Goal: Communication & Community: Answer question/provide support

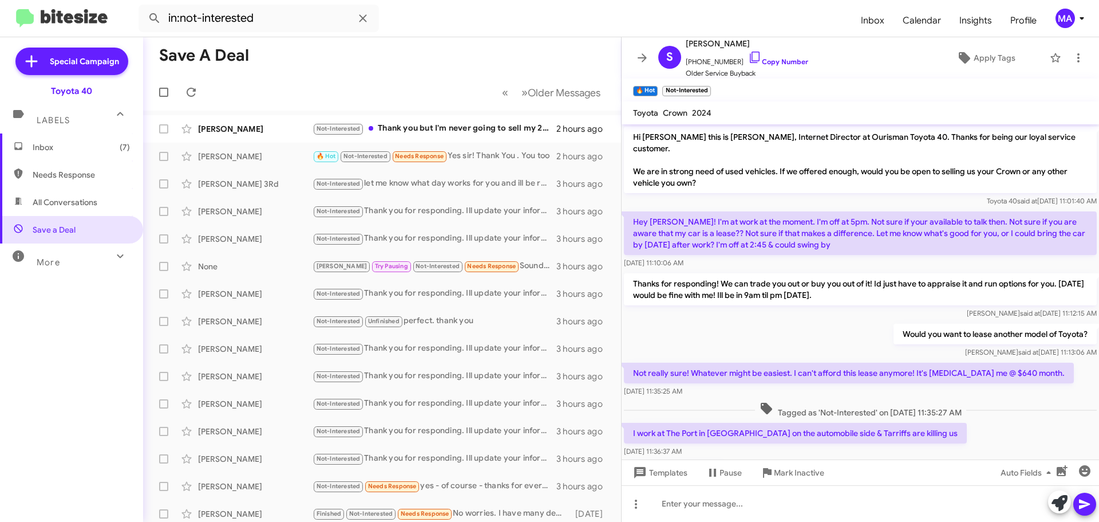
scroll to position [362, 0]
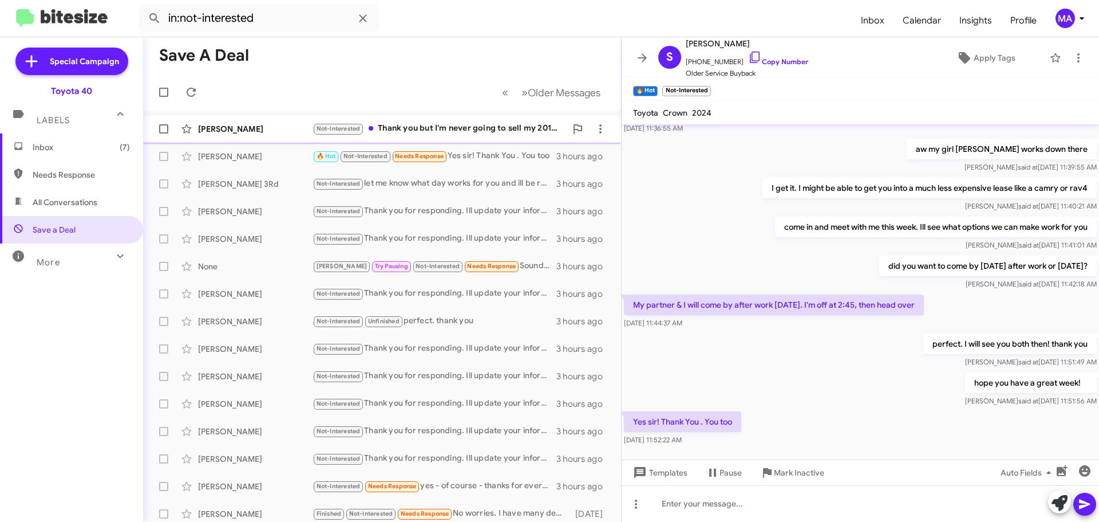
click at [444, 124] on div "Not-Interested Thank you but I'm never going to sell my 2018 Tacoma TRD Pro. 😄" at bounding box center [440, 128] width 254 height 13
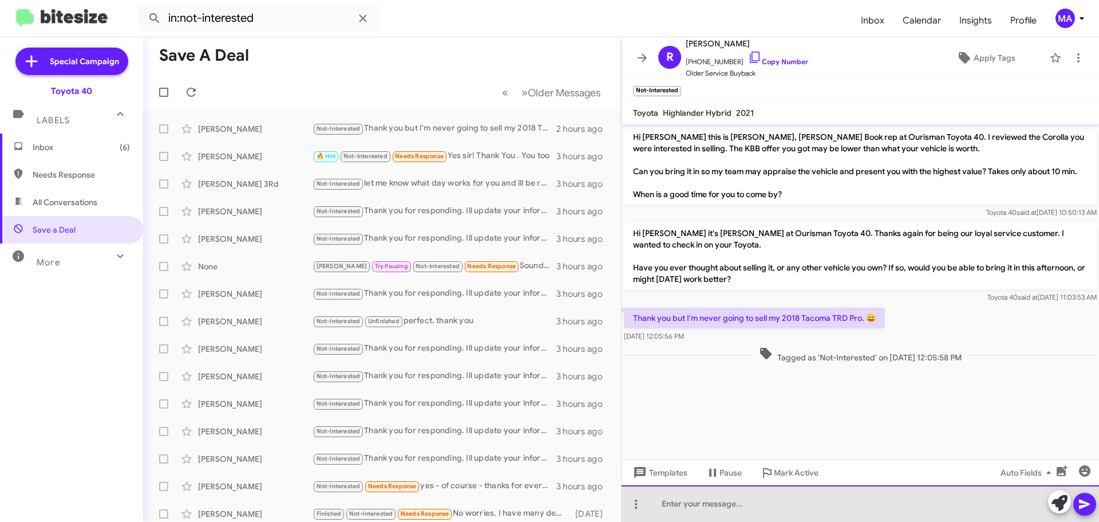
click at [702, 499] on div at bounding box center [860, 503] width 477 height 37
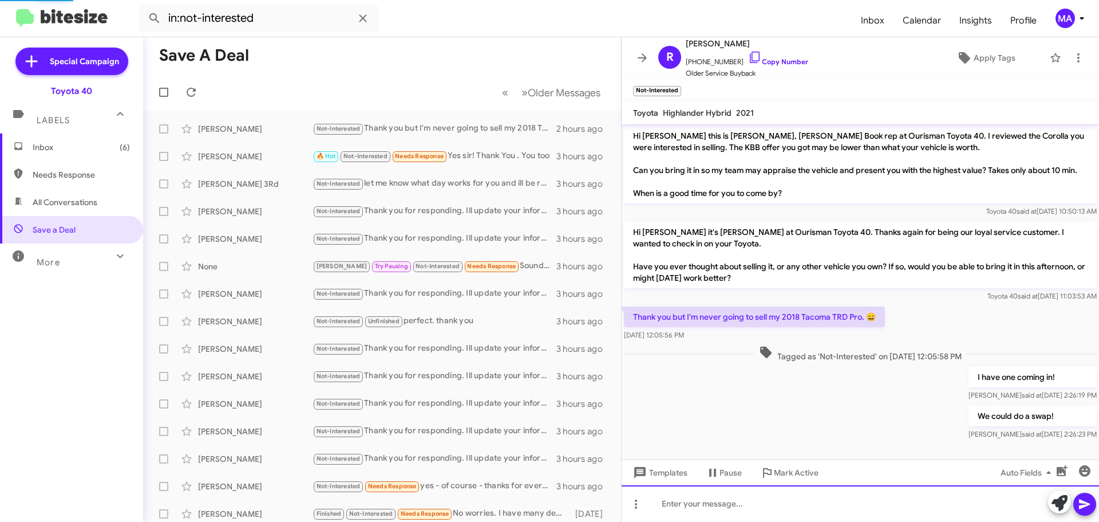
scroll to position [66, 0]
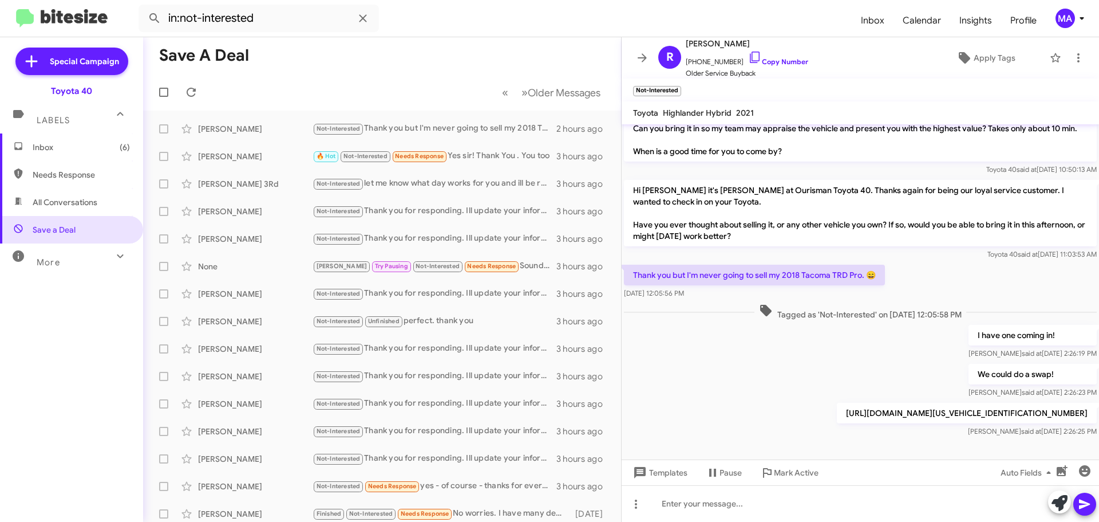
click at [83, 153] on span "Inbox (6)" at bounding box center [71, 146] width 143 height 27
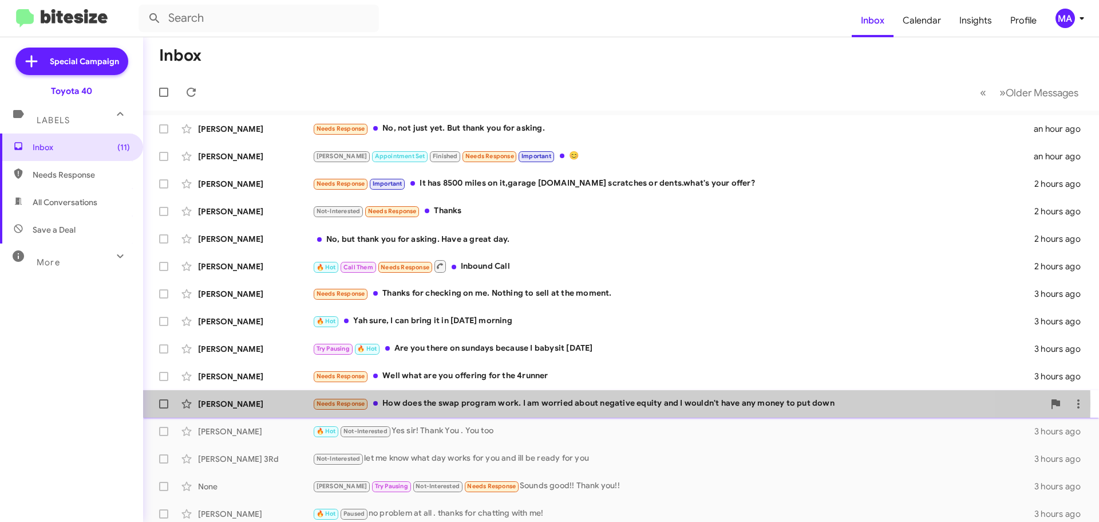
click at [534, 403] on div "Needs Response How does the swap program work. I am worried about negative equi…" at bounding box center [679, 403] width 732 height 13
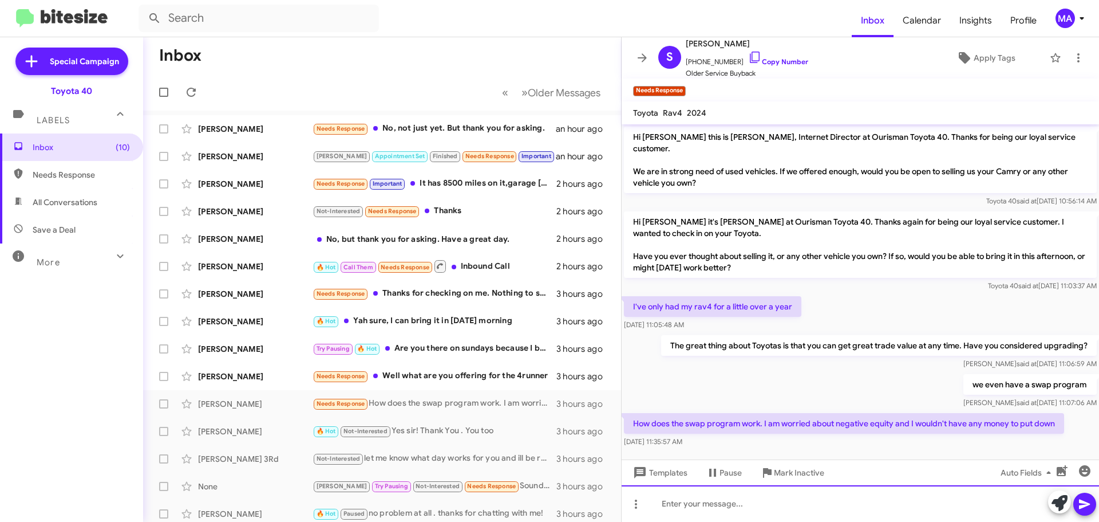
click at [738, 505] on div at bounding box center [860, 503] width 477 height 37
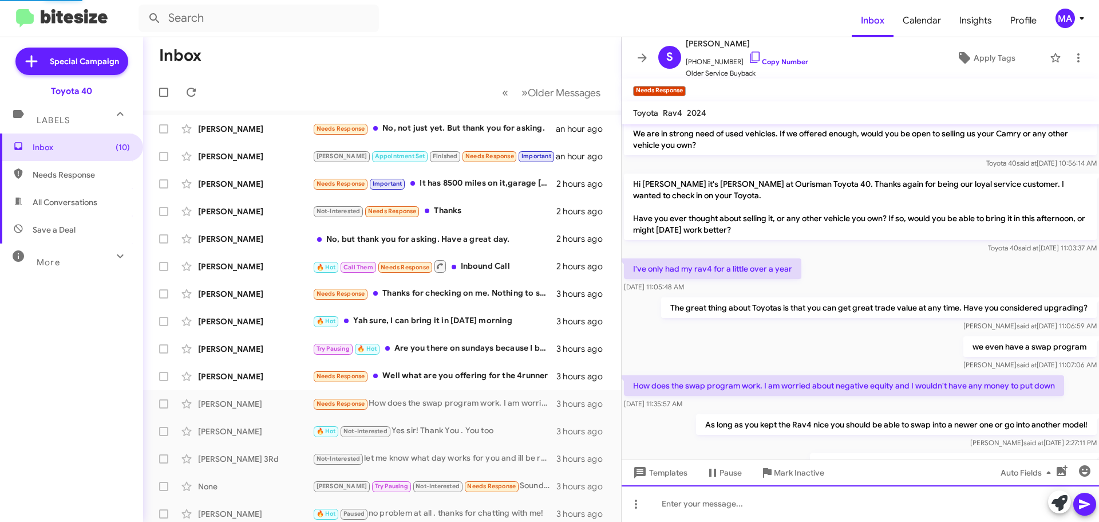
scroll to position [80, 0]
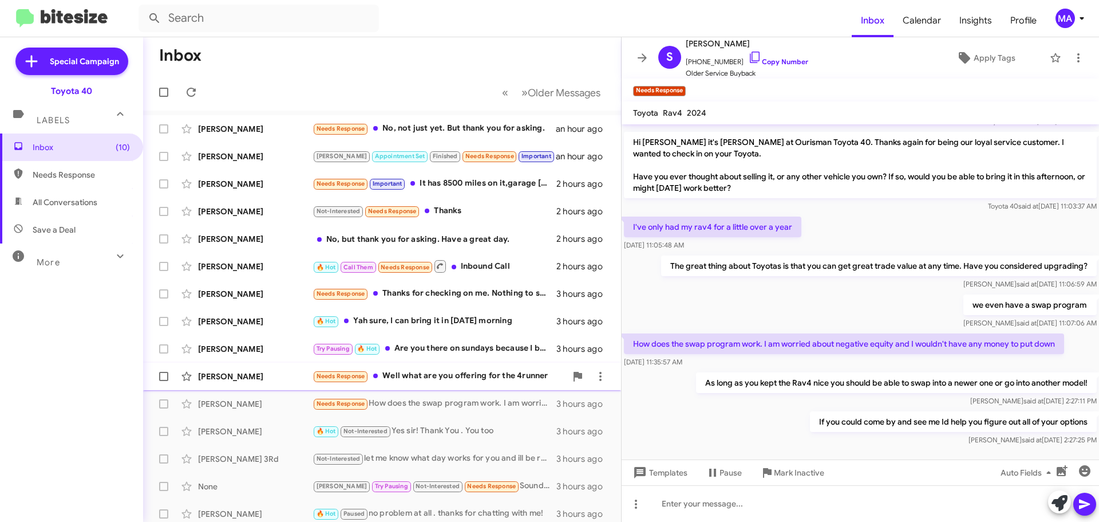
click at [398, 375] on div "Needs Response Well what are you offering for the 4runner" at bounding box center [440, 375] width 254 height 13
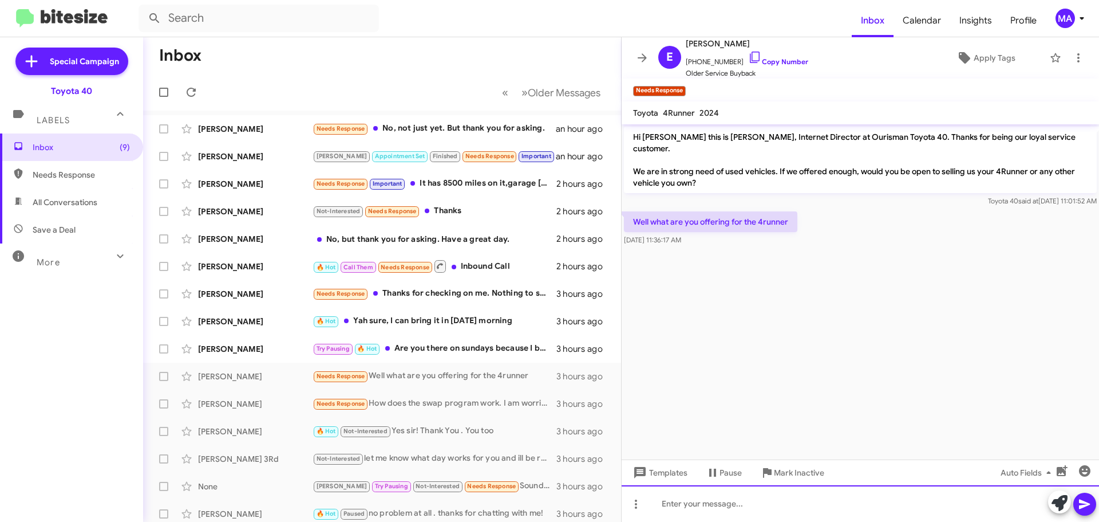
click at [726, 507] on div at bounding box center [860, 503] width 477 height 37
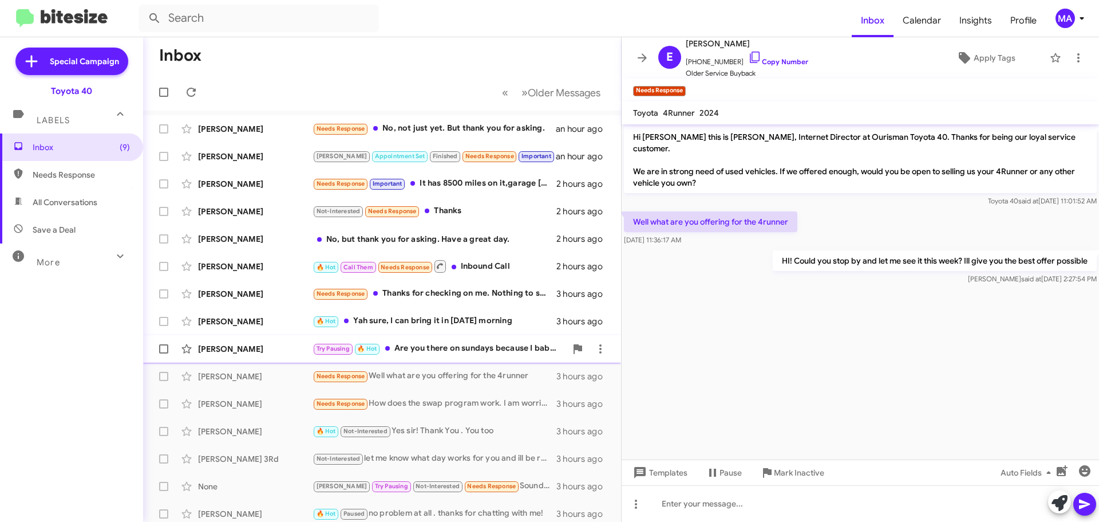
click at [473, 347] on div "Try Pausing 🔥 Hot Are you there on sundays because I babysit [DATE]" at bounding box center [440, 348] width 254 height 13
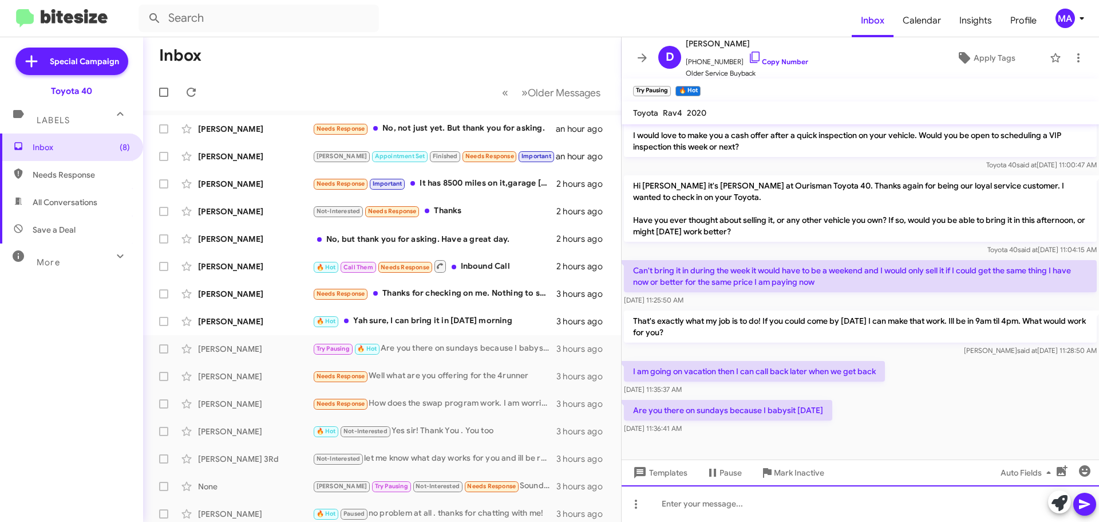
click at [718, 506] on div at bounding box center [860, 503] width 477 height 37
click at [724, 506] on div "Im sorry we are lcosed on Sundays. =( Is there any other day during the week? W…" at bounding box center [860, 503] width 477 height 37
click at [749, 506] on div "Im sorry we are closed on Sundays. =( Is there any other day during the week? W…" at bounding box center [860, 503] width 477 height 37
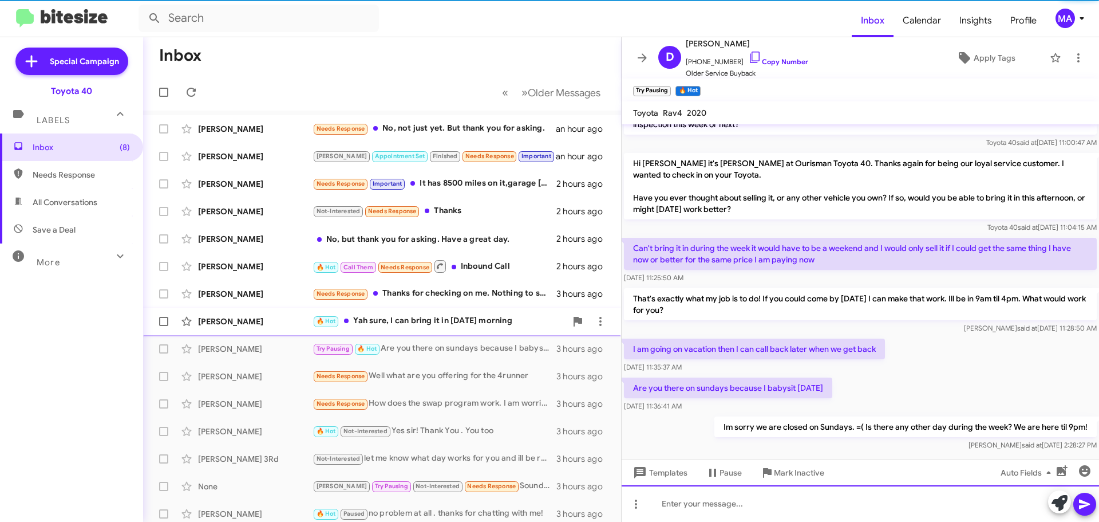
scroll to position [213, 0]
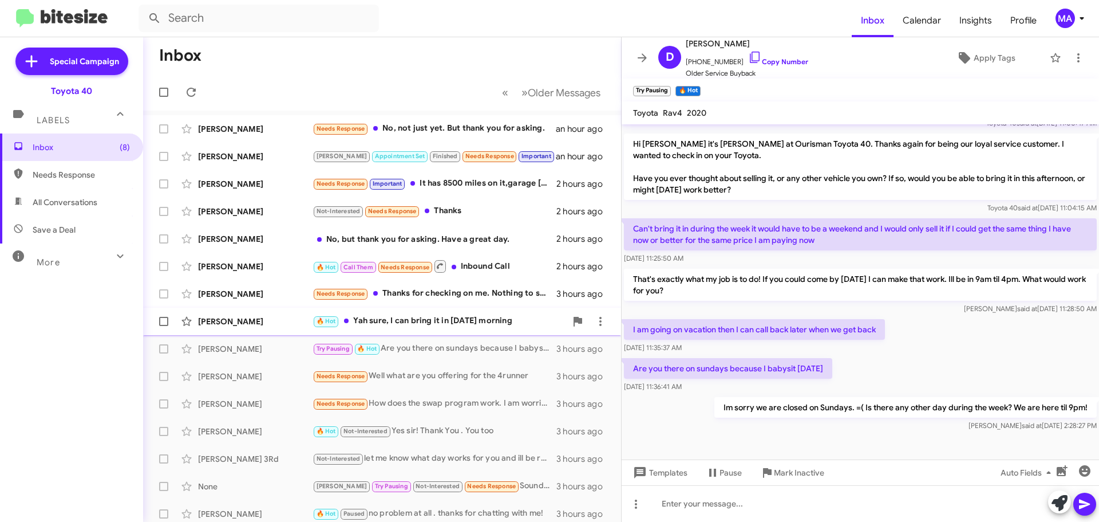
click at [425, 320] on div "🔥 Hot Yah sure, I can bring it in [DATE] morning" at bounding box center [440, 320] width 254 height 13
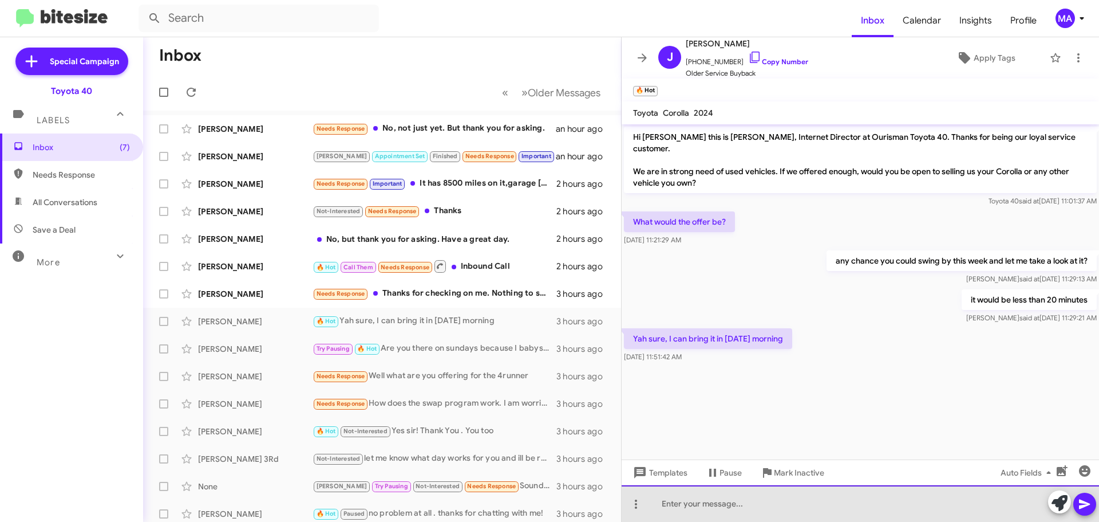
click at [694, 507] on div at bounding box center [860, 503] width 477 height 37
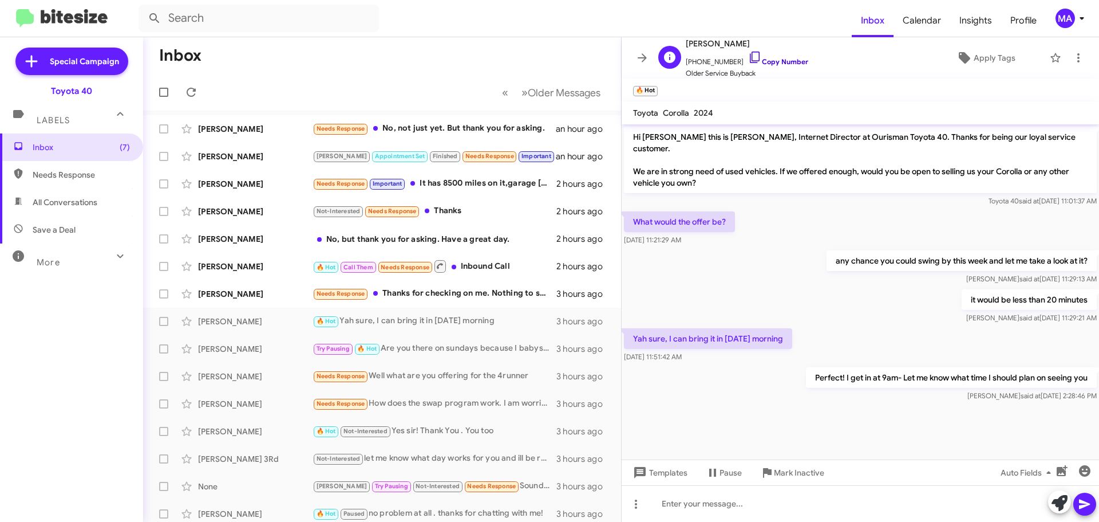
click at [748, 50] on icon at bounding box center [755, 57] width 14 height 14
click at [451, 291] on div "Needs Response Thanks for checking on me. Nothing to sell at the moment." at bounding box center [440, 293] width 254 height 13
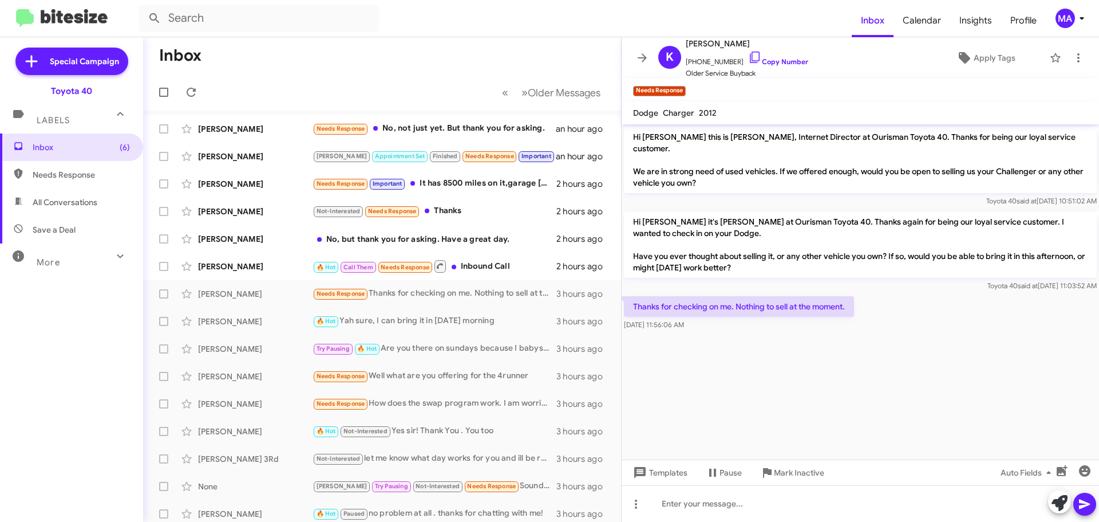
click at [86, 228] on span "Save a Deal" at bounding box center [71, 229] width 143 height 27
type input "in:not-interested"
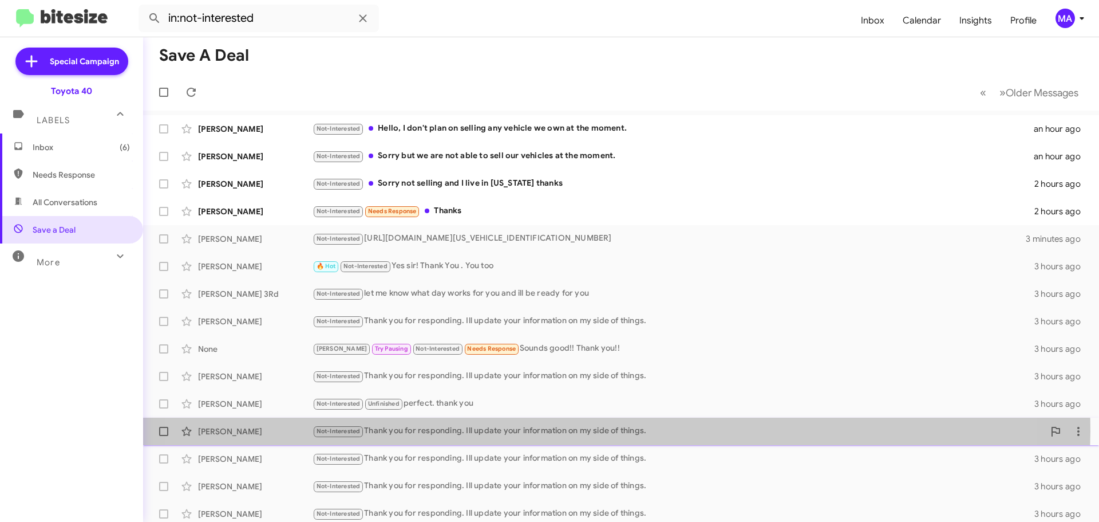
click at [555, 431] on div "Not-Interested Thank you for responding. Ill update your information on my side…" at bounding box center [679, 430] width 732 height 13
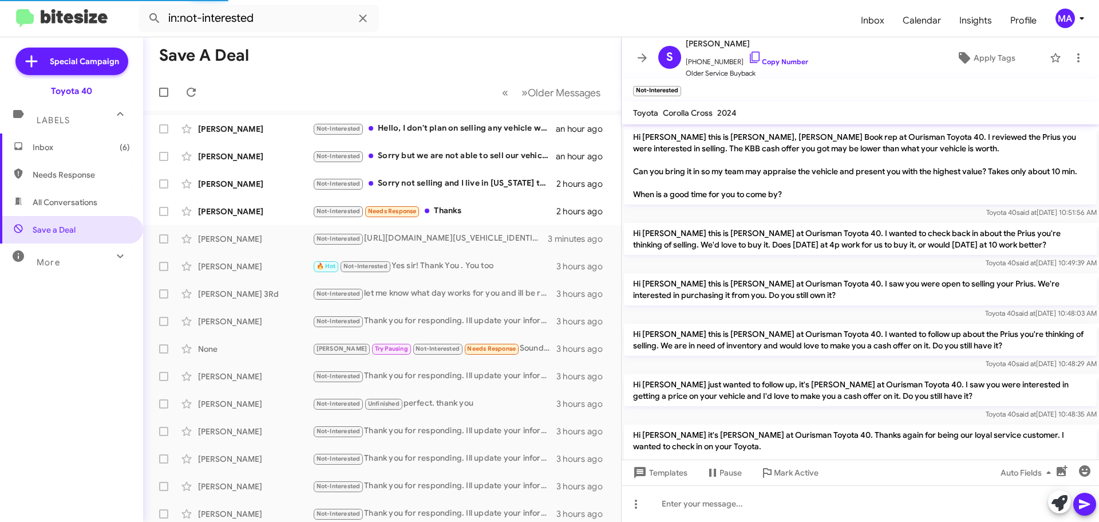
scroll to position [184, 0]
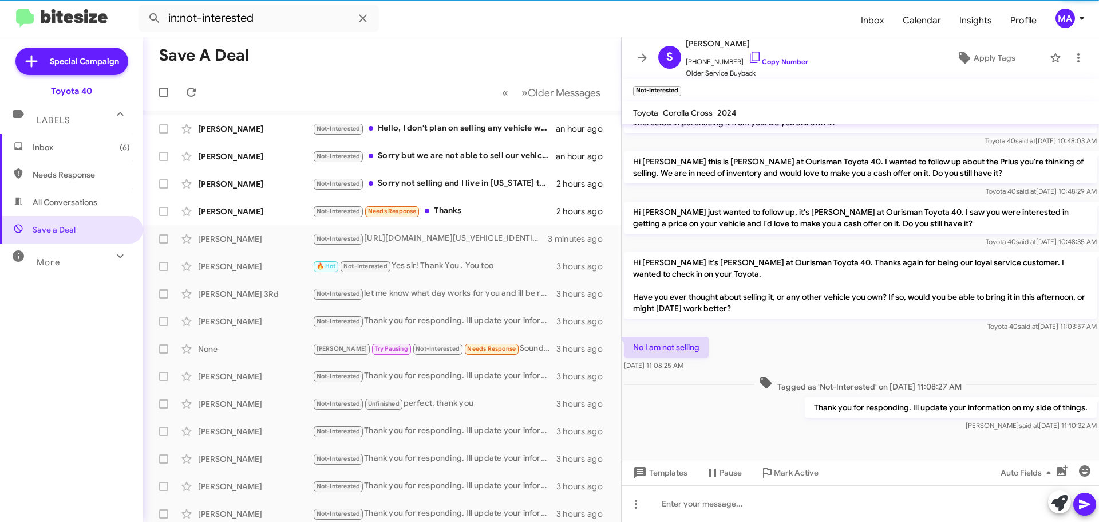
click at [849, 413] on p "Thank you for responding. Ill update your information on my side of things." at bounding box center [951, 407] width 292 height 21
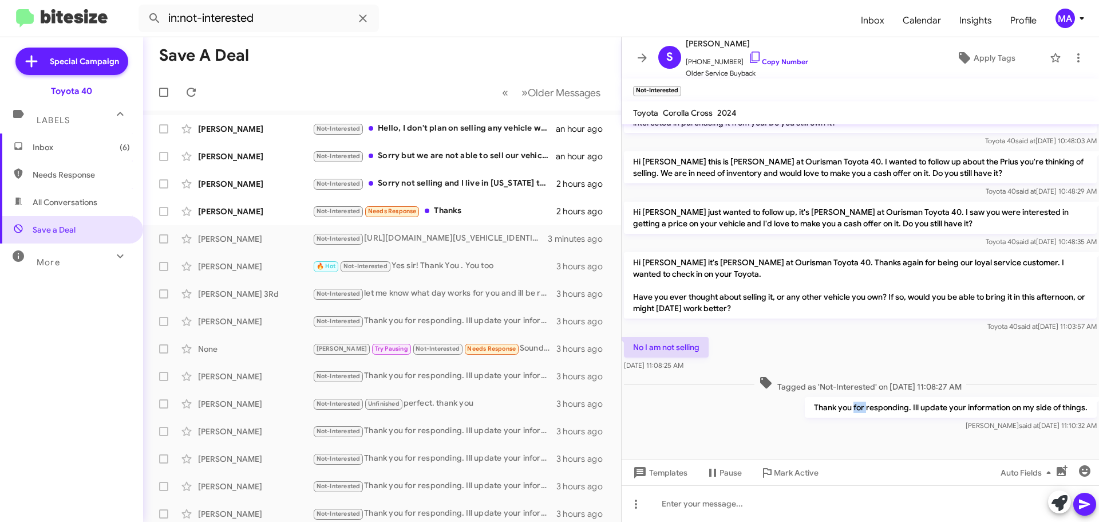
click at [849, 413] on p "Thank you for responding. Ill update your information on my side of things." at bounding box center [951, 407] width 292 height 21
click at [850, 413] on p "Thank you for responding. Ill update your information on my side of things." at bounding box center [951, 407] width 292 height 21
copy p "Thank you for responding. Ill update your information on my side of things."
click at [74, 143] on span "Inbox (6)" at bounding box center [81, 146] width 97 height 11
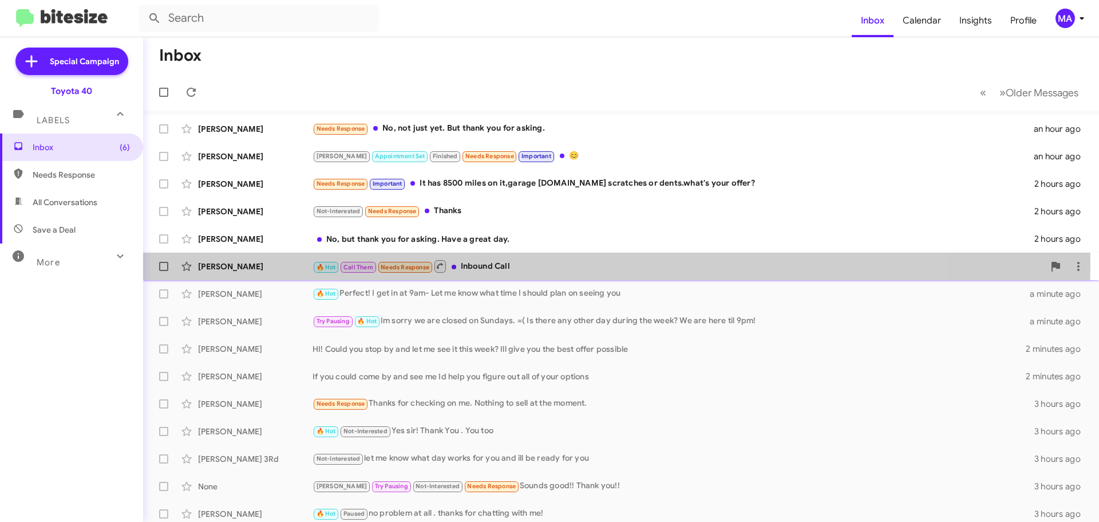
click at [510, 265] on div "🔥 Hot Call Them Needs Response Inbound Call" at bounding box center [679, 266] width 732 height 14
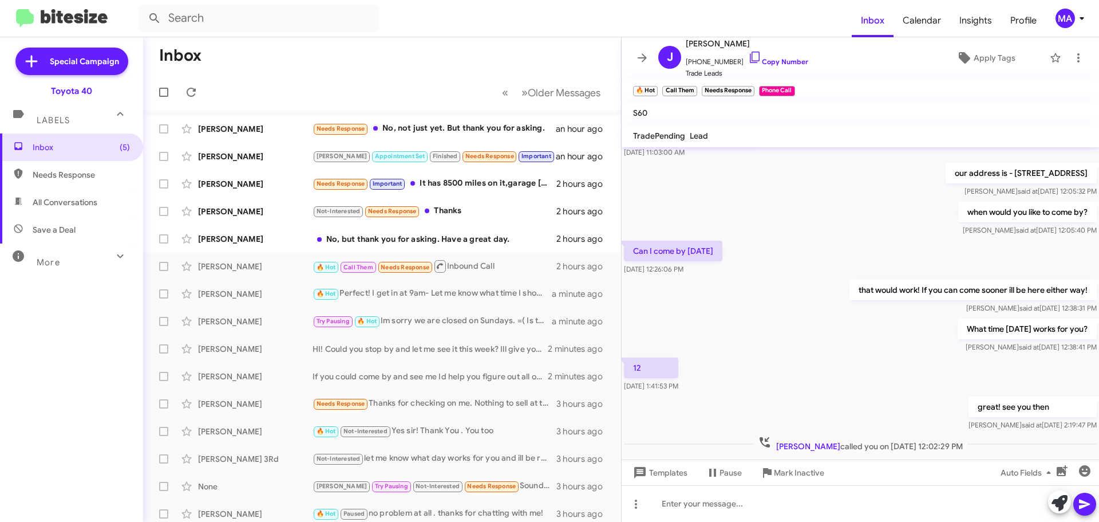
scroll to position [157, 0]
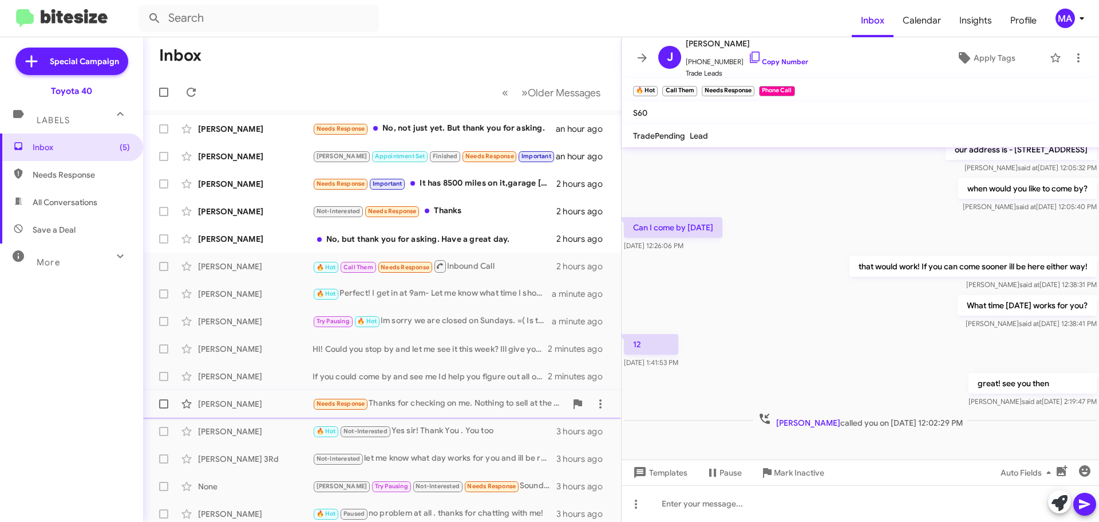
click at [459, 402] on div "Needs Response Thanks for checking on me. Nothing to sell at the moment." at bounding box center [440, 403] width 254 height 13
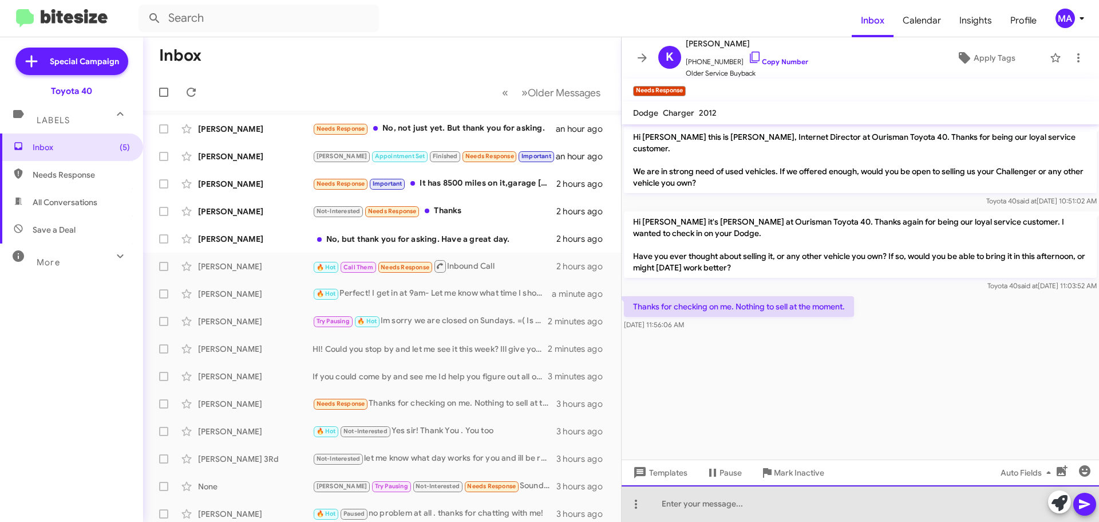
click at [714, 502] on div at bounding box center [860, 503] width 477 height 37
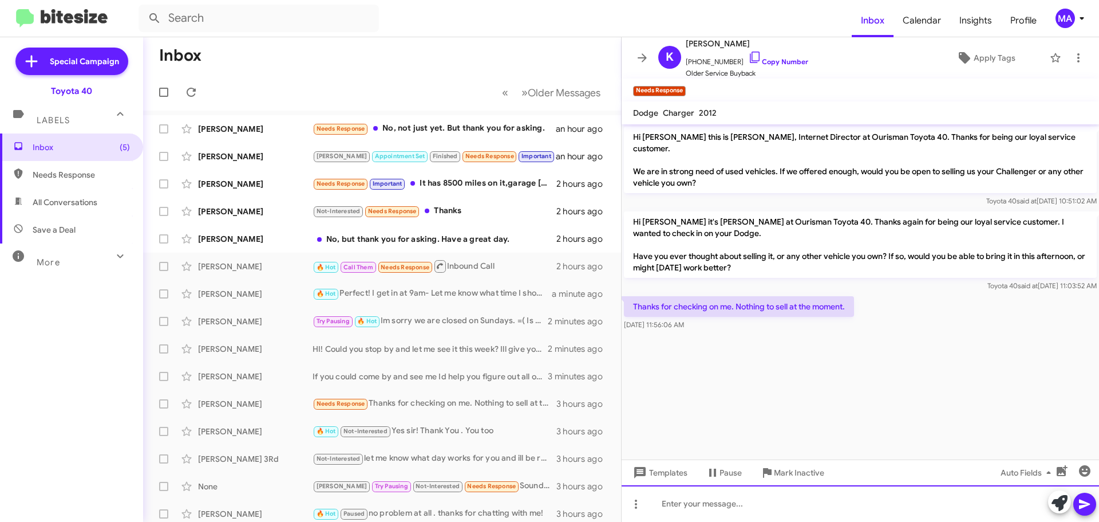
paste div
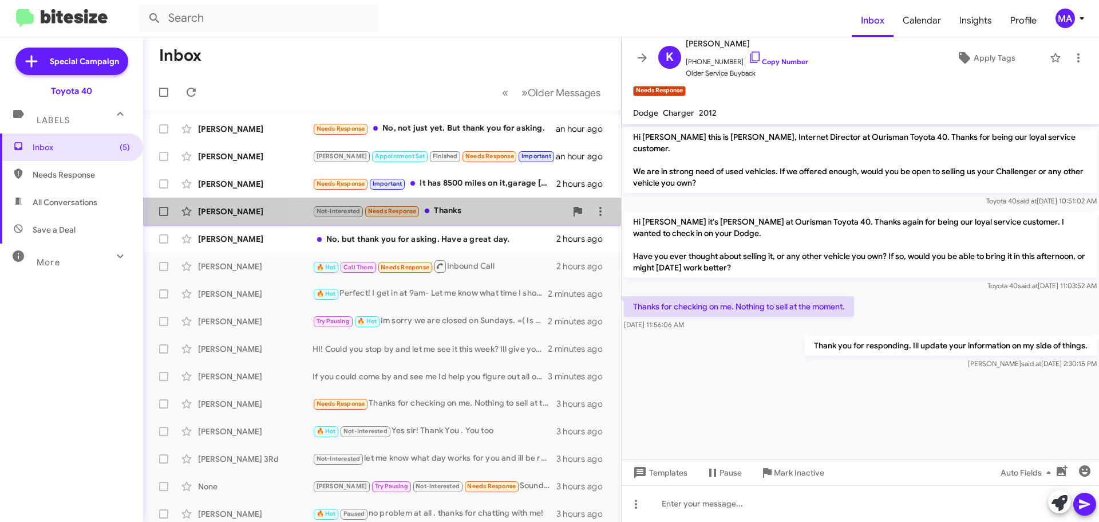
click at [476, 214] on div "Not-Interested Needs Response Thanks" at bounding box center [440, 210] width 254 height 13
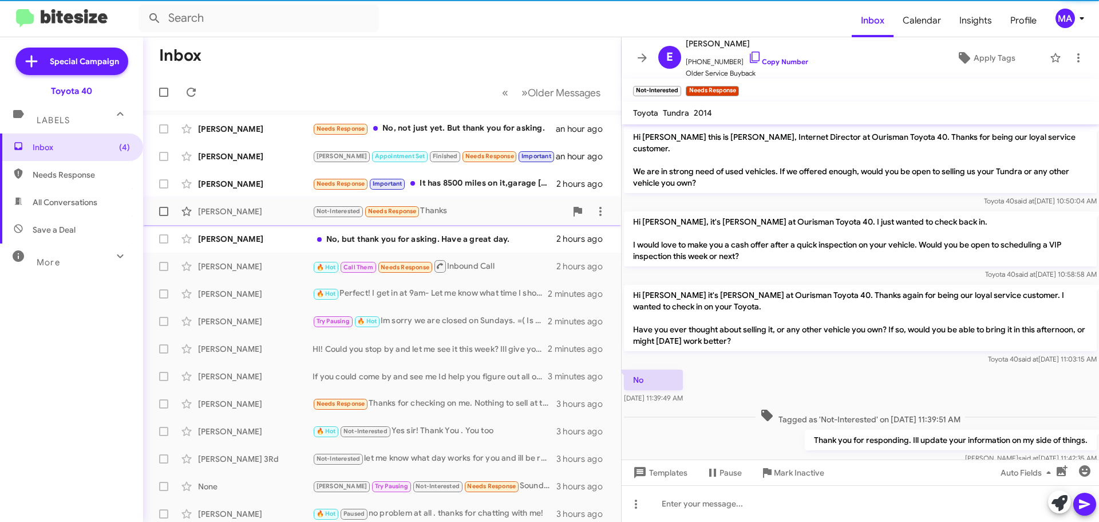
scroll to position [66, 0]
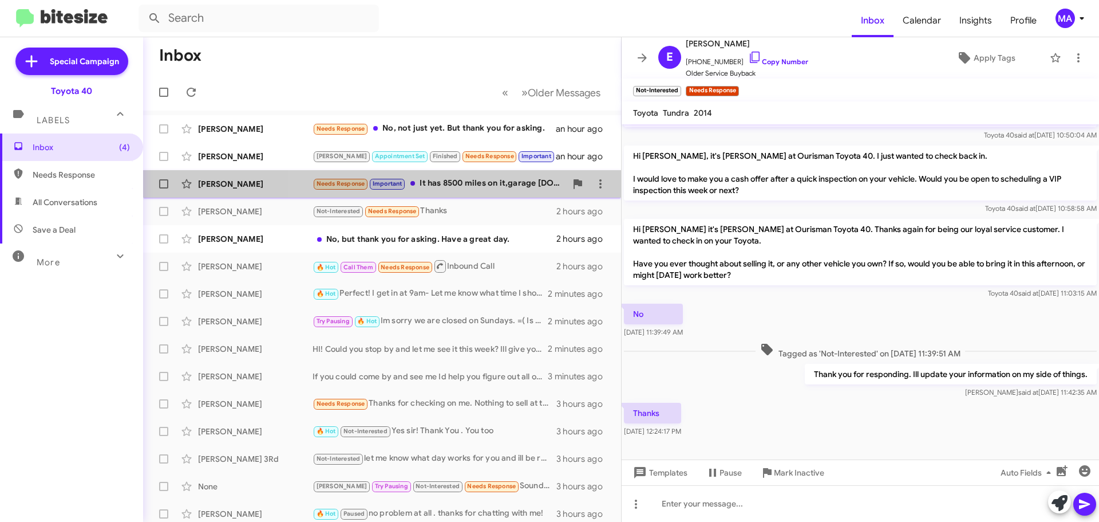
click at [467, 185] on div "Needs Response Important It has 8500 miles on it,garage [DOMAIN_NAME] scratches…" at bounding box center [440, 183] width 254 height 13
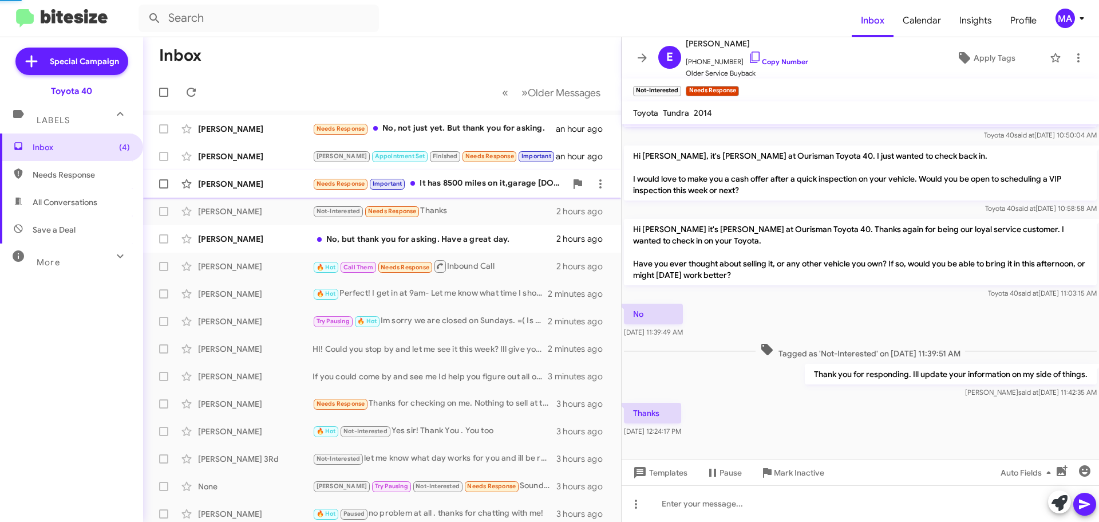
scroll to position [15, 0]
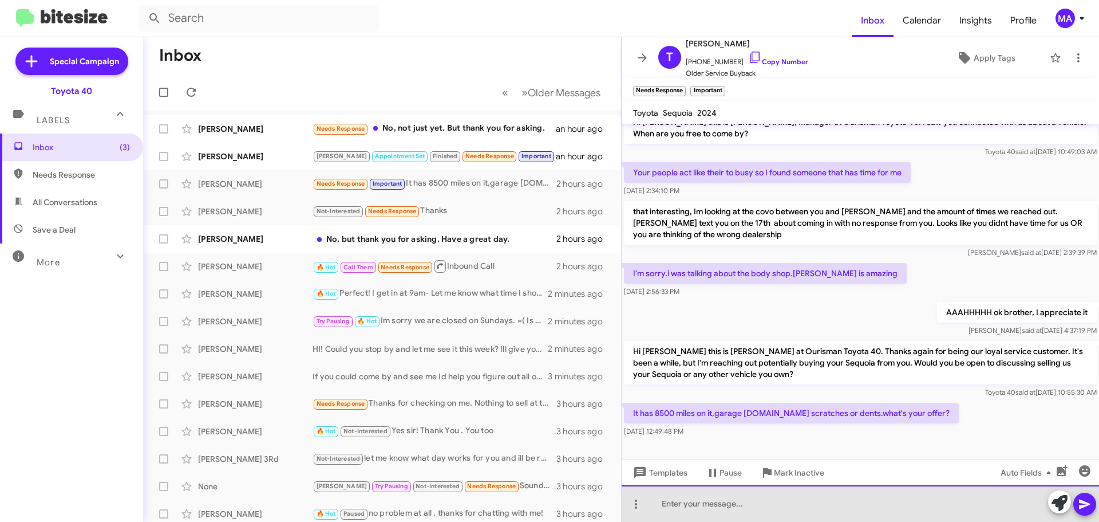
click at [683, 505] on div at bounding box center [860, 503] width 477 height 37
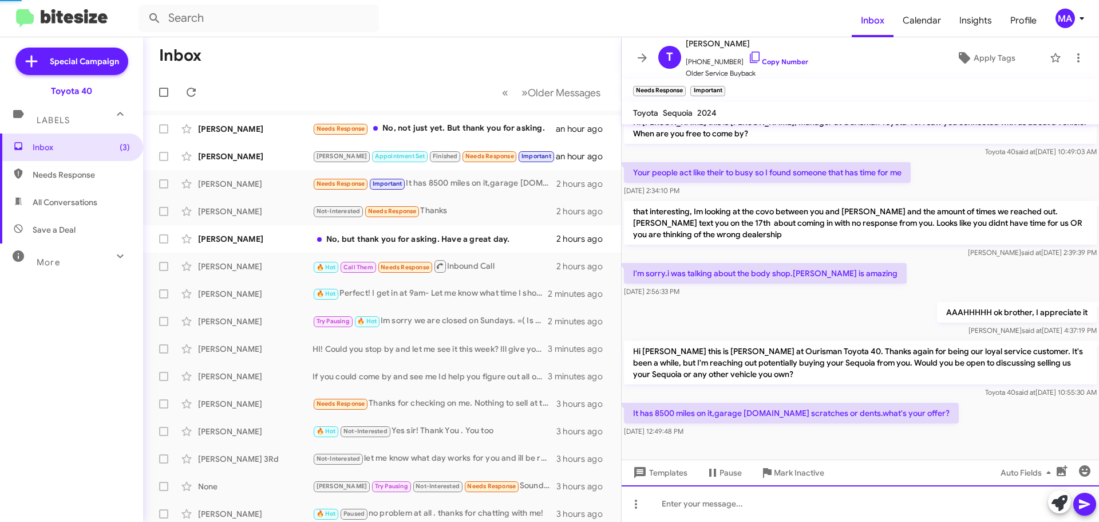
scroll to position [57, 0]
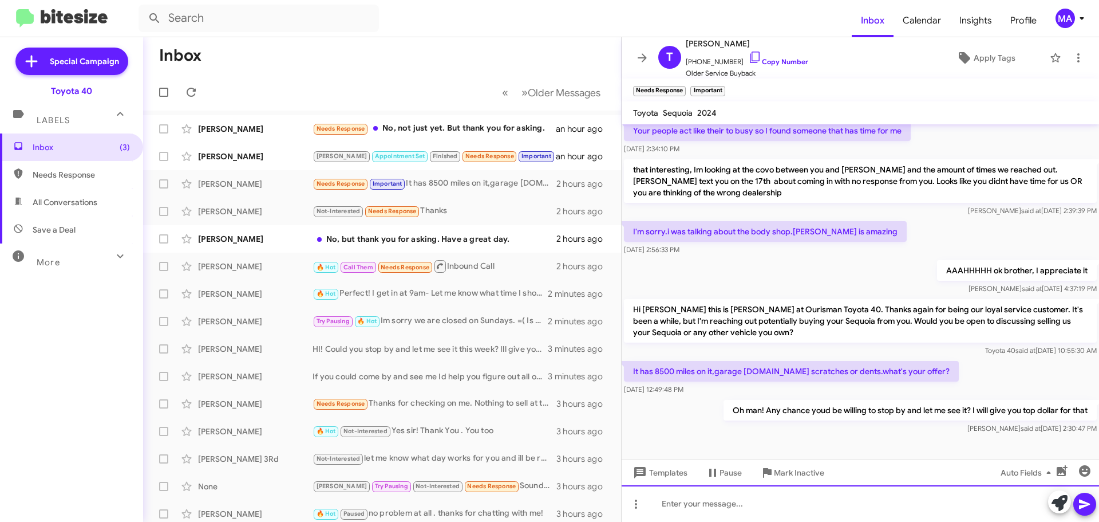
click at [755, 509] on div at bounding box center [860, 503] width 477 height 37
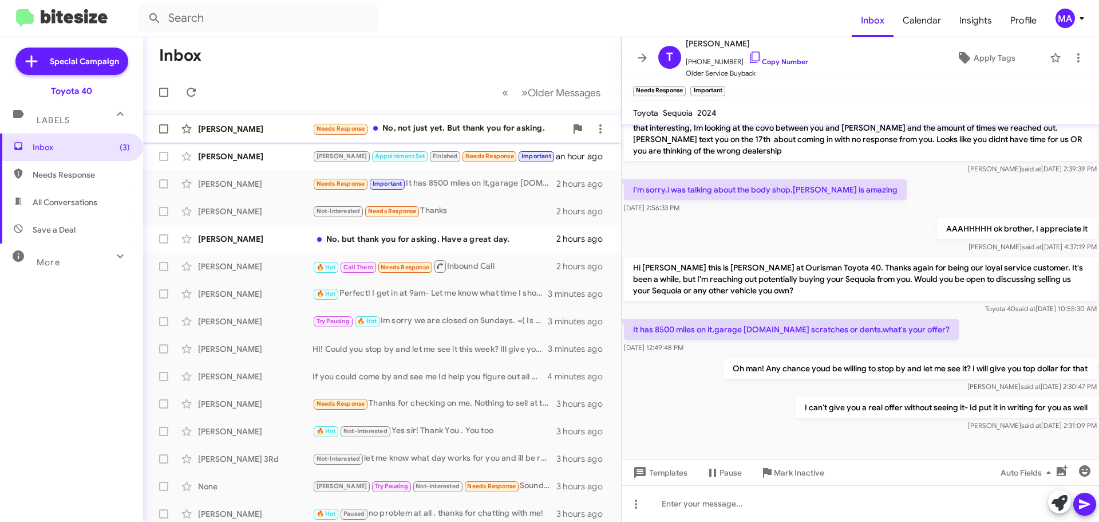
click at [464, 127] on div "Needs Response No, not just yet. But thank you for asking." at bounding box center [440, 128] width 254 height 13
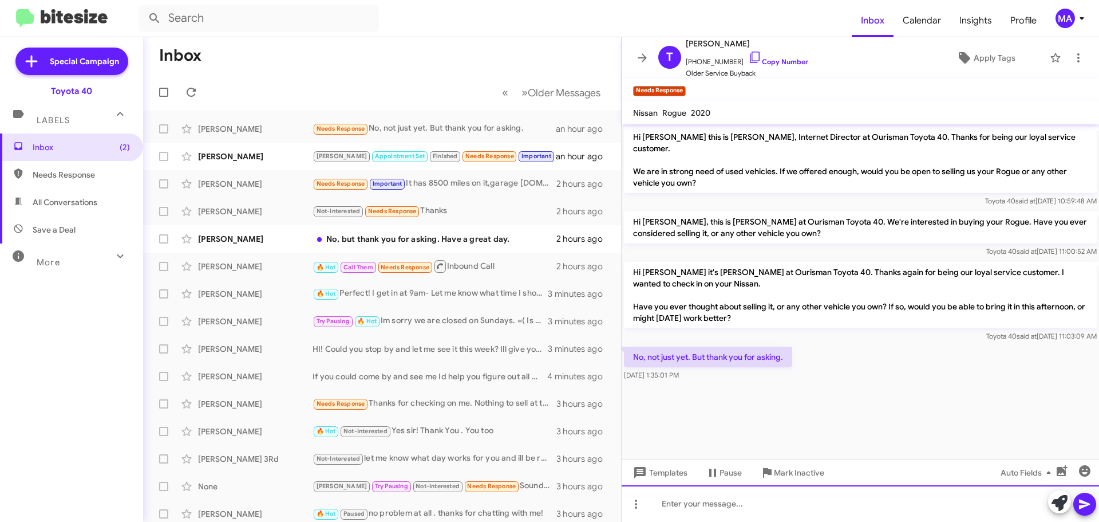
click at [749, 503] on div at bounding box center [860, 503] width 477 height 37
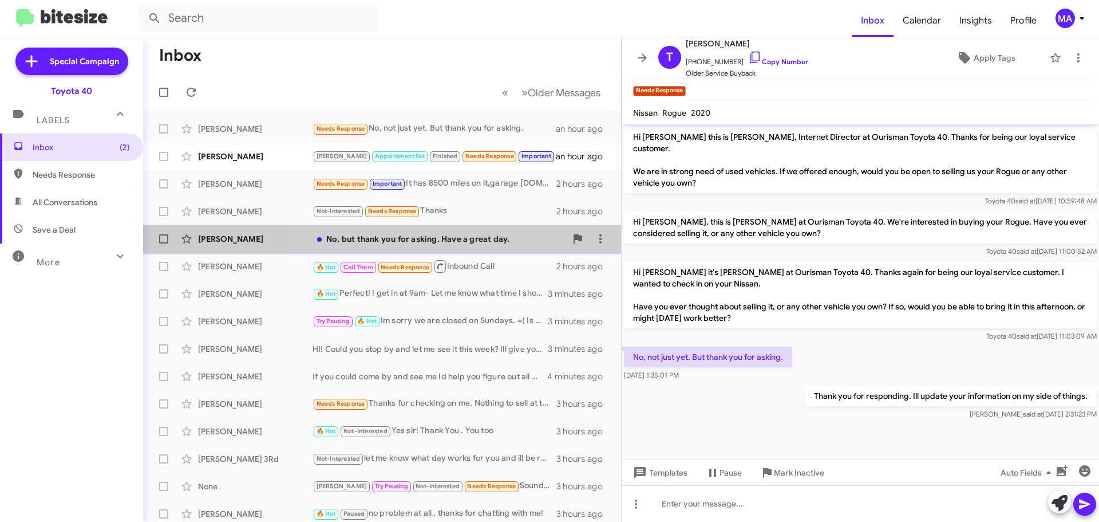
click at [494, 234] on div "No, but thank you for asking. Have a great day." at bounding box center [440, 238] width 254 height 11
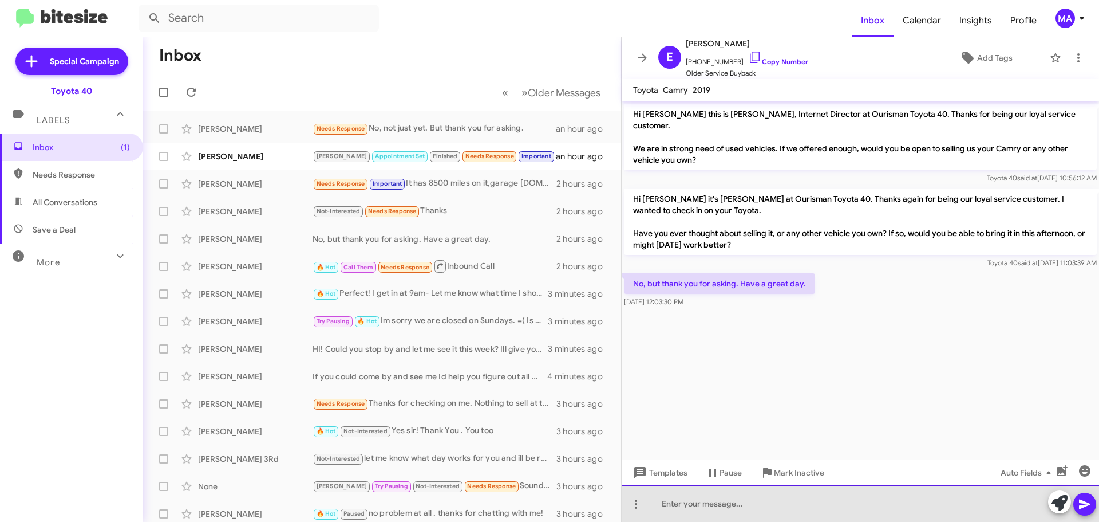
click at [742, 506] on div at bounding box center [860, 503] width 477 height 37
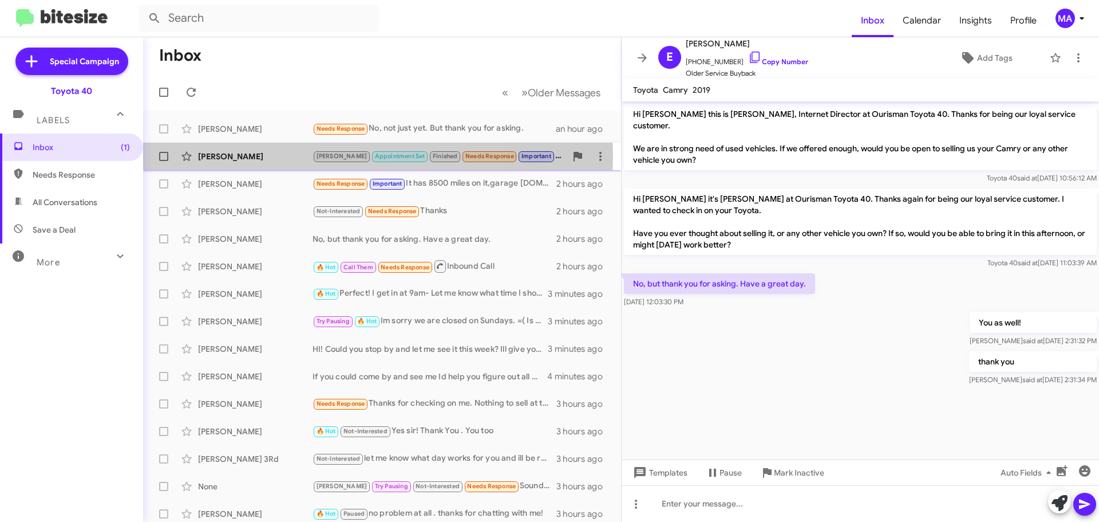
click at [267, 155] on div "[PERSON_NAME]" at bounding box center [255, 156] width 114 height 11
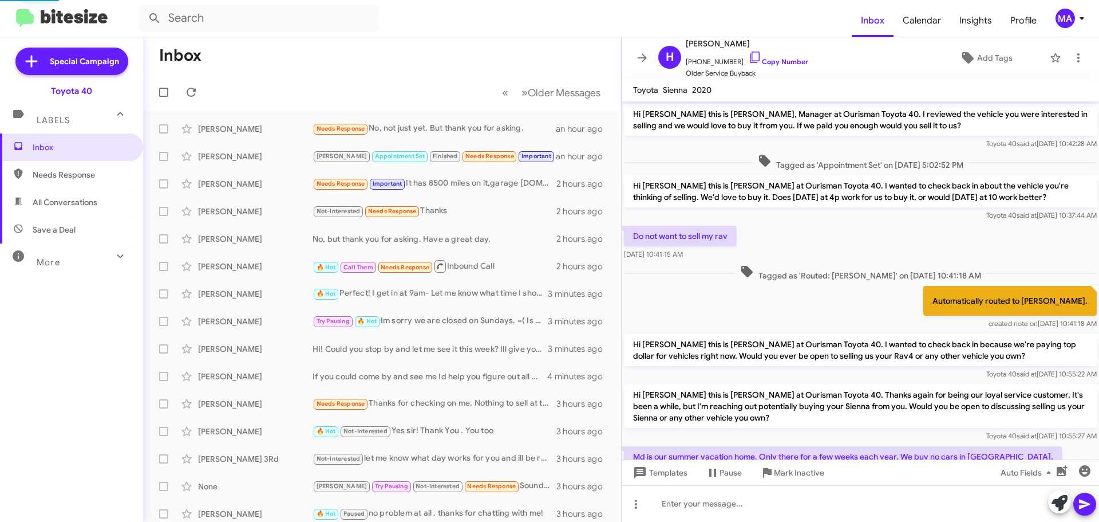
scroll to position [157, 0]
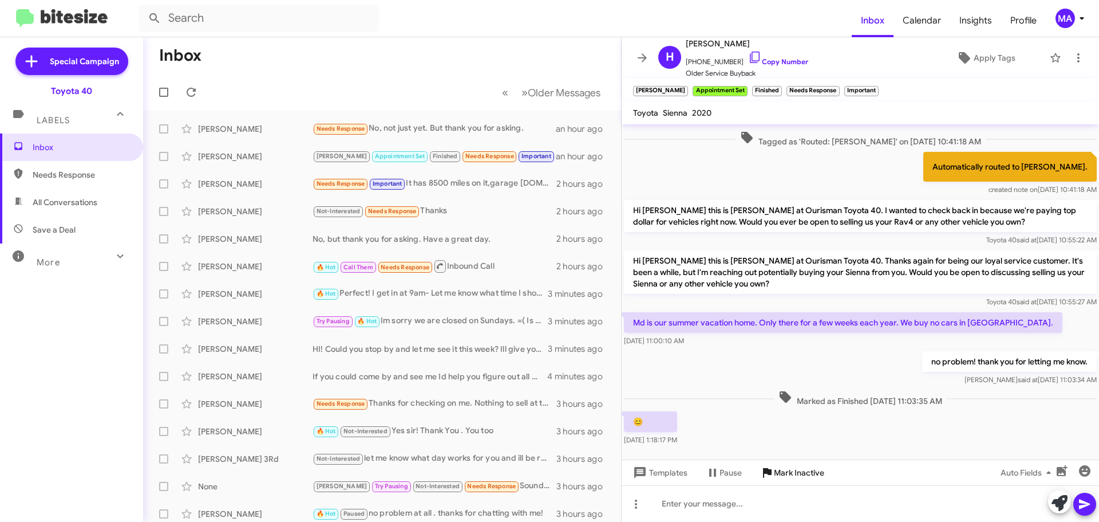
click at [807, 467] on span "Mark Inactive" at bounding box center [799, 472] width 50 height 21
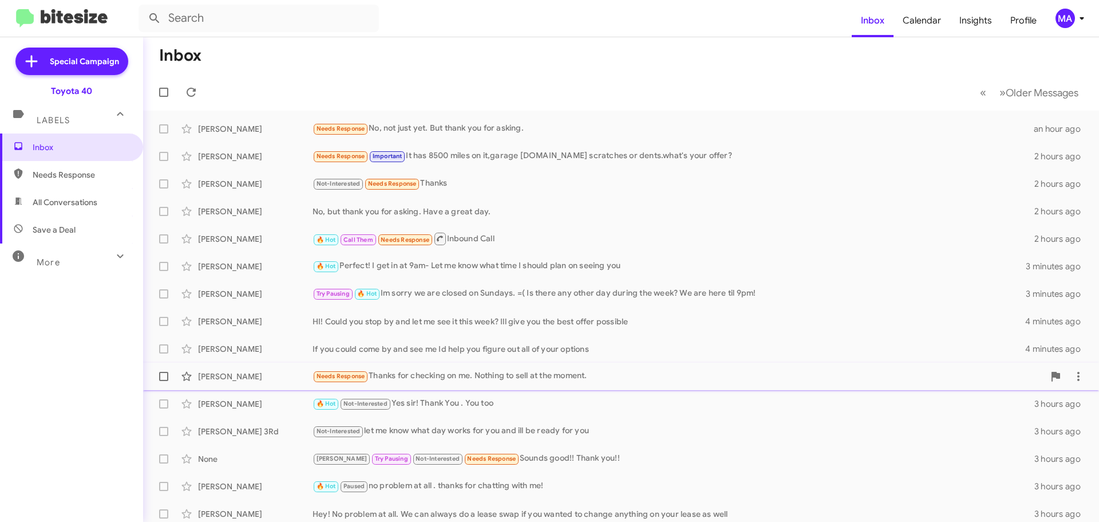
click at [534, 372] on div "Needs Response Thanks for checking on me. Nothing to sell at the moment." at bounding box center [679, 375] width 732 height 13
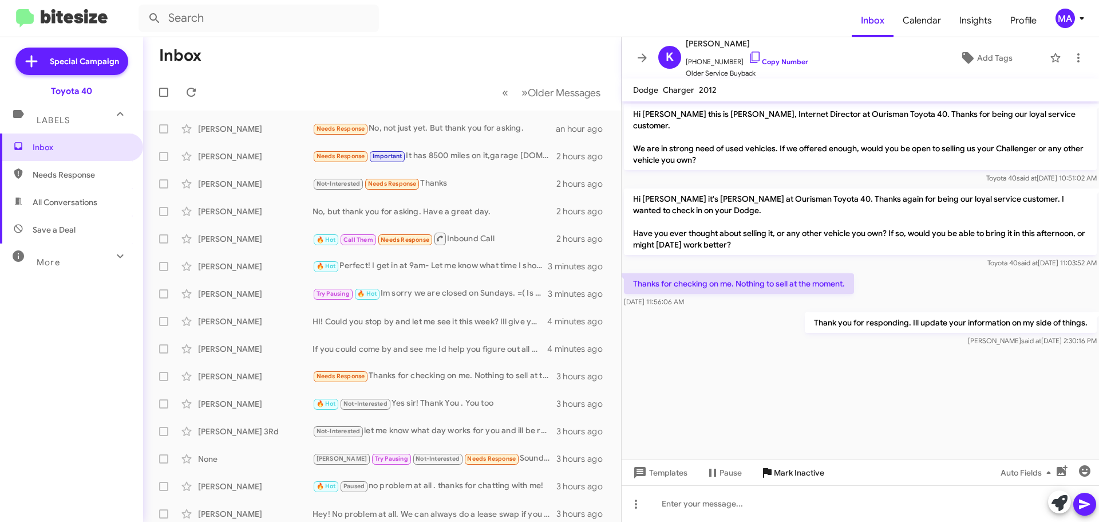
click at [795, 481] on span "Mark Inactive" at bounding box center [799, 472] width 50 height 21
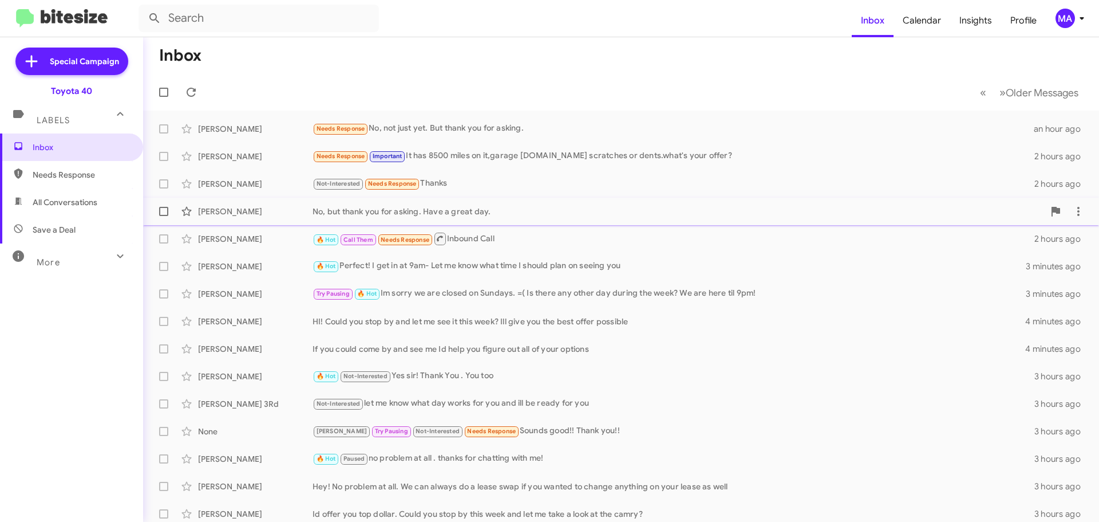
click at [478, 217] on div "[PERSON_NAME] No, but thank you for asking. Have a great day. 2 hours ago" at bounding box center [621, 211] width 938 height 23
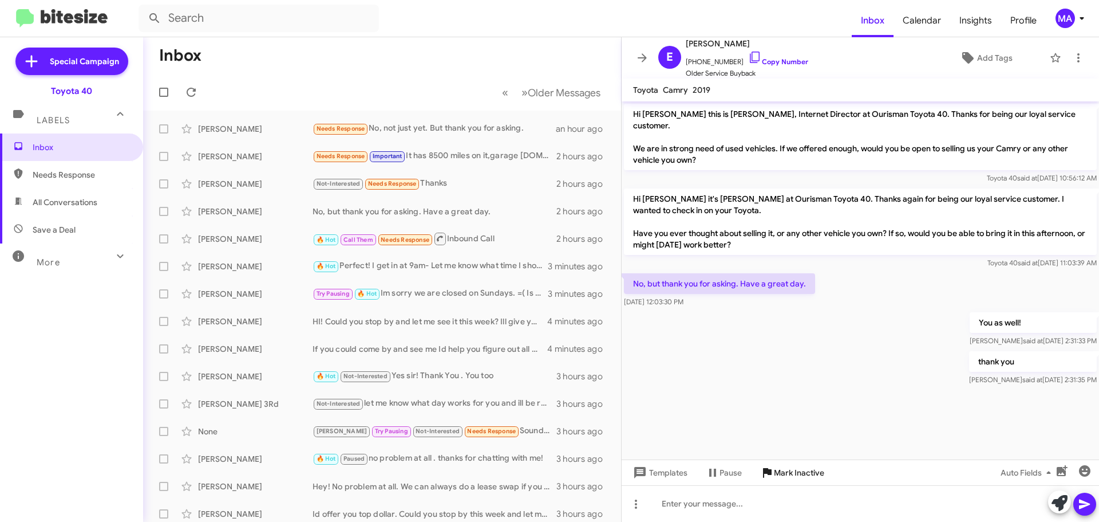
click at [785, 473] on span "Mark Inactive" at bounding box center [799, 472] width 50 height 21
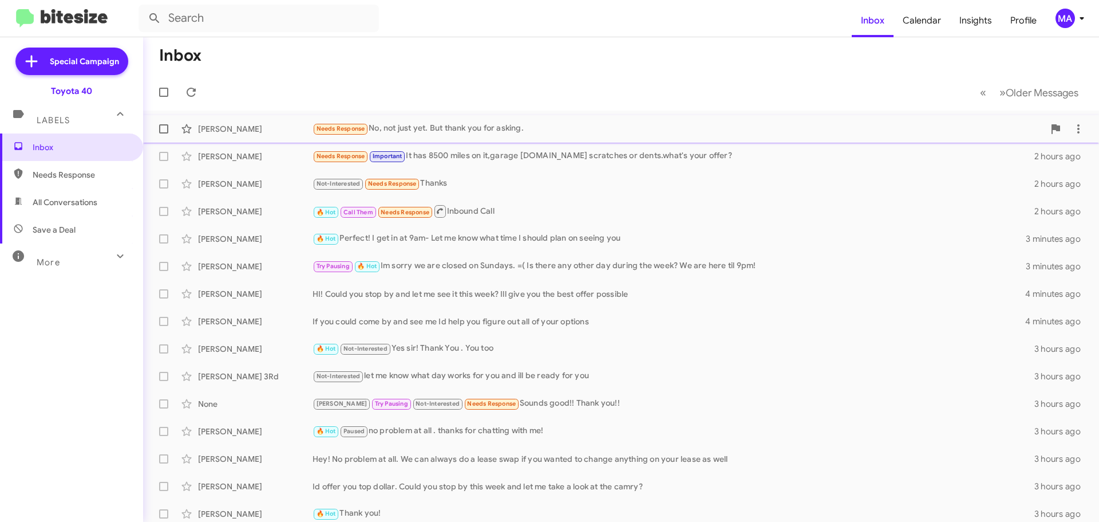
click at [441, 129] on div "Needs Response No, not just yet. But thank you for asking." at bounding box center [679, 128] width 732 height 13
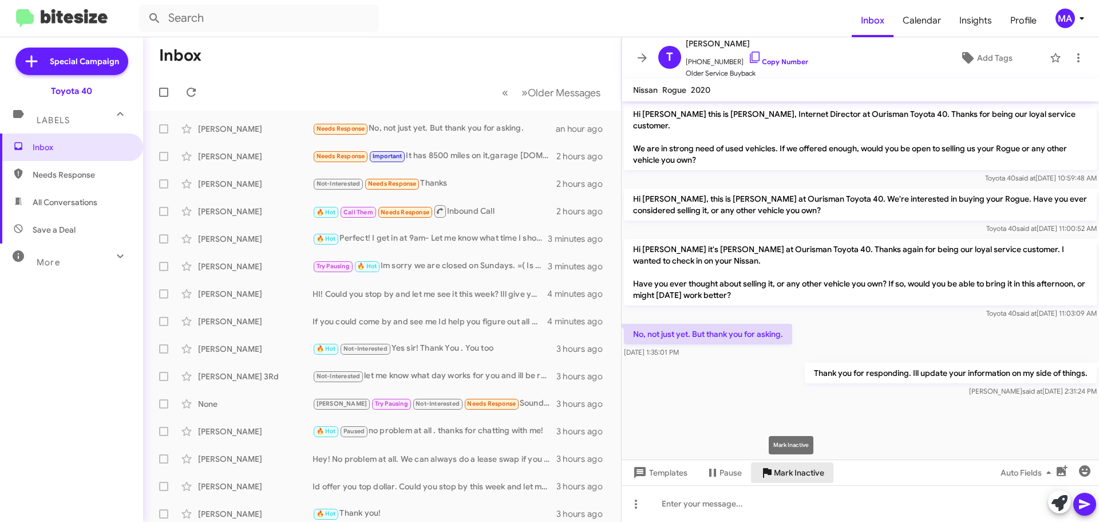
click at [783, 471] on span "Mark Inactive" at bounding box center [799, 472] width 50 height 21
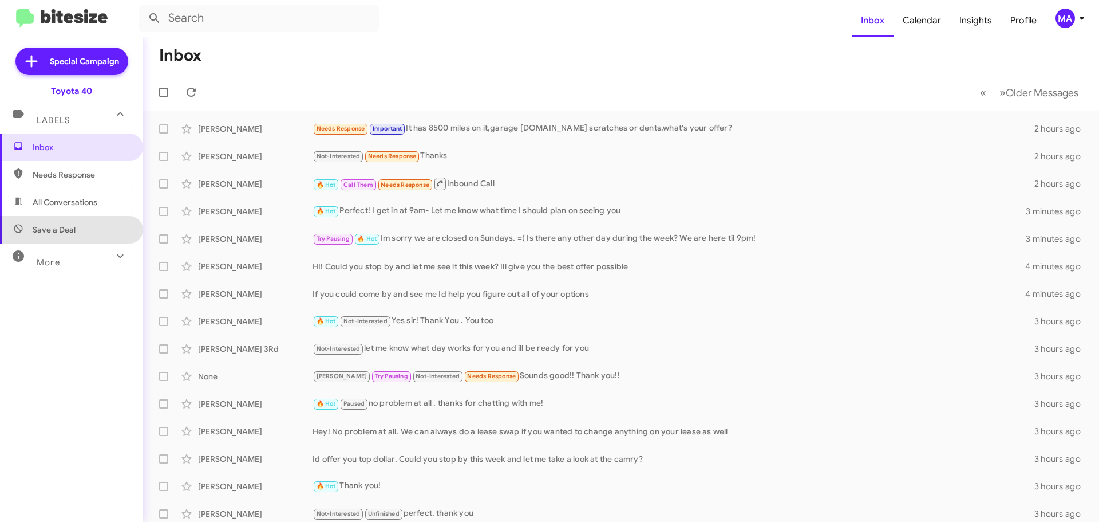
click at [78, 227] on span "Save a Deal" at bounding box center [71, 229] width 143 height 27
type input "in:not-interested"
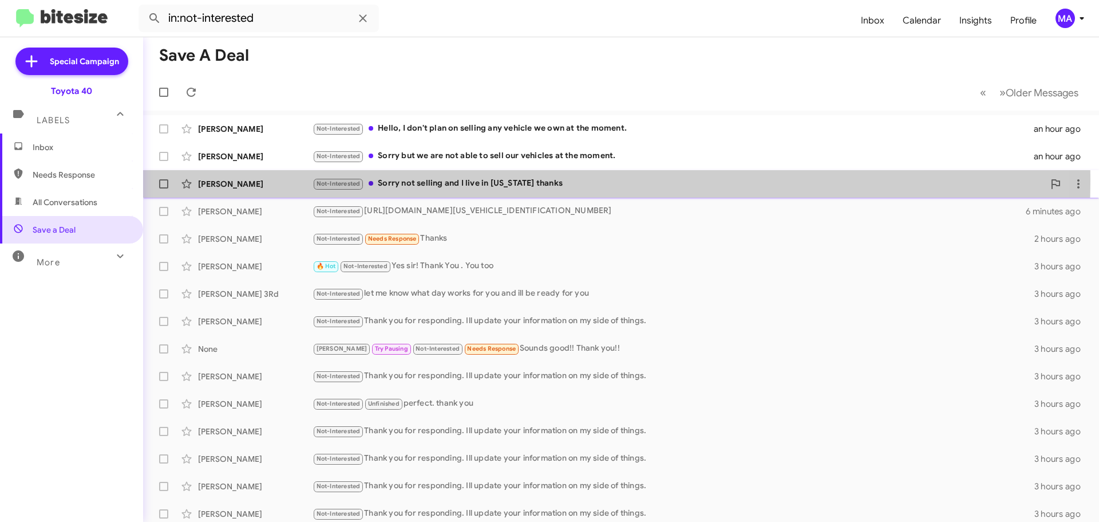
click at [498, 181] on div "Not-Interested Sorry not selling and I live in [US_STATE] thanks" at bounding box center [679, 183] width 732 height 13
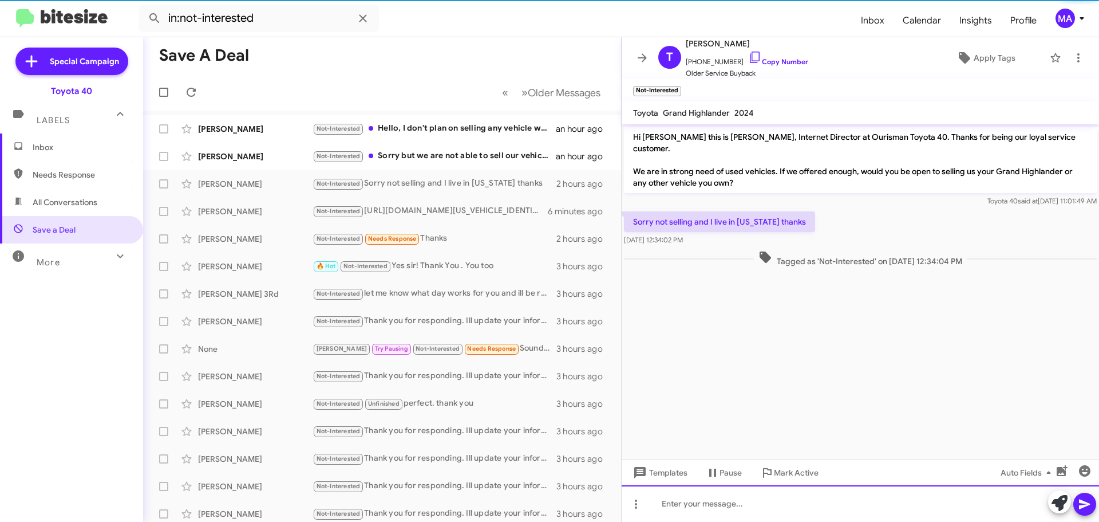
click at [726, 504] on div at bounding box center [860, 503] width 477 height 37
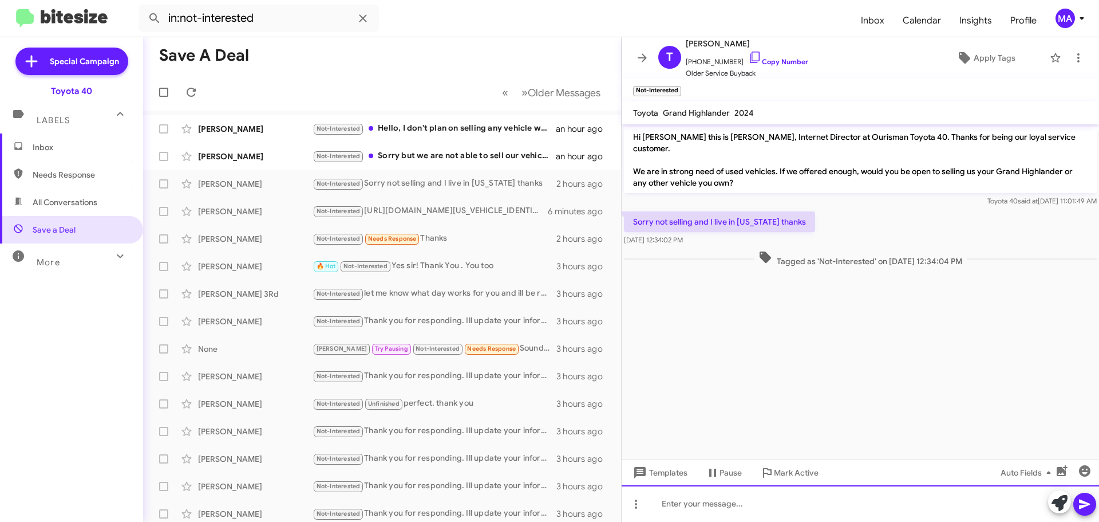
paste div
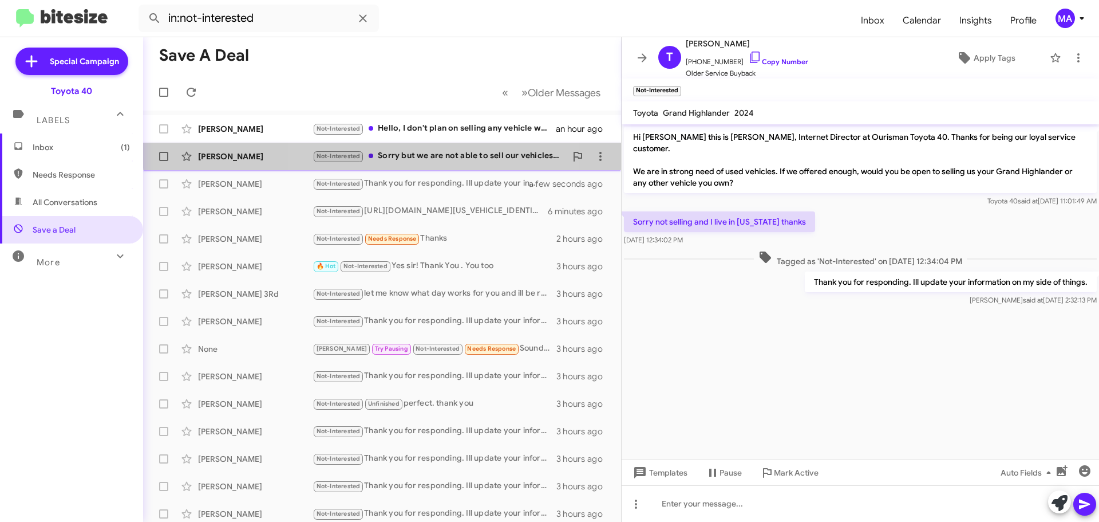
click at [444, 150] on div "Not-Interested Sorry but we are not able to sell our vehicles at the moment." at bounding box center [440, 155] width 254 height 13
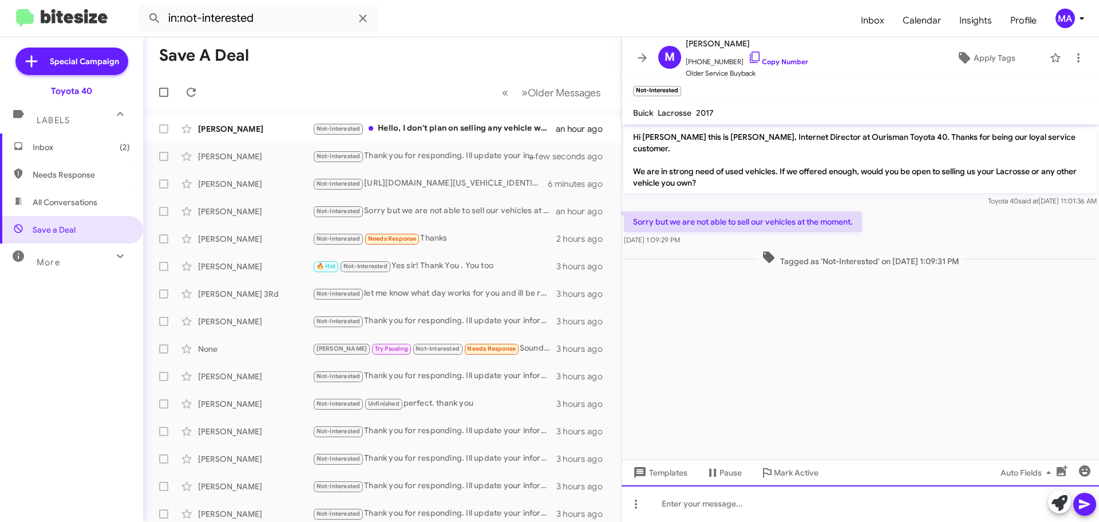
click at [731, 501] on div at bounding box center [860, 503] width 477 height 37
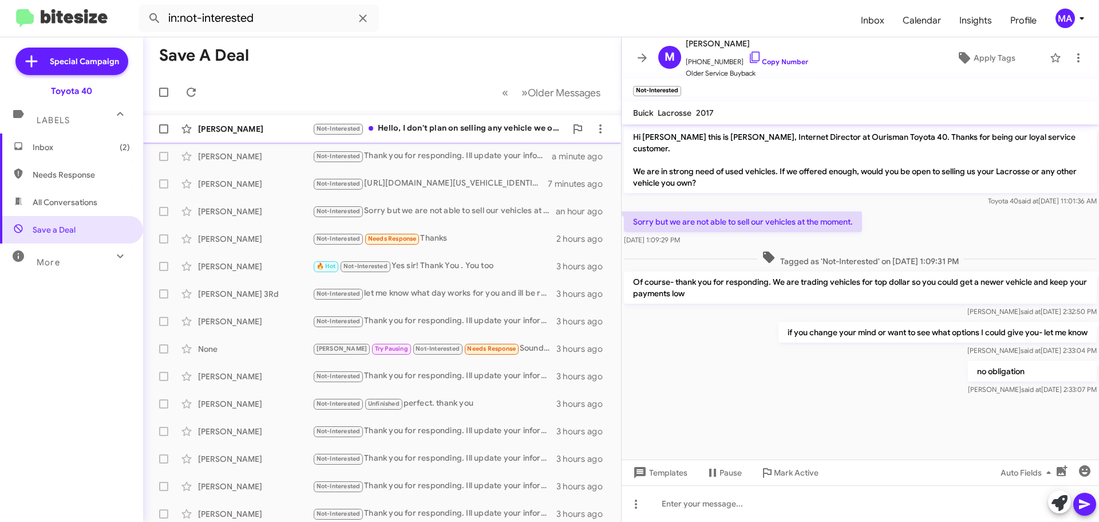
click at [430, 127] on div "Not-Interested Hello, I don't plan on selling any vehicle we own at the moment." at bounding box center [440, 128] width 254 height 13
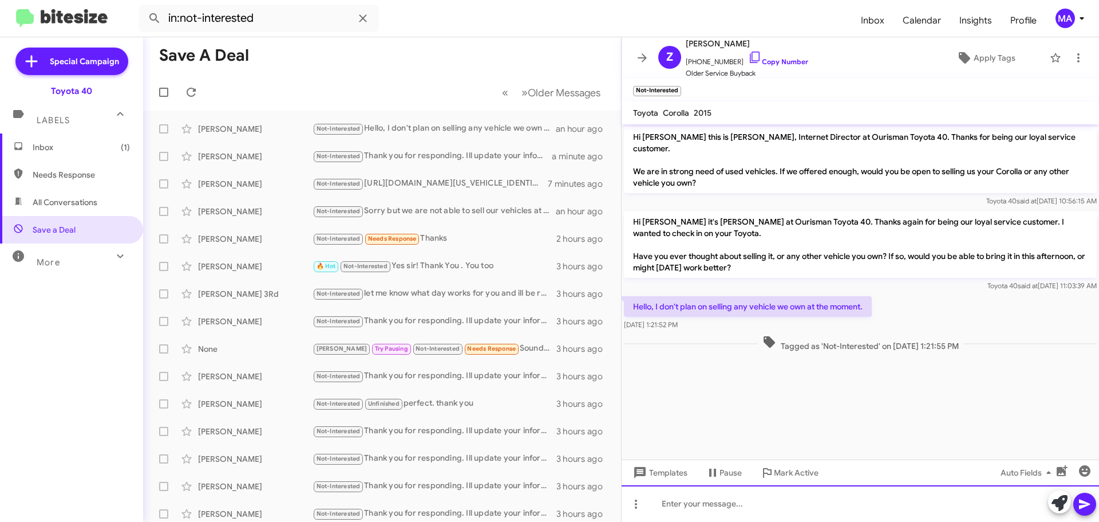
click at [720, 511] on div at bounding box center [860, 503] width 477 height 37
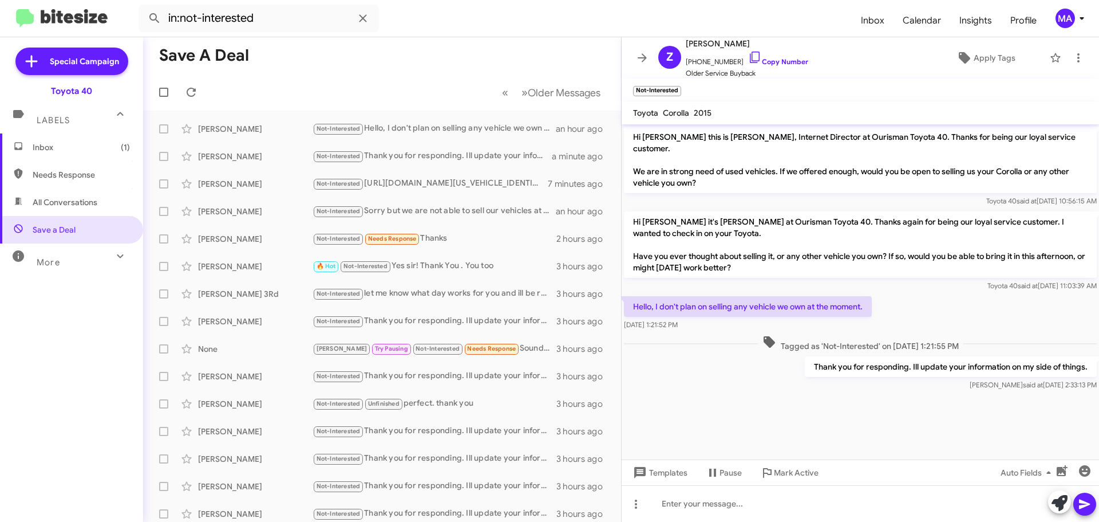
click at [60, 148] on span "Inbox (1)" at bounding box center [81, 146] width 97 height 11
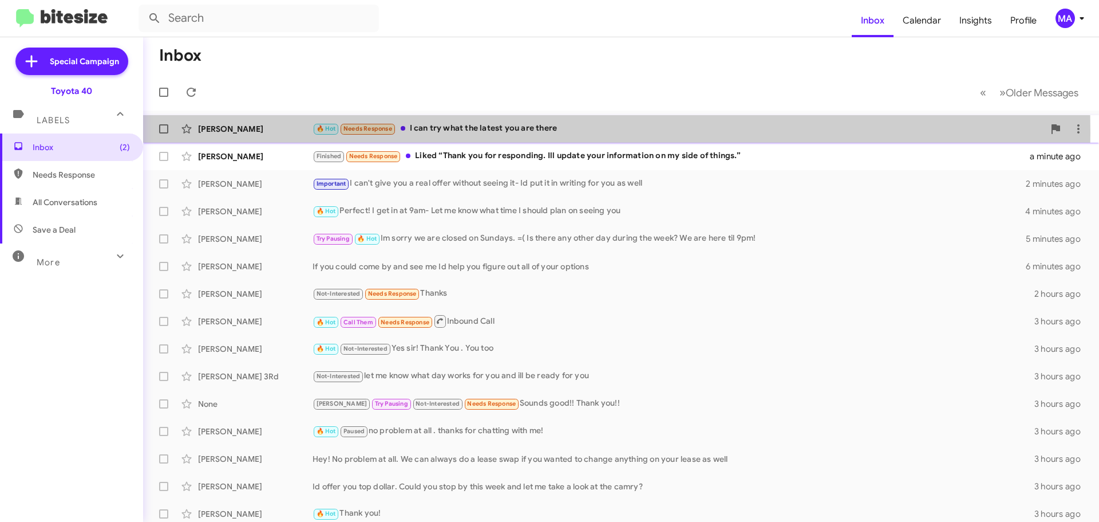
click at [473, 132] on div "🔥 Hot Needs Response I can try what the latest you are there" at bounding box center [679, 128] width 732 height 13
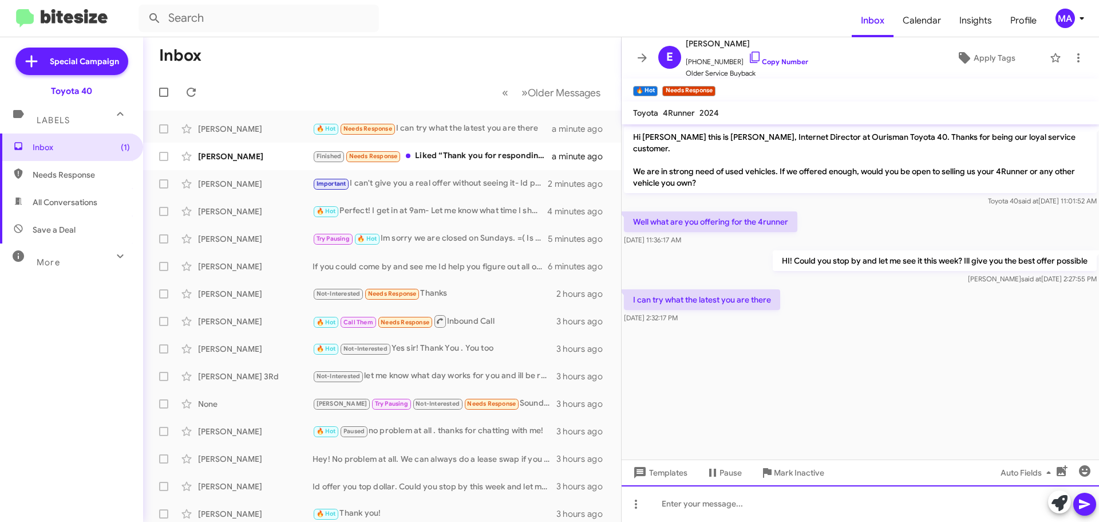
click at [709, 508] on div at bounding box center [860, 503] width 477 height 37
click at [717, 503] on div "Ill be here til 4ppm [DATE] and [DATE] but the rest" at bounding box center [860, 503] width 477 height 37
click at [871, 504] on div "Ill be here til 4pm [DATE] and [DATE] but the rest" at bounding box center [860, 503] width 477 height 37
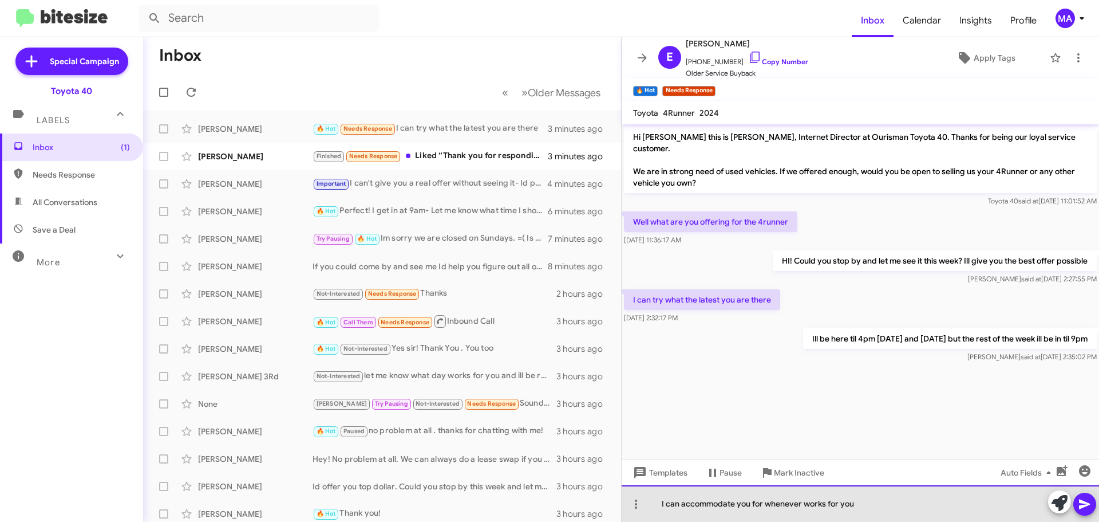
click at [885, 505] on div "I can accommodate you for whenever works for you" at bounding box center [860, 503] width 477 height 37
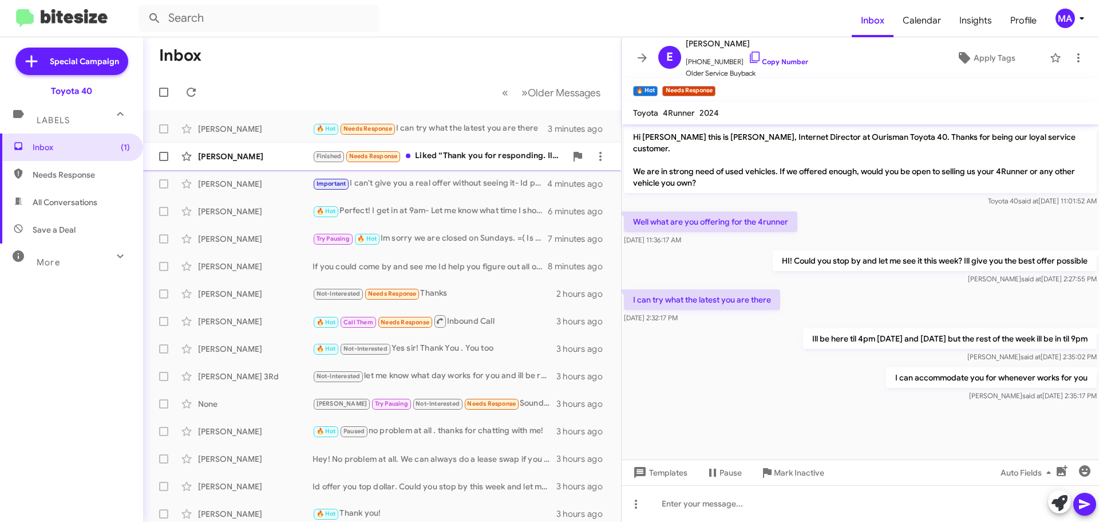
click at [448, 151] on div "Finished Needs Response Liked “Thank you for responding. Ill update your inform…" at bounding box center [440, 155] width 254 height 13
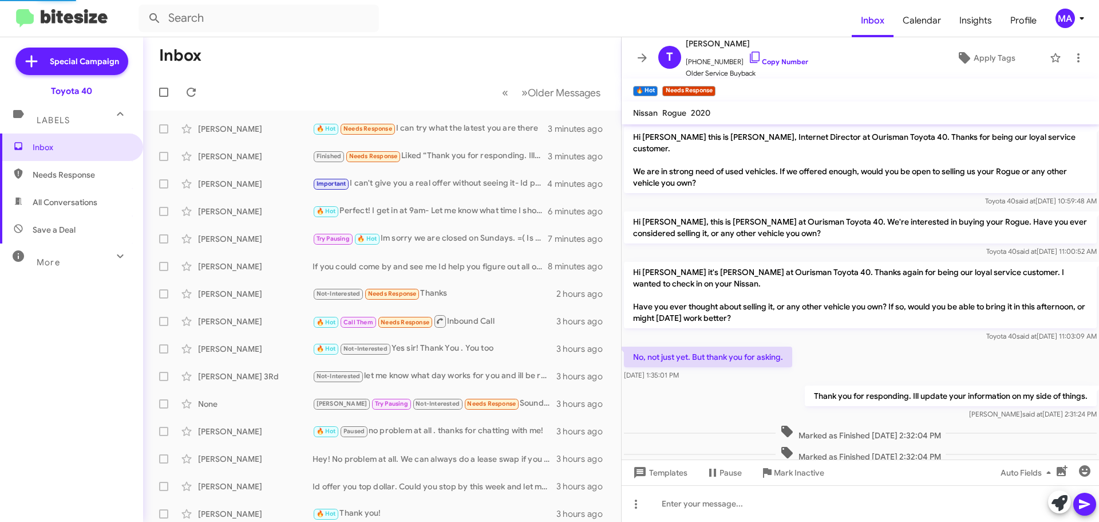
scroll to position [67, 0]
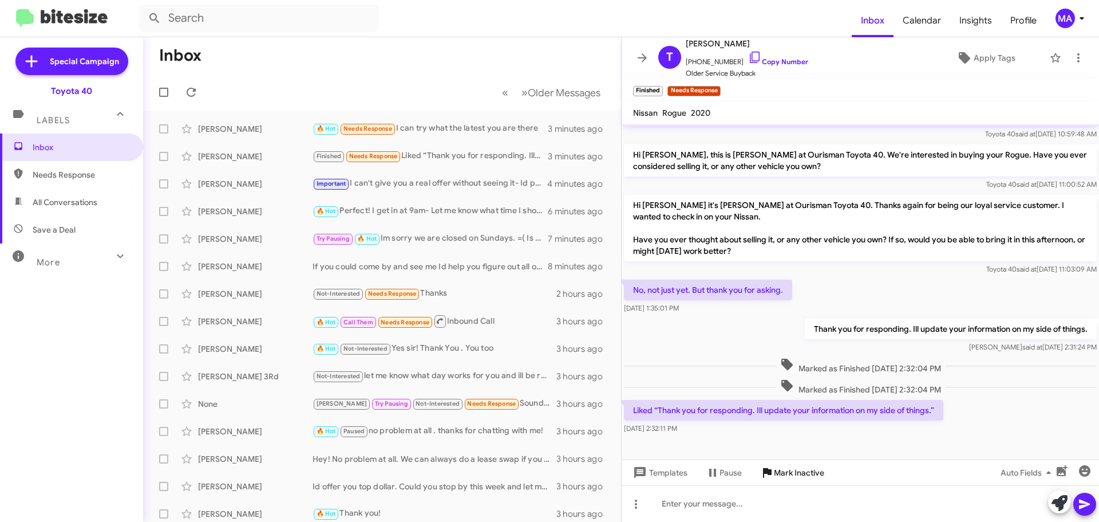
drag, startPoint x: 792, startPoint y: 468, endPoint x: 779, endPoint y: 445, distance: 25.9
click at [792, 466] on span "Mark Inactive" at bounding box center [799, 472] width 50 height 21
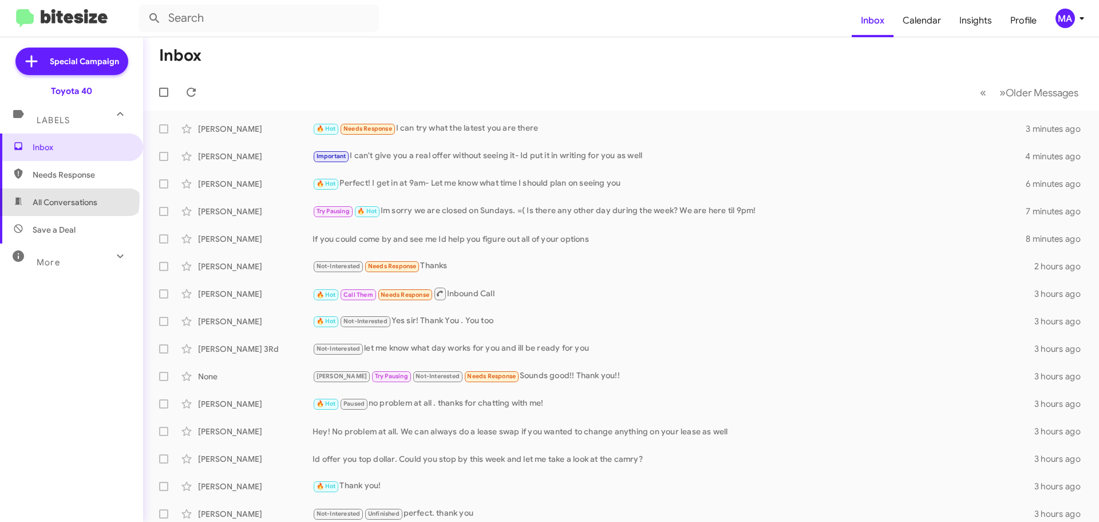
click at [69, 199] on span "All Conversations" at bounding box center [65, 201] width 65 height 11
type input "in:all-conversations"
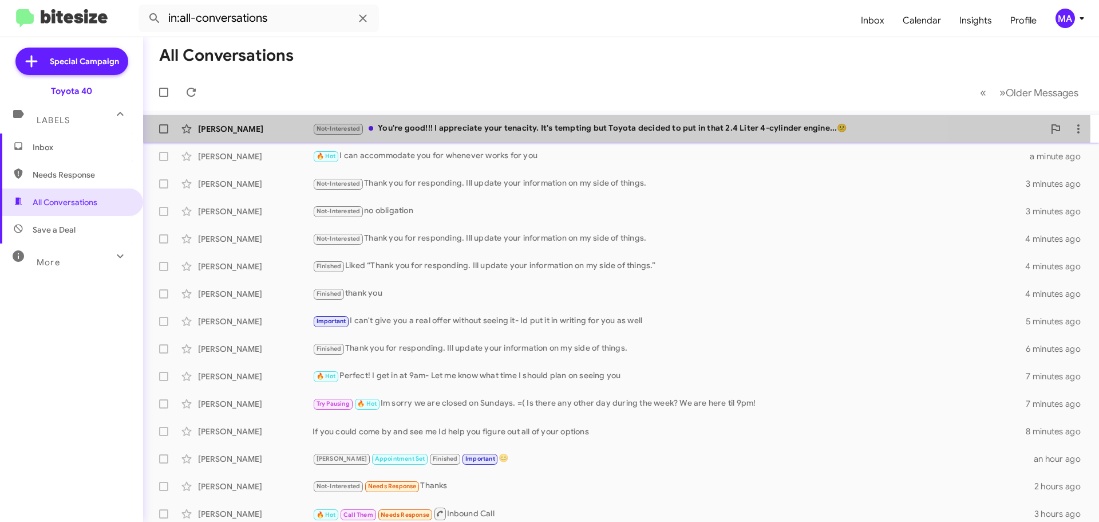
click at [510, 129] on div "Not-Interested You're good!!! I appreciate your tenacity. It's tempting but Toy…" at bounding box center [679, 128] width 732 height 13
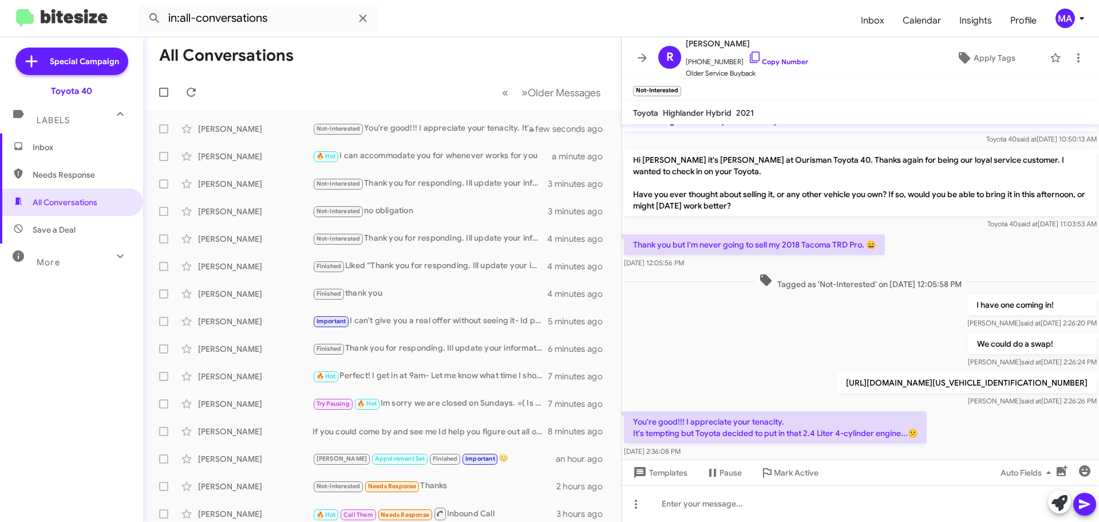
scroll to position [119, 0]
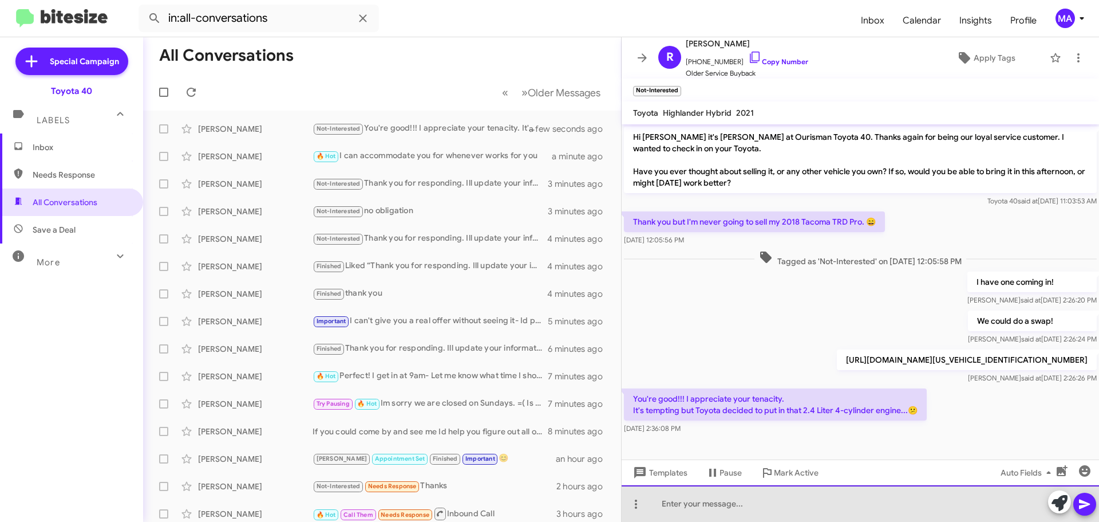
click at [713, 506] on div at bounding box center [860, 503] width 477 height 37
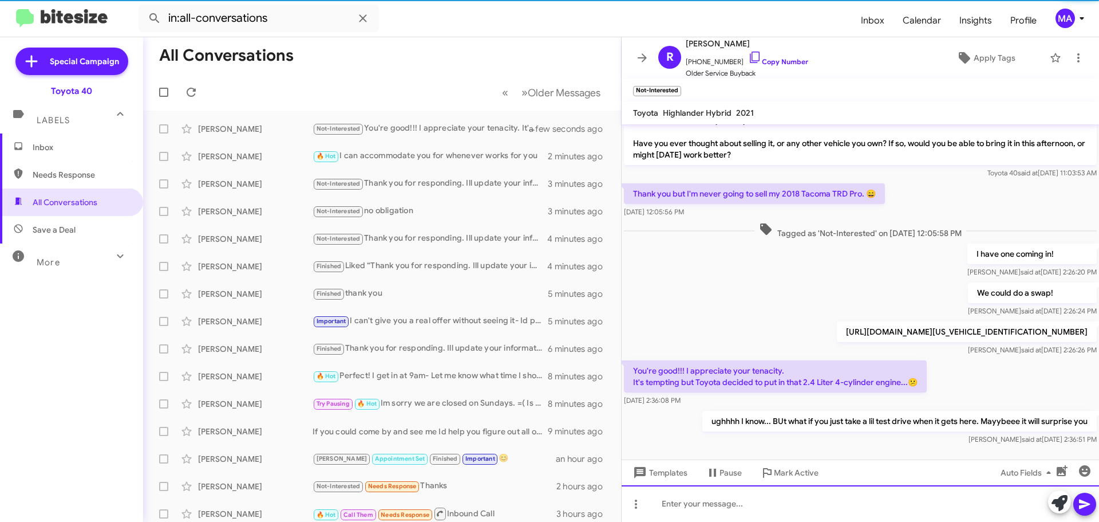
scroll to position [161, 0]
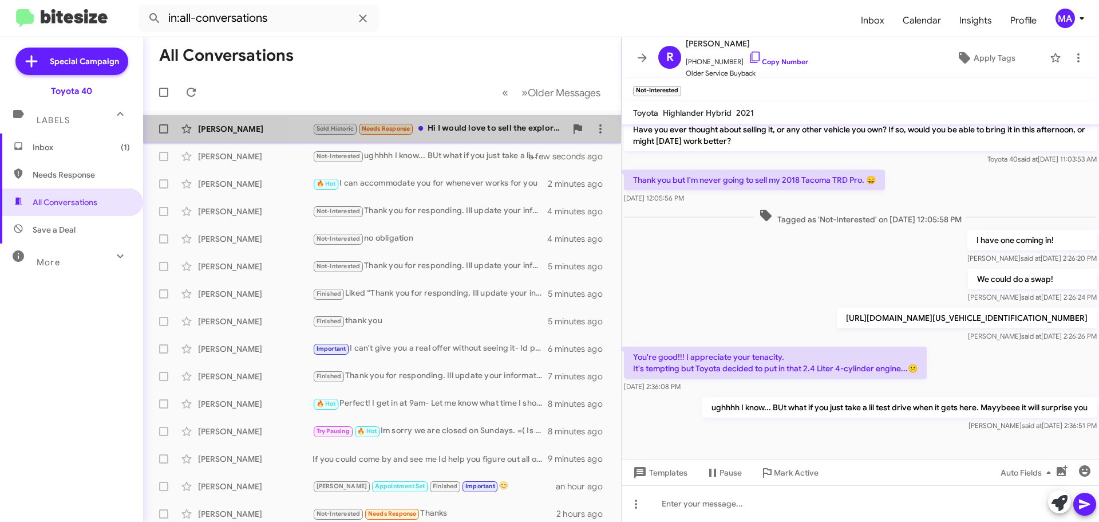
click at [450, 132] on div "Sold Historic Needs Response Hi I would love to sell the explorer back to you g…" at bounding box center [440, 128] width 254 height 13
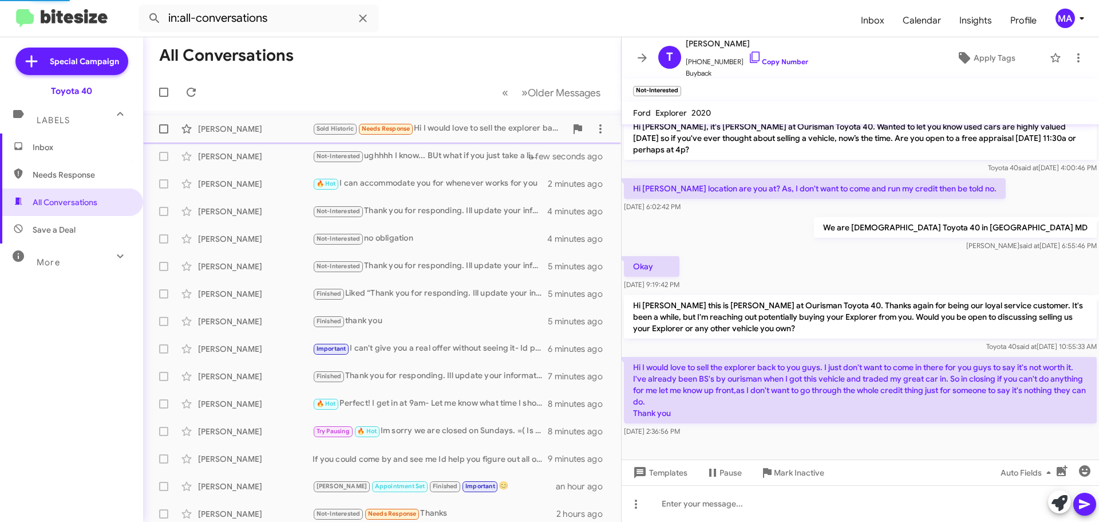
scroll to position [31, 0]
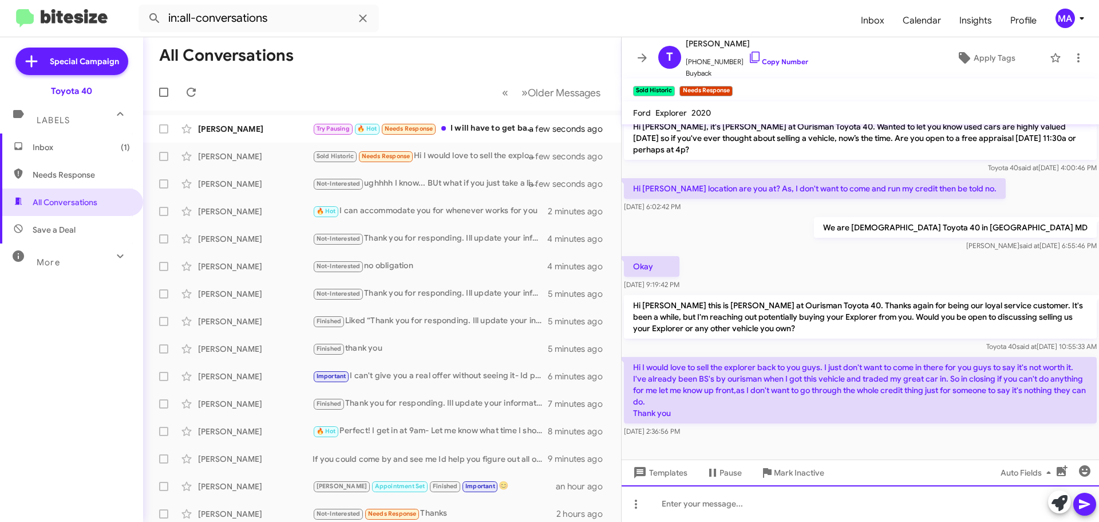
click at [729, 503] on div at bounding box center [860, 503] width 477 height 37
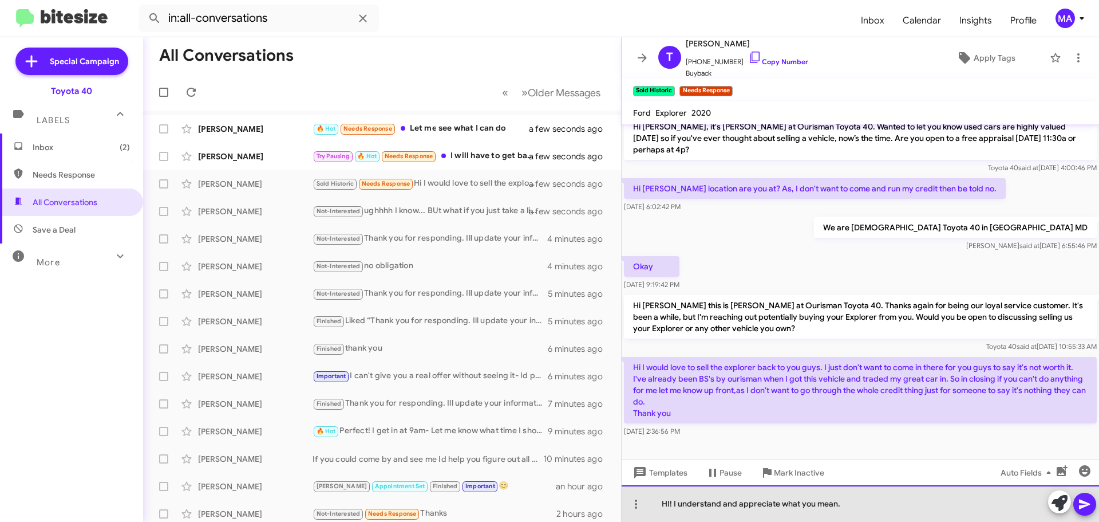
click at [855, 503] on div "HI! I understand and appreciate what you mean." at bounding box center [860, 503] width 477 height 37
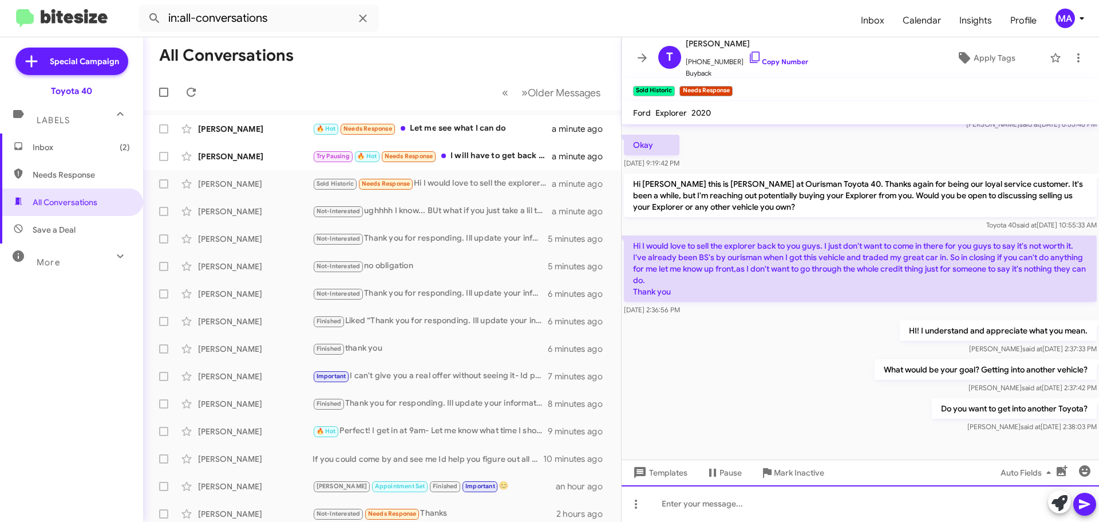
scroll to position [157, 0]
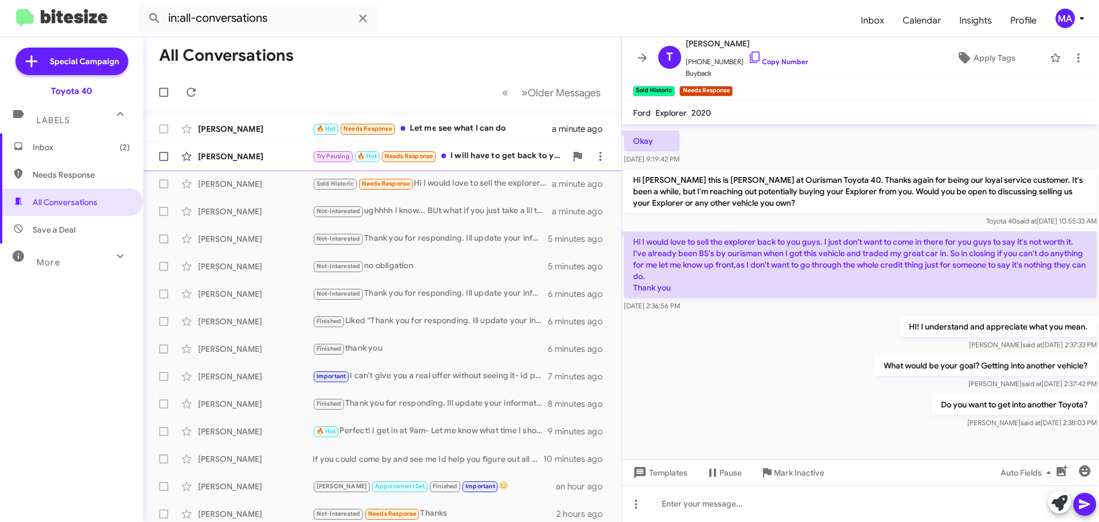
click at [475, 155] on div "Try Pausing 🔥 Hot Needs Response I will have to get back to you" at bounding box center [440, 155] width 254 height 13
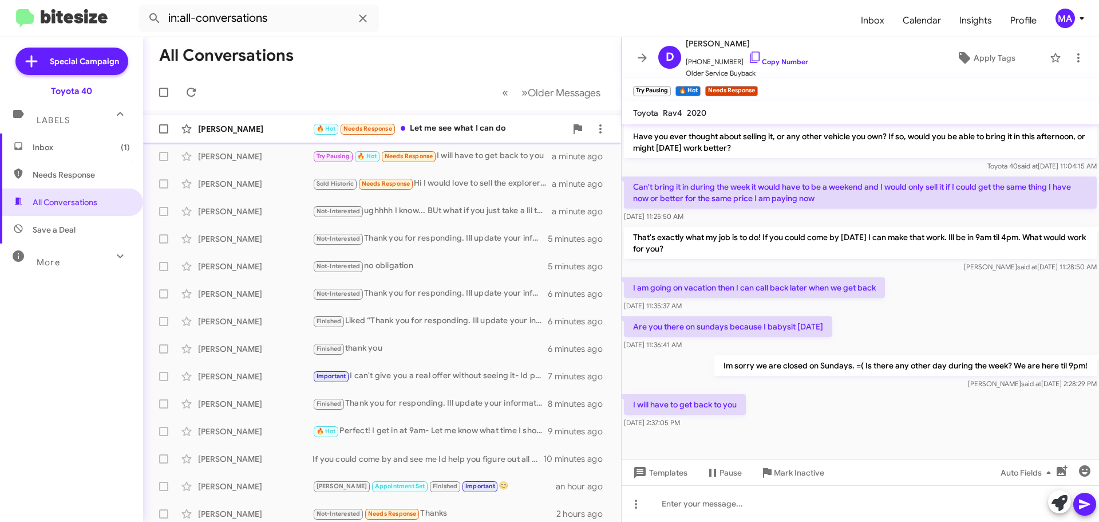
click at [458, 128] on div "🔥 Hot Needs Response Let me see what I can do" at bounding box center [440, 128] width 254 height 13
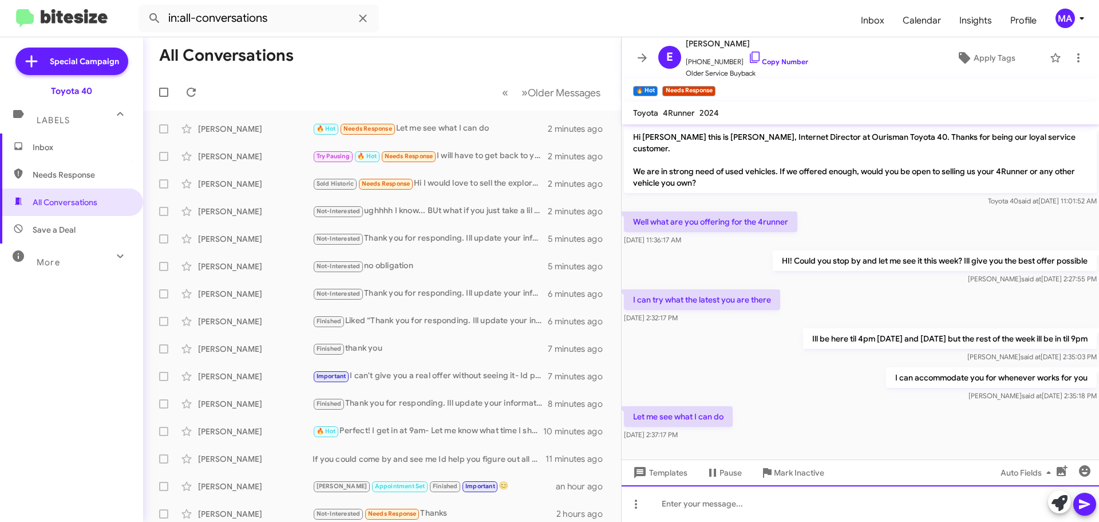
click at [729, 507] on div at bounding box center [860, 503] width 477 height 37
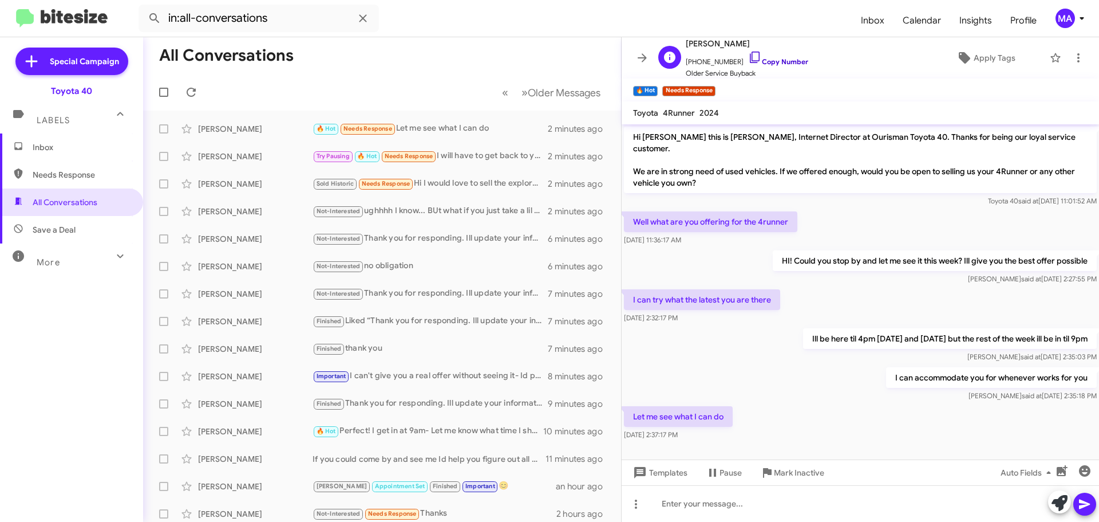
click at [748, 53] on icon at bounding box center [755, 57] width 14 height 14
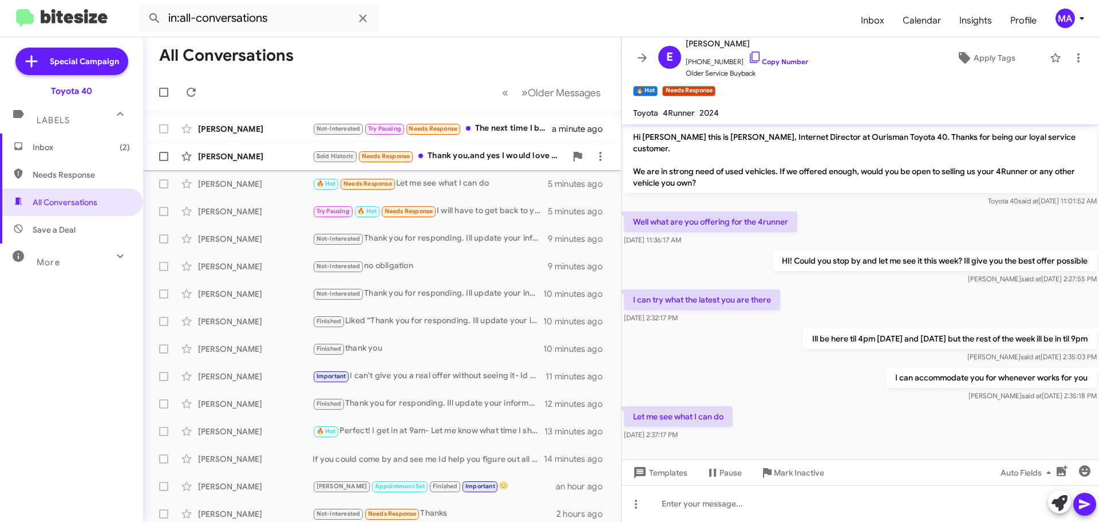
click at [491, 156] on div "Sold Historic Needs Response Thank you,and yes I would love another vehicle. Pr…" at bounding box center [440, 155] width 254 height 13
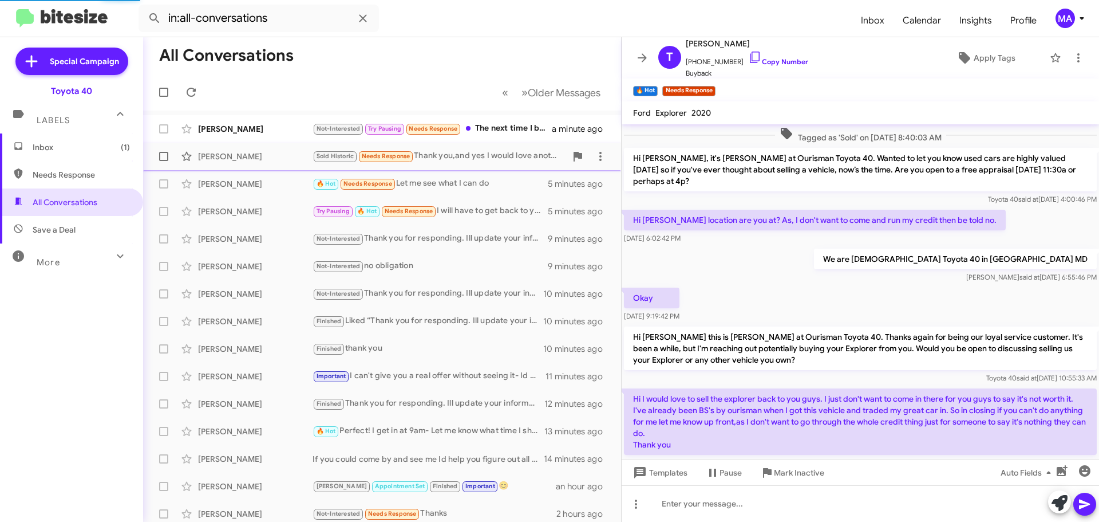
scroll to position [199, 0]
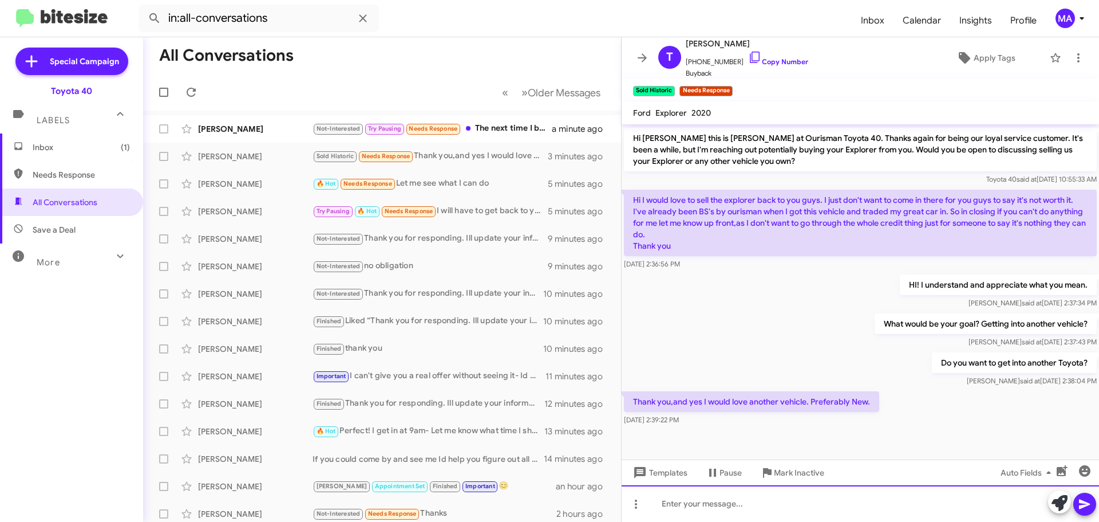
click at [698, 500] on div at bounding box center [860, 503] width 477 height 37
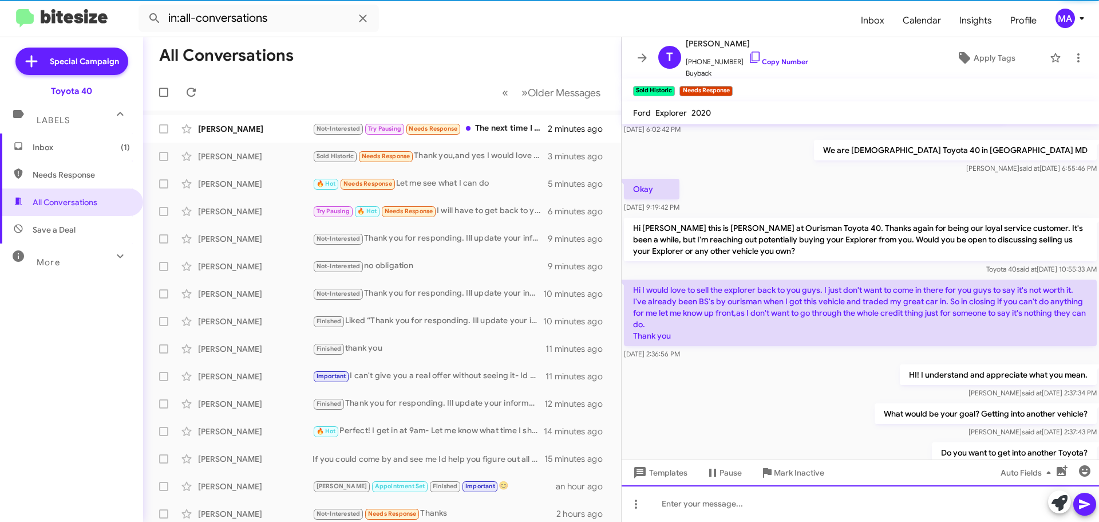
scroll to position [282, 0]
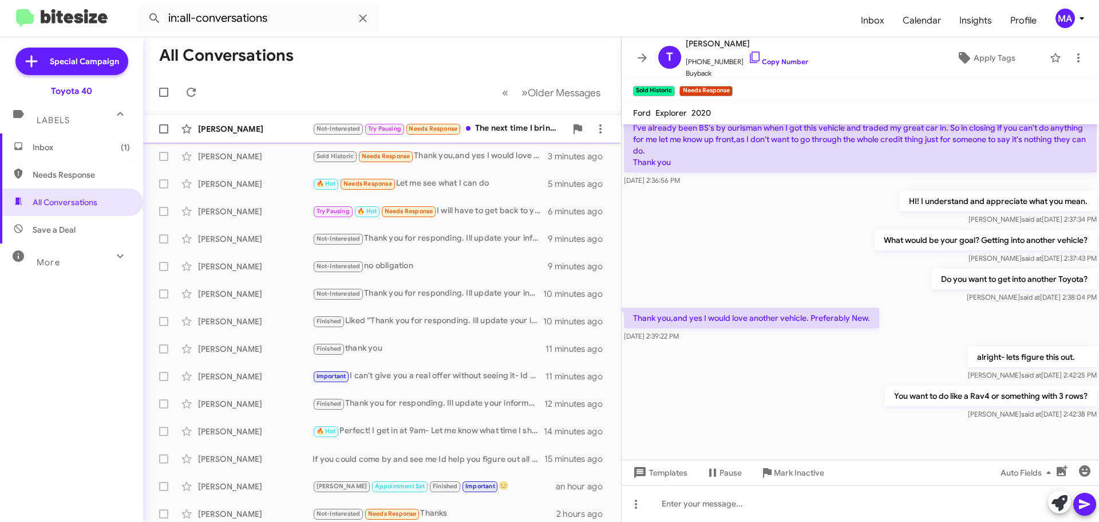
click at [499, 127] on div "Not-Interested Try Pausing Needs Response The next time I bring my Tacoma in fo…" at bounding box center [440, 128] width 254 height 13
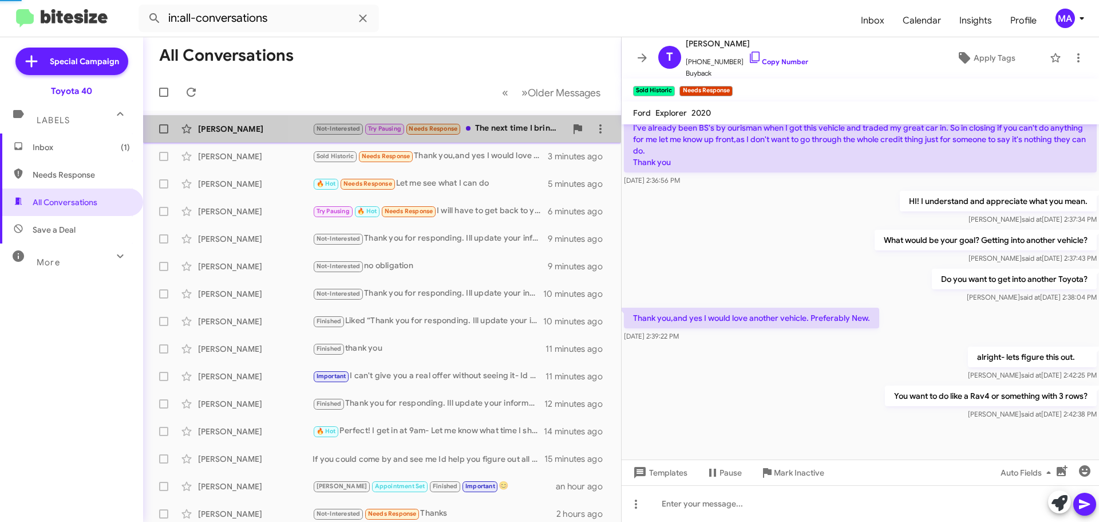
scroll to position [203, 0]
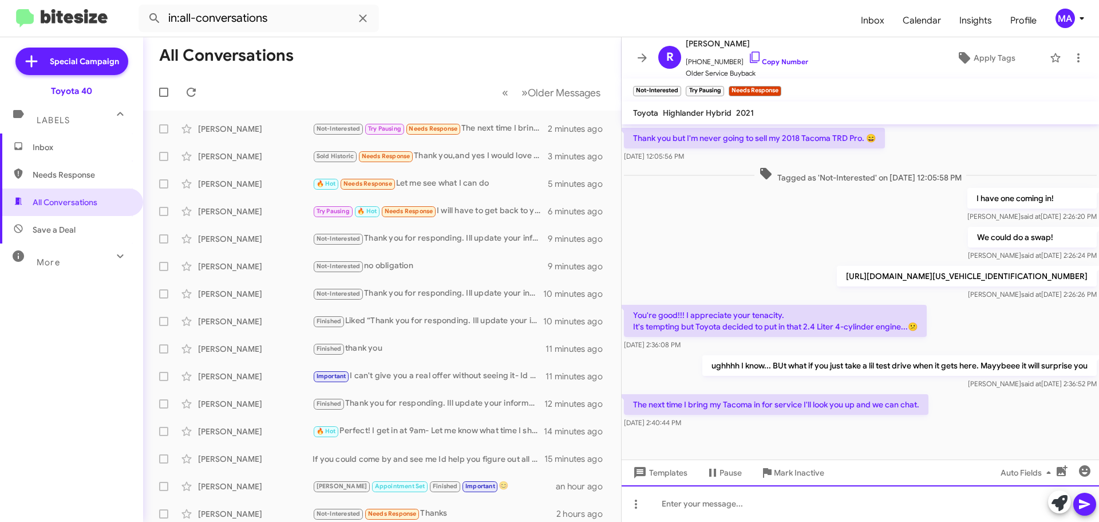
click at [684, 501] on div at bounding box center [860, 503] width 477 height 37
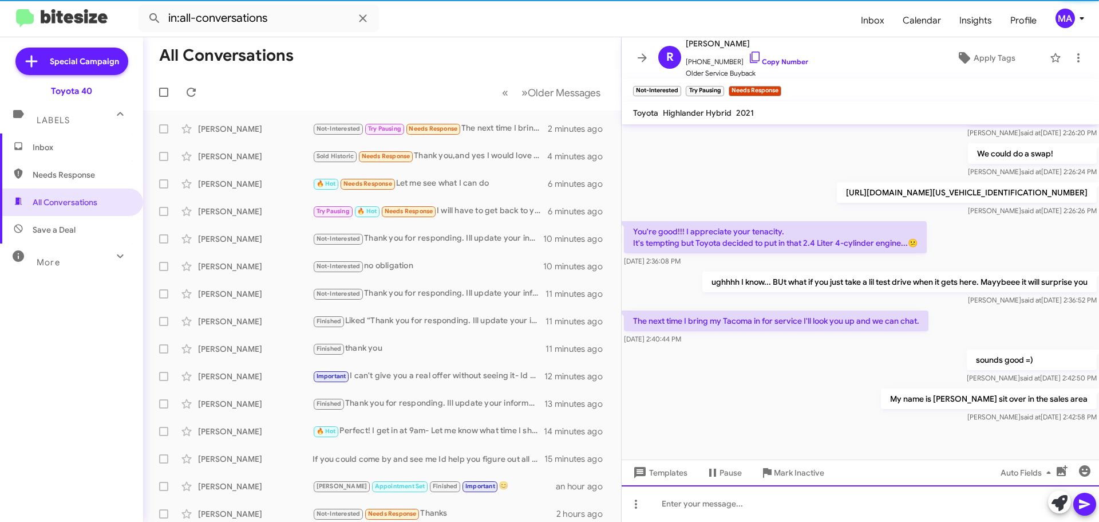
scroll to position [286, 0]
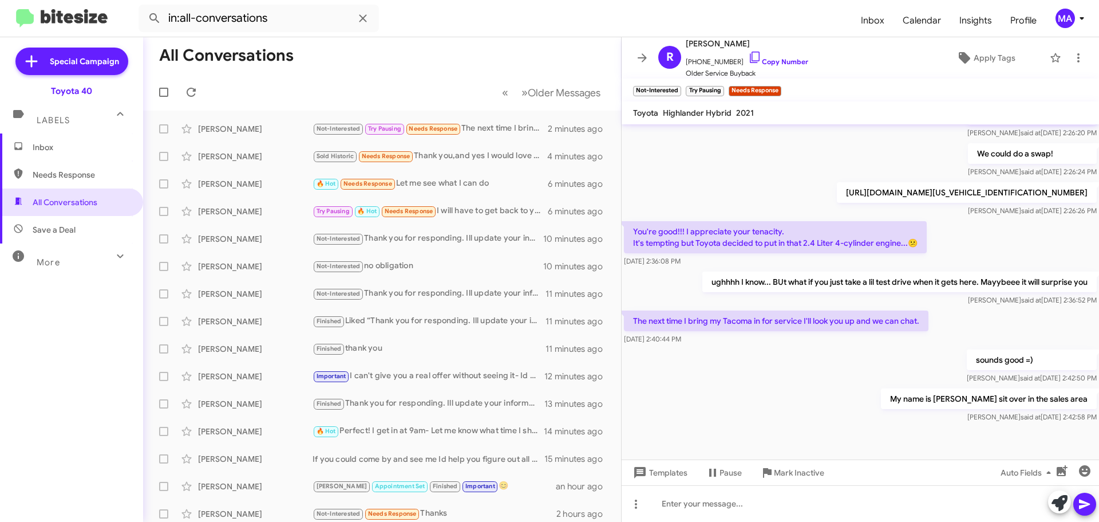
click at [68, 150] on span "Inbox" at bounding box center [81, 146] width 97 height 11
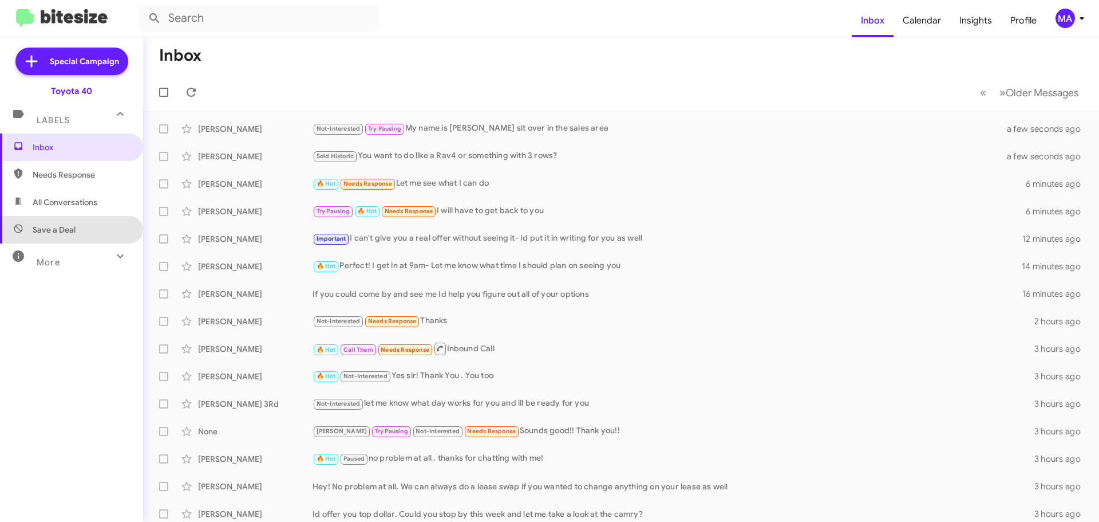
click at [77, 226] on span "Save a Deal" at bounding box center [71, 229] width 143 height 27
type input "in:not-interested"
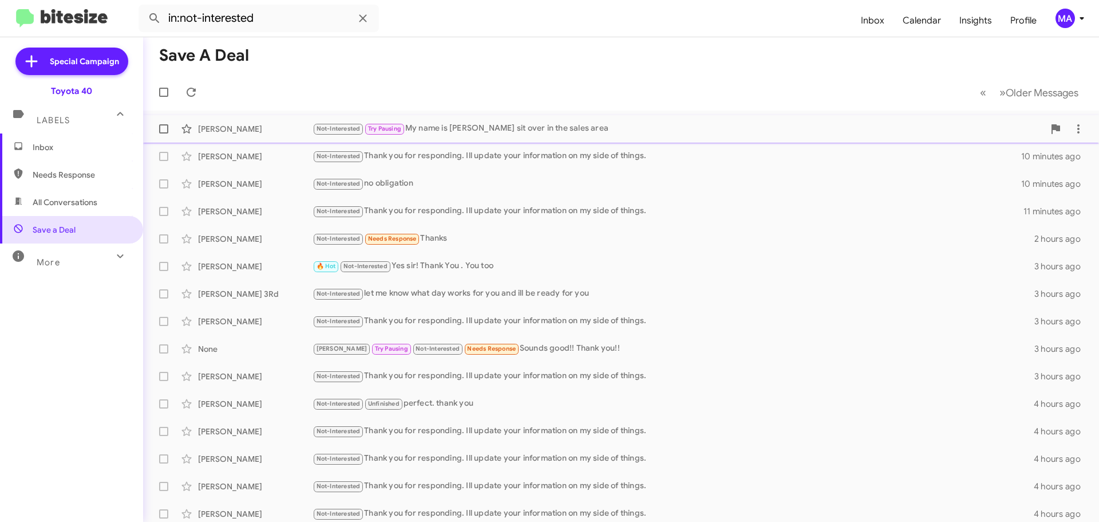
click at [505, 132] on div "Not-Interested Try Pausing My name is [PERSON_NAME]- I sit over in the sales ar…" at bounding box center [679, 128] width 732 height 13
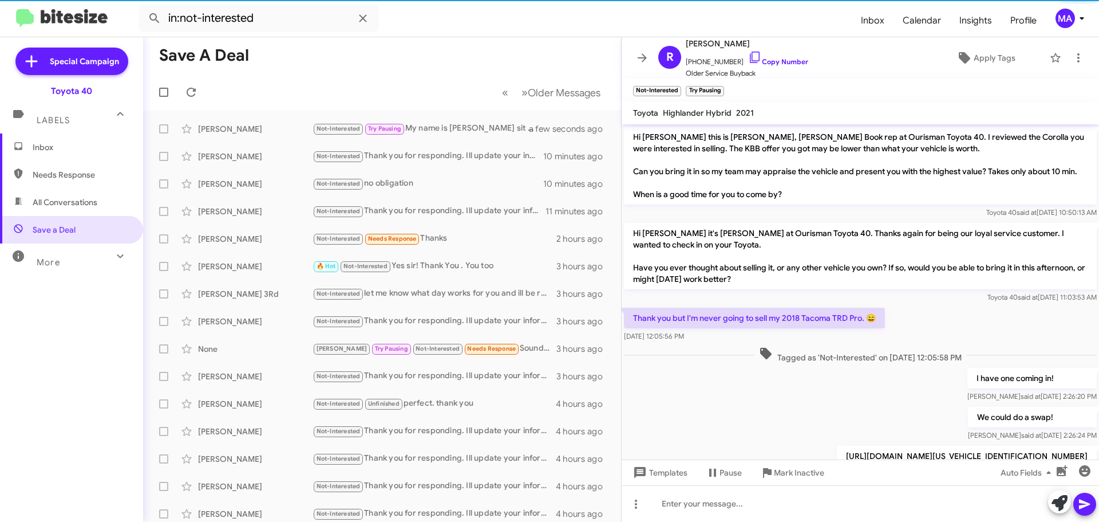
scroll to position [263, 0]
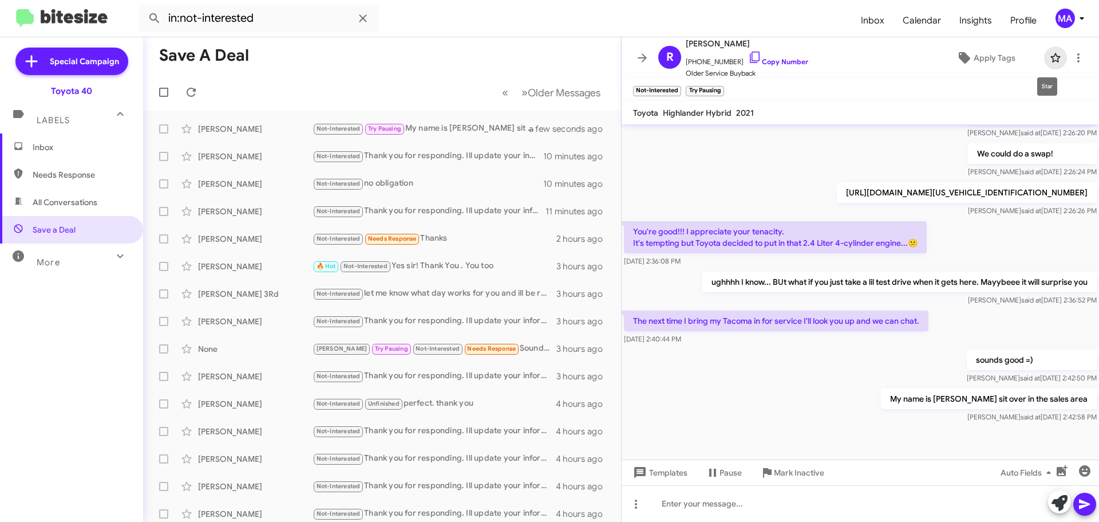
click at [1049, 56] on icon at bounding box center [1056, 58] width 14 height 14
click at [33, 145] on span "Inbox" at bounding box center [81, 146] width 97 height 11
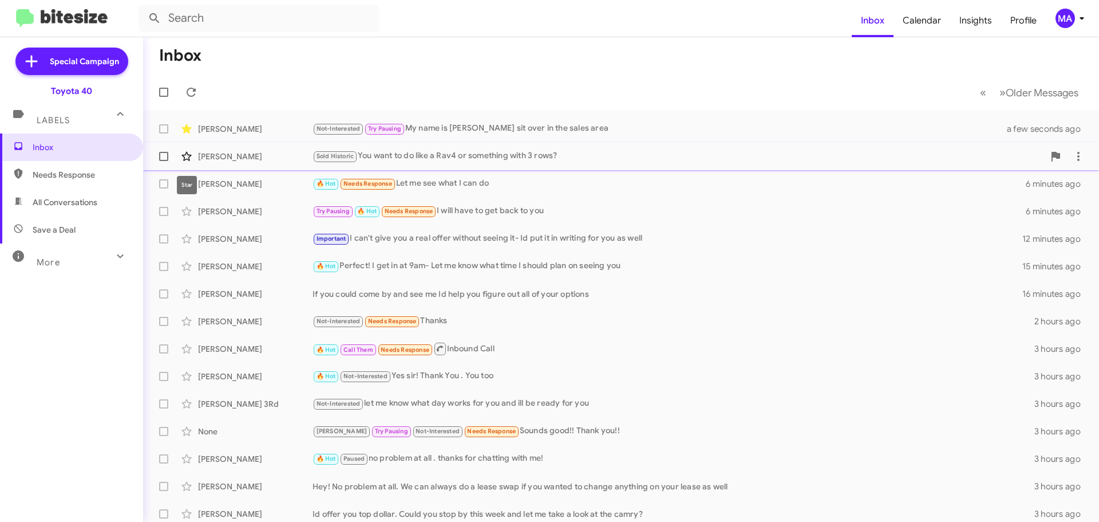
click at [187, 156] on icon at bounding box center [187, 156] width 14 height 14
click at [188, 184] on icon at bounding box center [187, 184] width 14 height 14
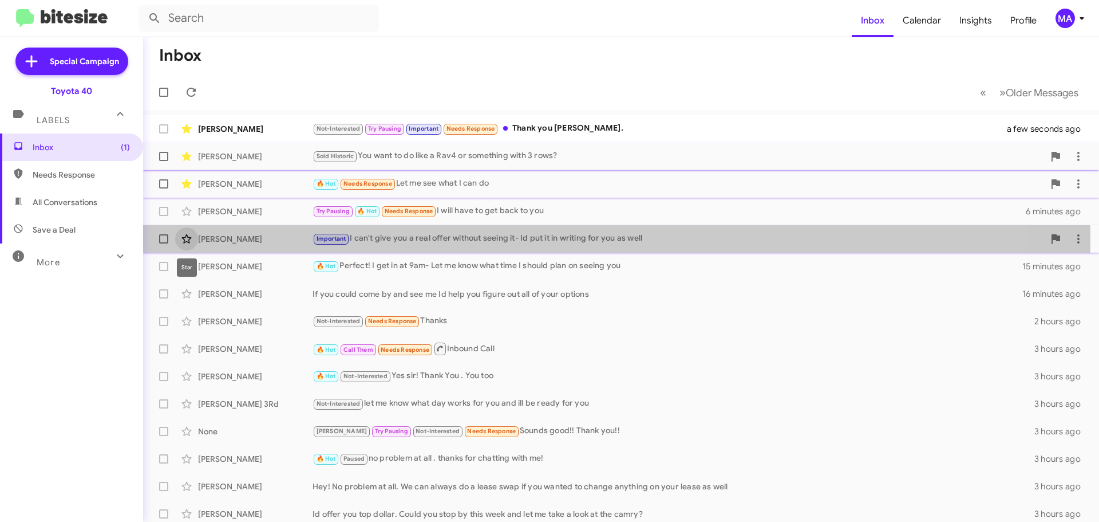
click at [187, 240] on icon at bounding box center [187, 239] width 14 height 14
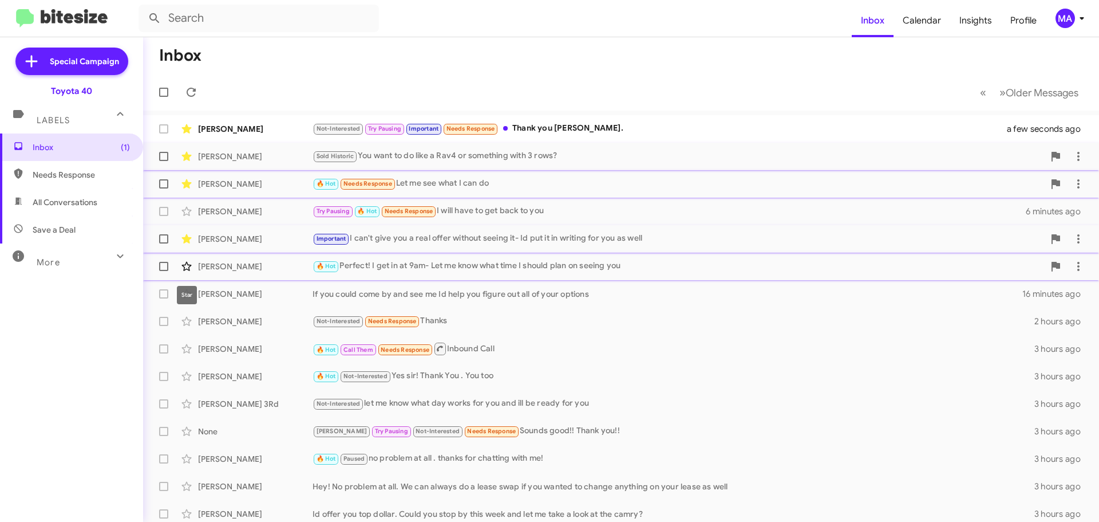
click at [185, 264] on icon at bounding box center [187, 266] width 14 height 14
click at [585, 124] on div "Not-Interested Try Pausing Important Needs Response Thank you [PERSON_NAME]." at bounding box center [679, 128] width 732 height 13
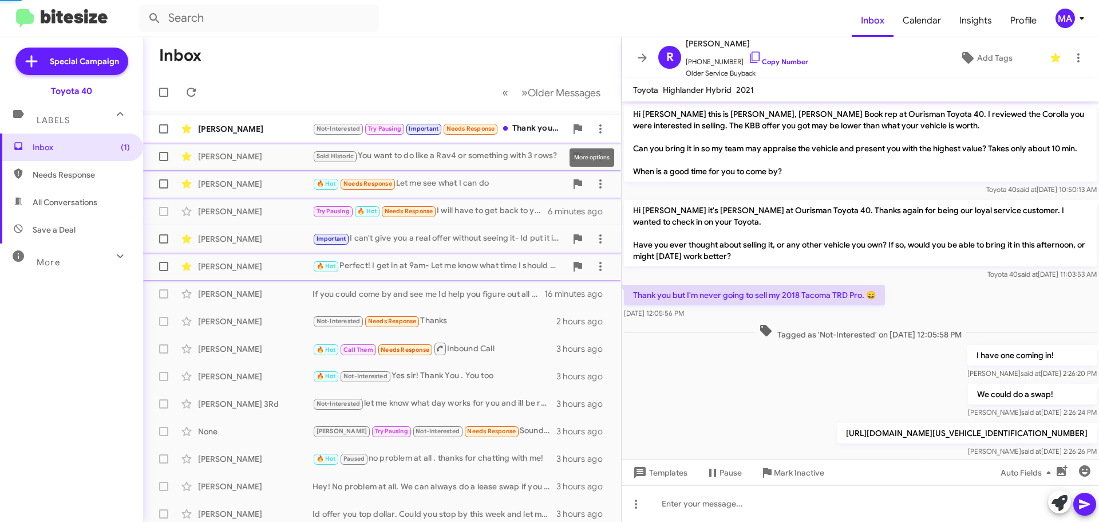
scroll to position [305, 0]
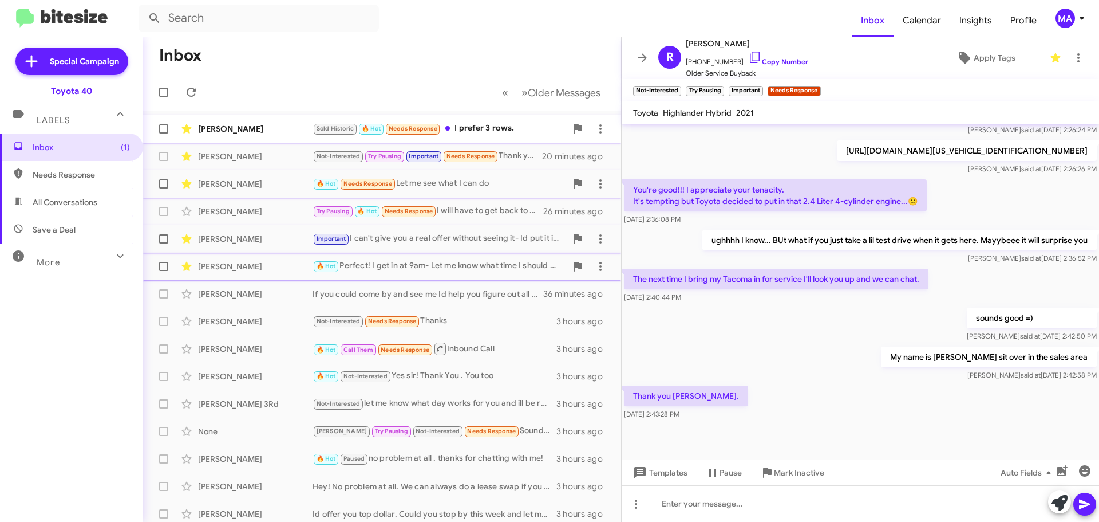
click at [497, 127] on div "Sold Historic 🔥 Hot Needs Response I prefer 3 rows." at bounding box center [440, 128] width 254 height 13
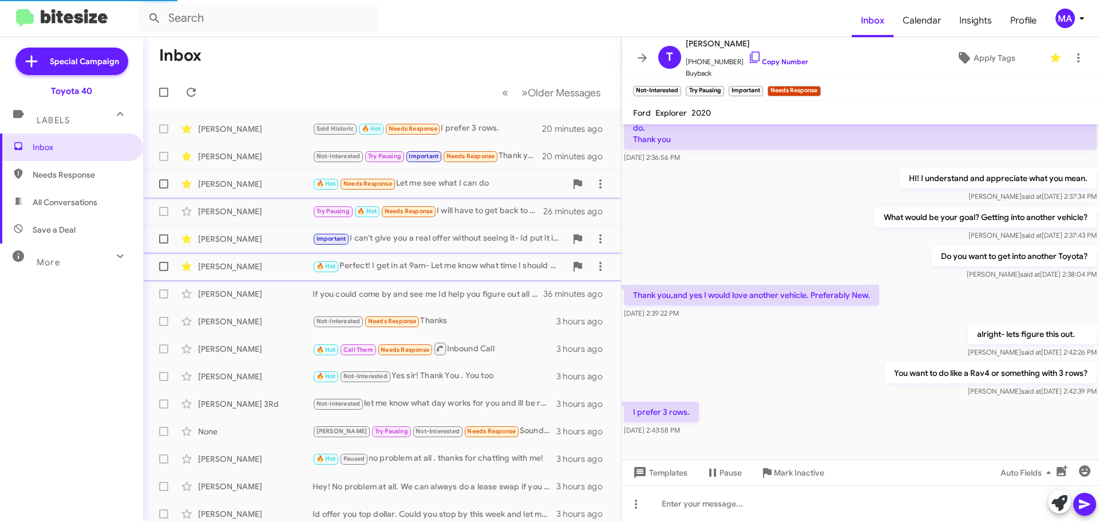
scroll to position [324, 0]
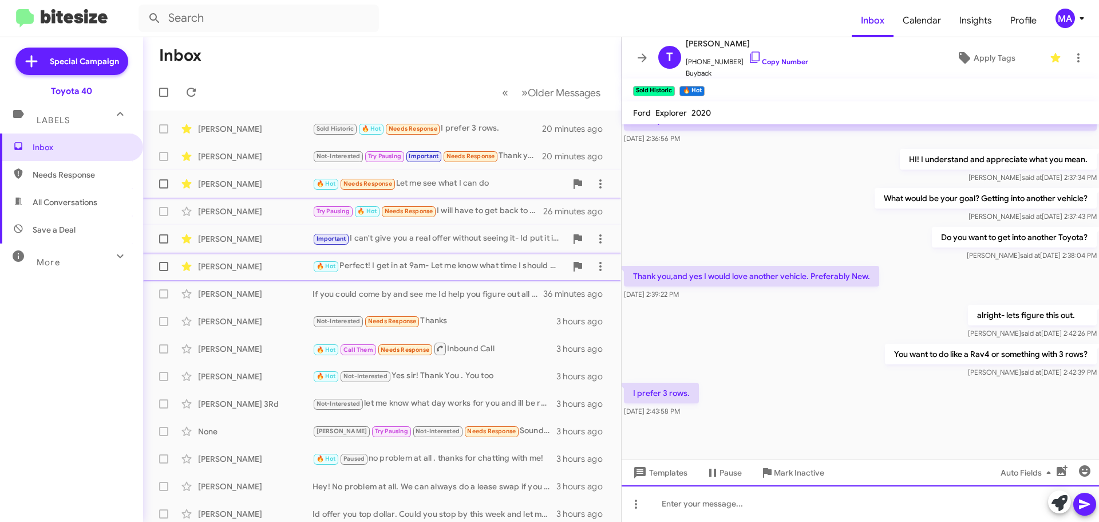
click at [771, 509] on div at bounding box center [860, 503] width 477 height 37
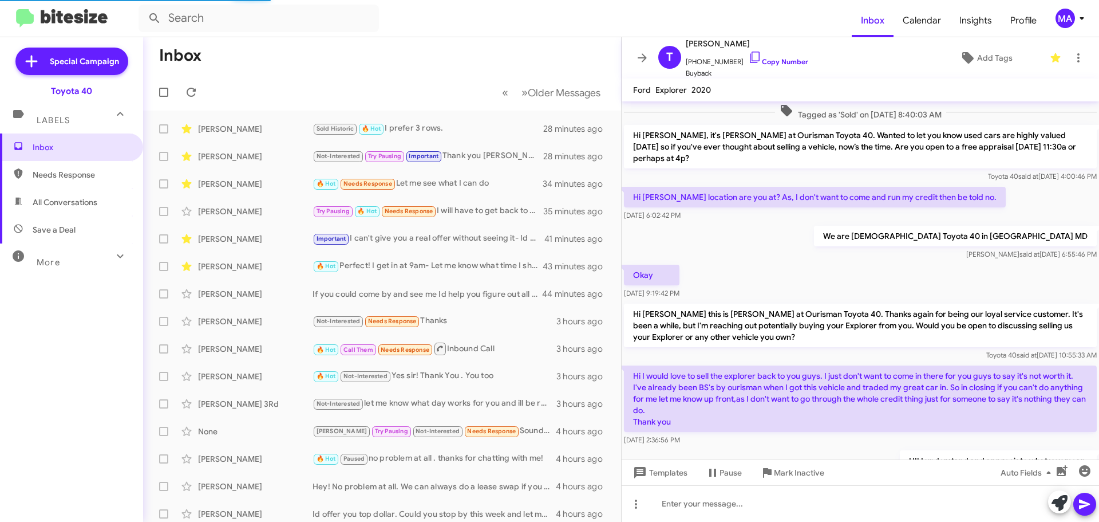
scroll to position [301, 0]
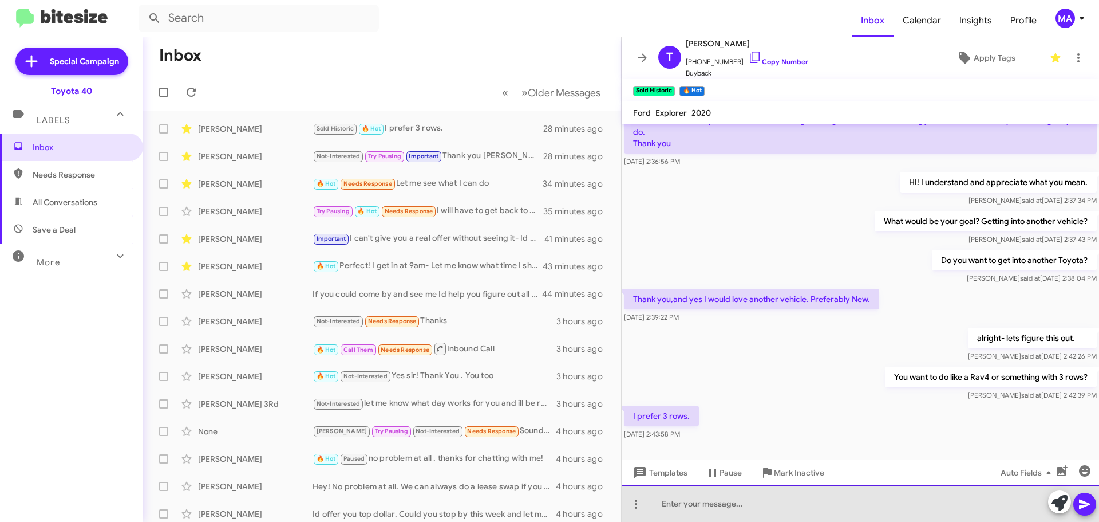
click at [730, 496] on div at bounding box center [860, 503] width 477 height 37
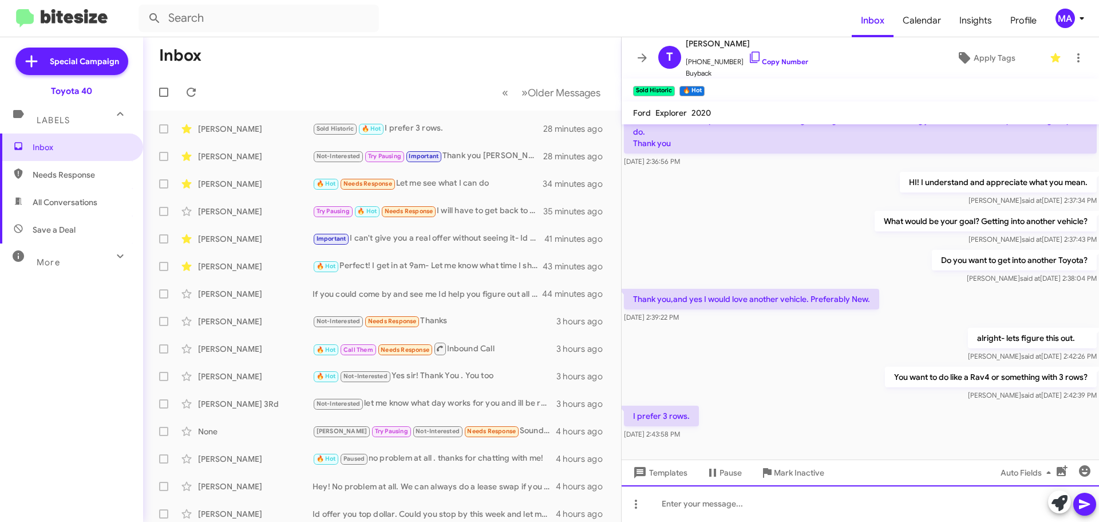
click at [720, 503] on div at bounding box center [860, 503] width 477 height 37
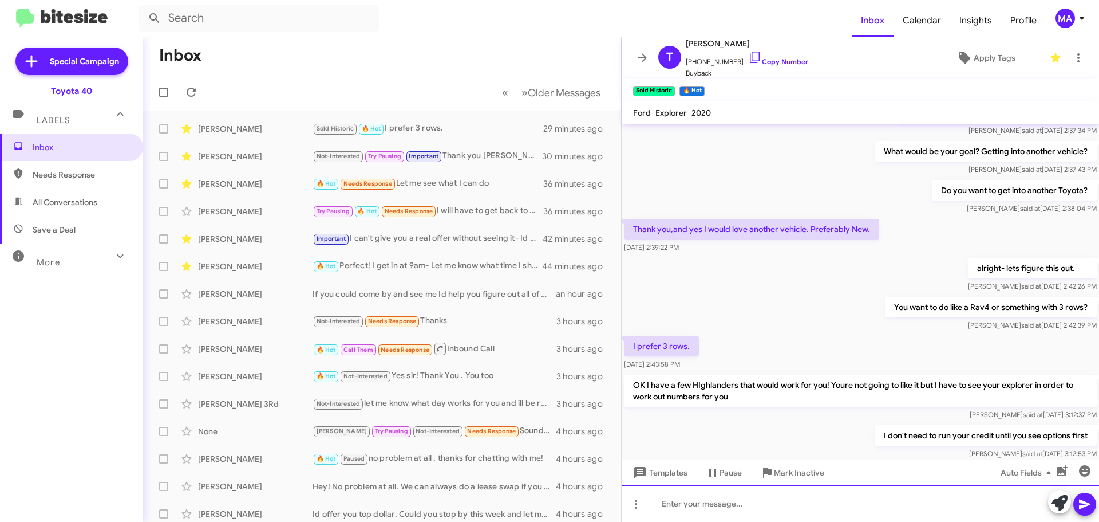
scroll to position [461, 0]
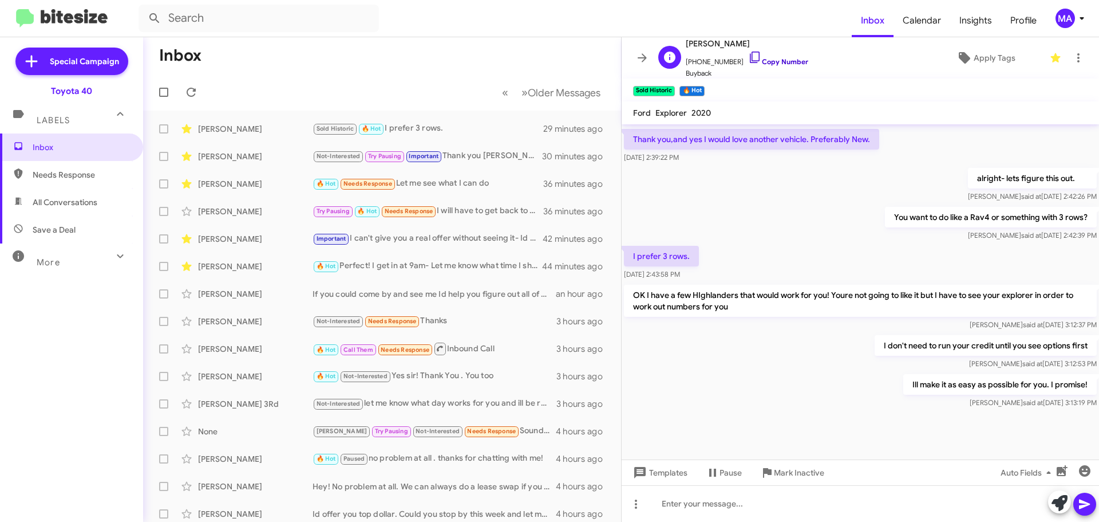
click at [748, 56] on icon at bounding box center [755, 57] width 14 height 14
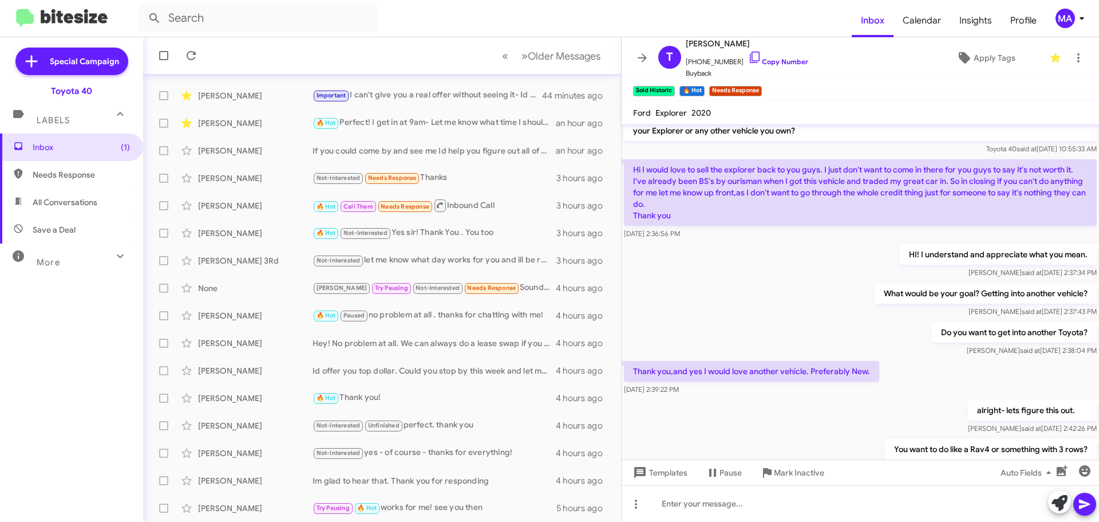
scroll to position [503, 0]
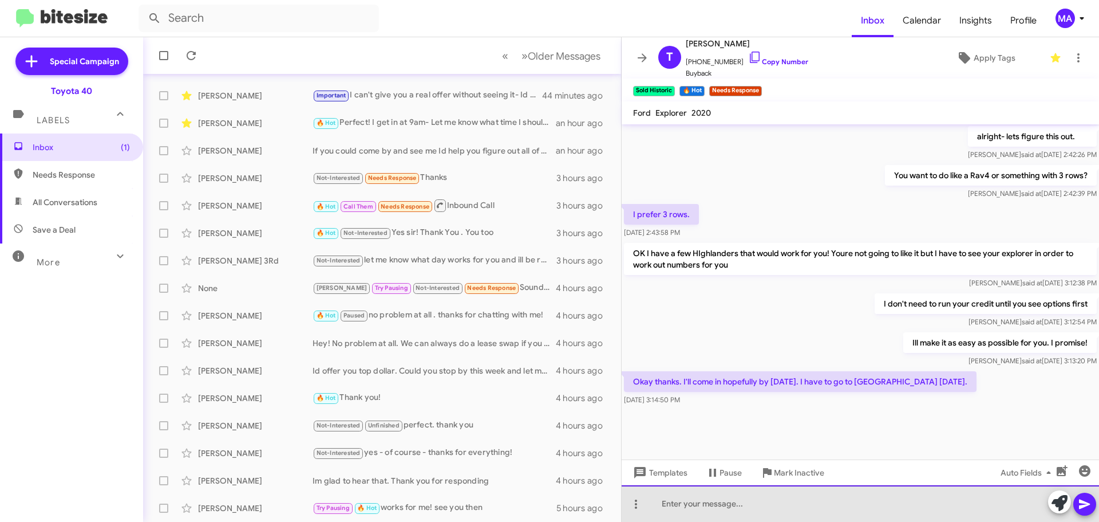
click at [710, 503] on div at bounding box center [860, 503] width 477 height 37
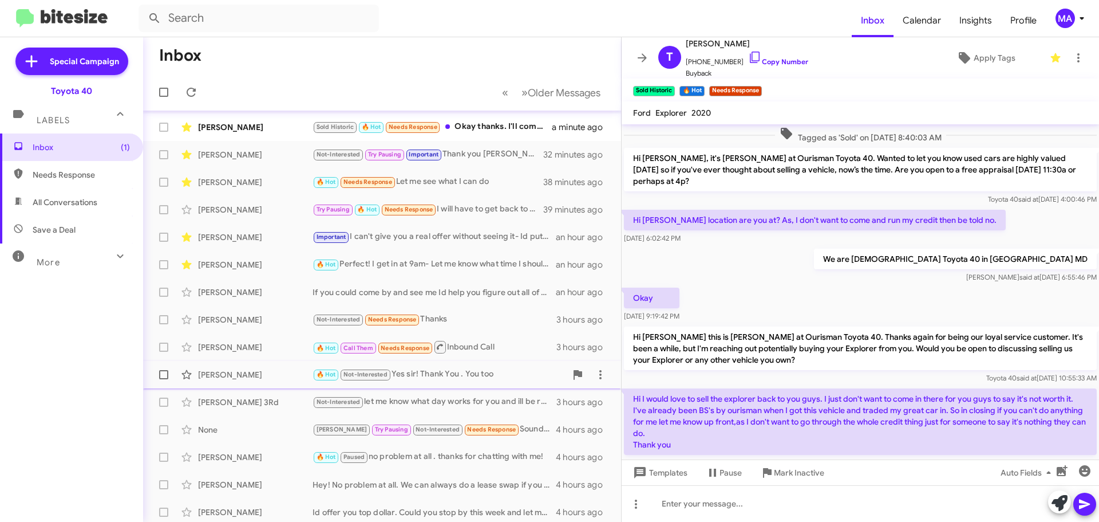
scroll to position [0, 0]
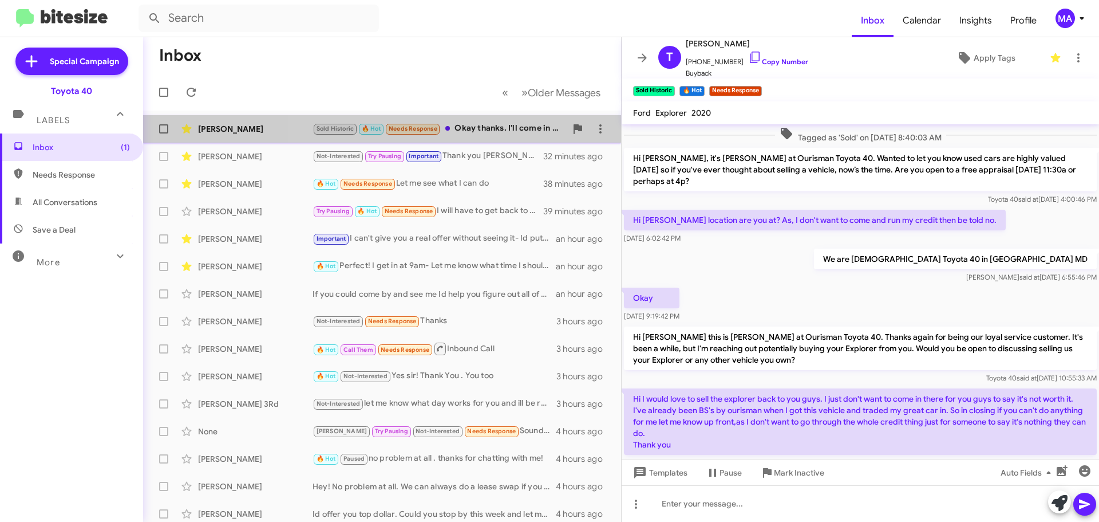
click at [468, 128] on div "Sold Historic 🔥 Hot Needs Response Okay thanks. I'll come in hopefully by thurs…" at bounding box center [440, 128] width 254 height 13
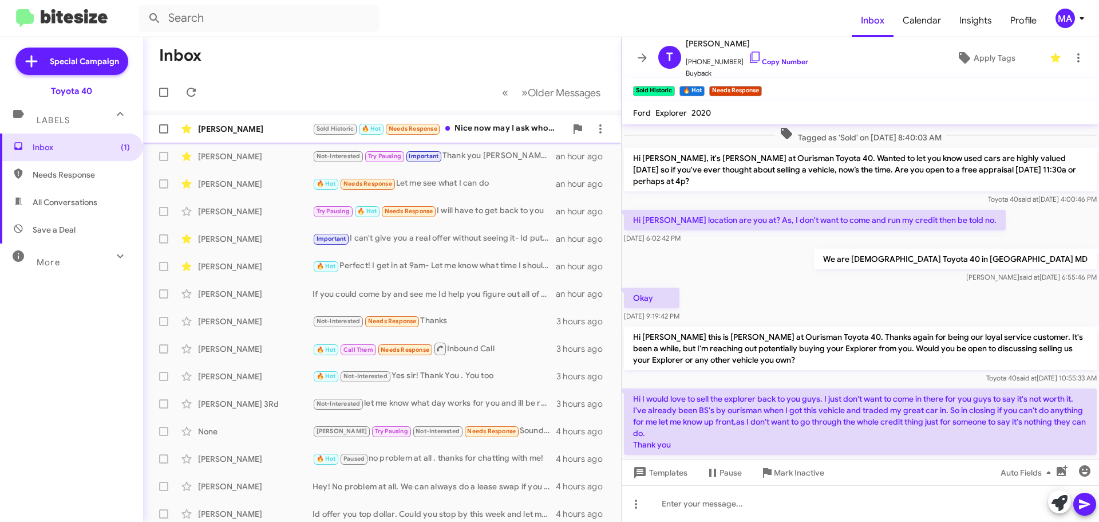
click at [492, 124] on div "Sold Historic 🔥 Hot Needs Response Nice now may I ask whom am I communicating w…" at bounding box center [440, 128] width 254 height 13
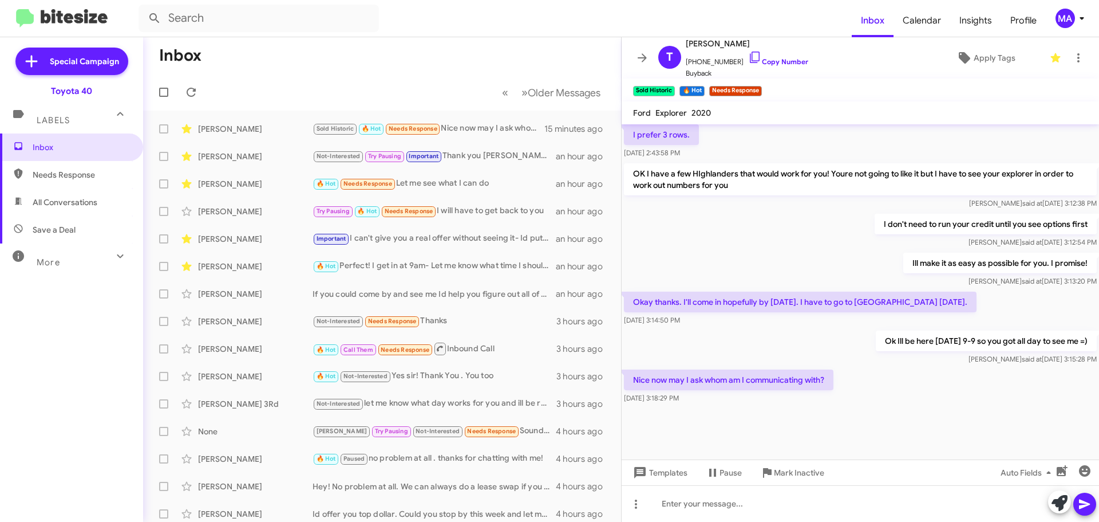
scroll to position [586, 0]
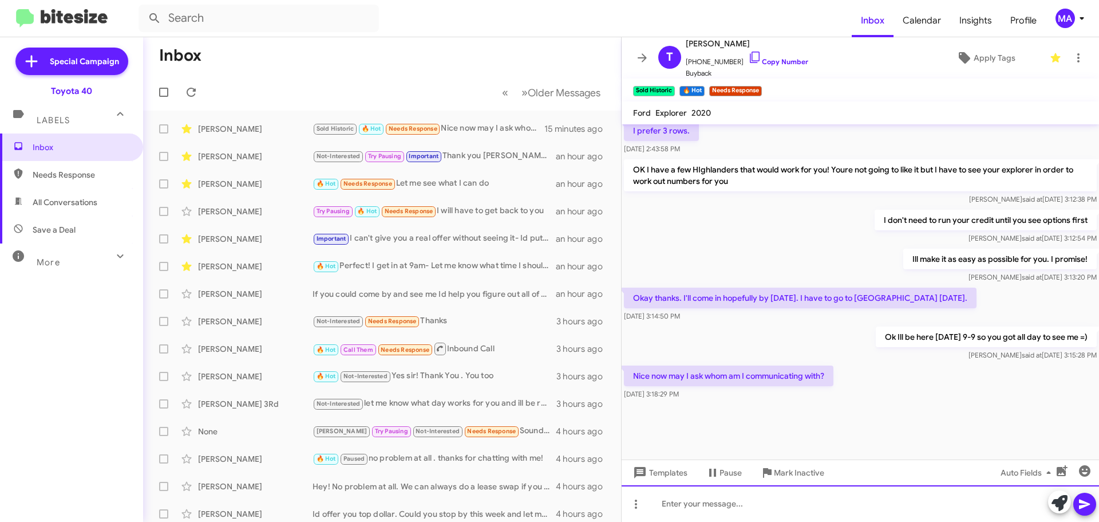
click at [753, 512] on div at bounding box center [860, 503] width 477 height 37
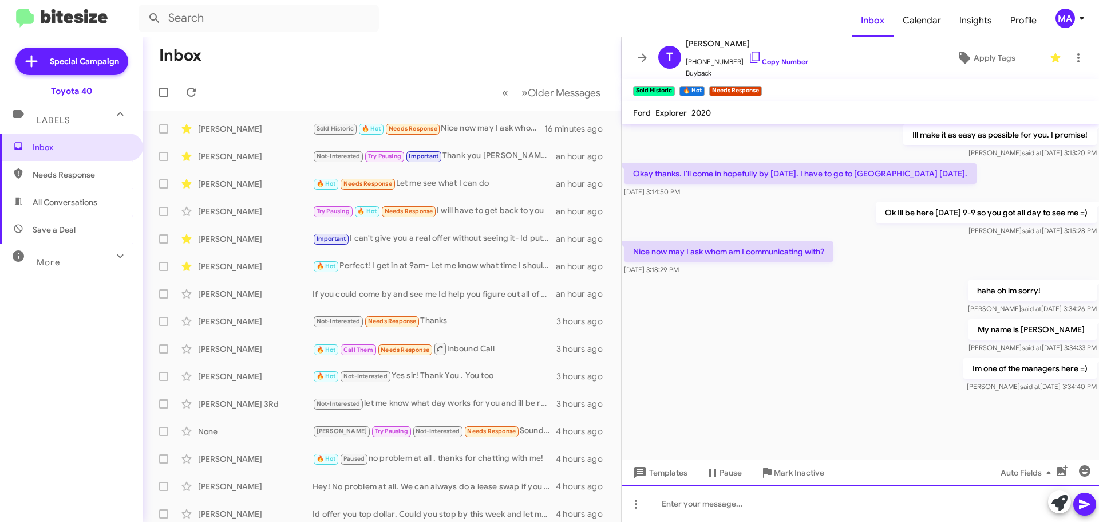
scroll to position [712, 0]
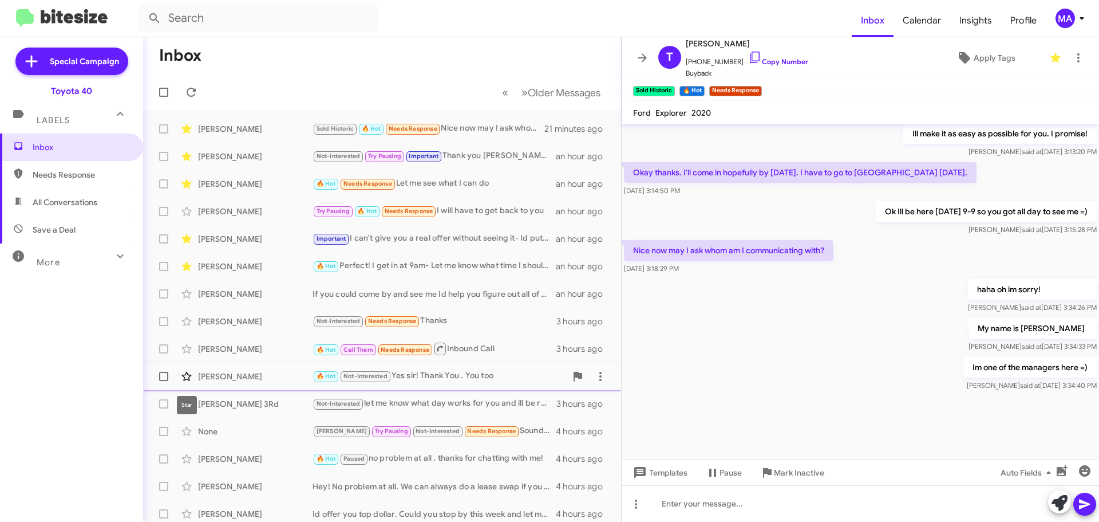
click at [189, 377] on icon at bounding box center [186, 376] width 10 height 9
click at [85, 205] on span "All Conversations" at bounding box center [65, 201] width 65 height 11
type input "in:all-conversations"
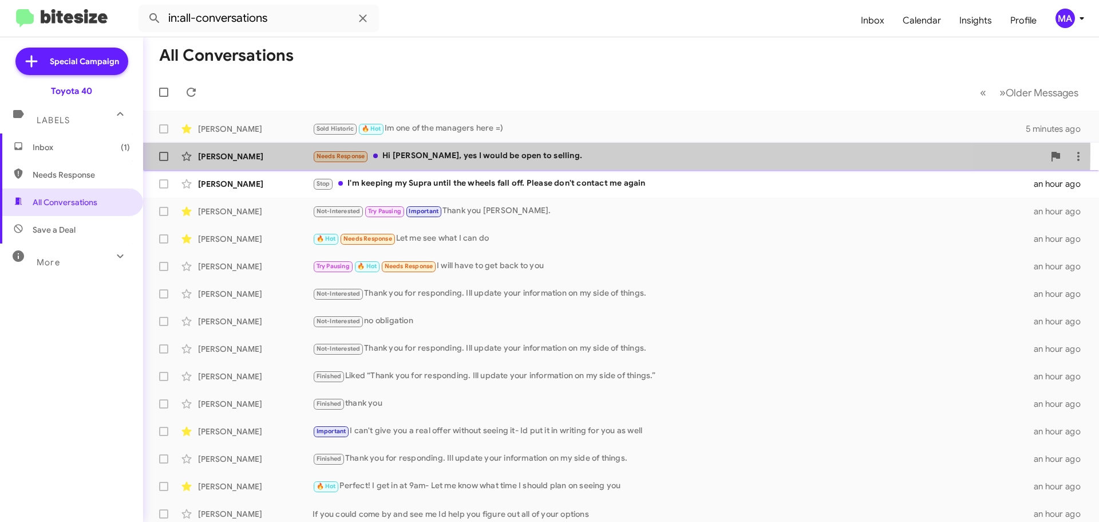
click at [450, 151] on div "Needs Response Hi Morgan, yes I would be open to selling." at bounding box center [679, 155] width 732 height 13
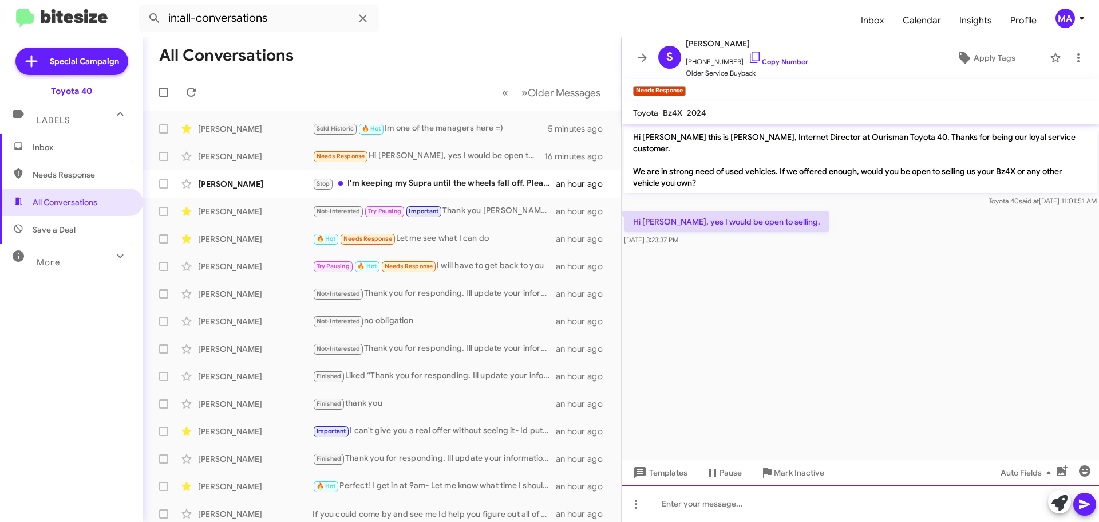
click at [717, 501] on div at bounding box center [860, 503] width 477 height 37
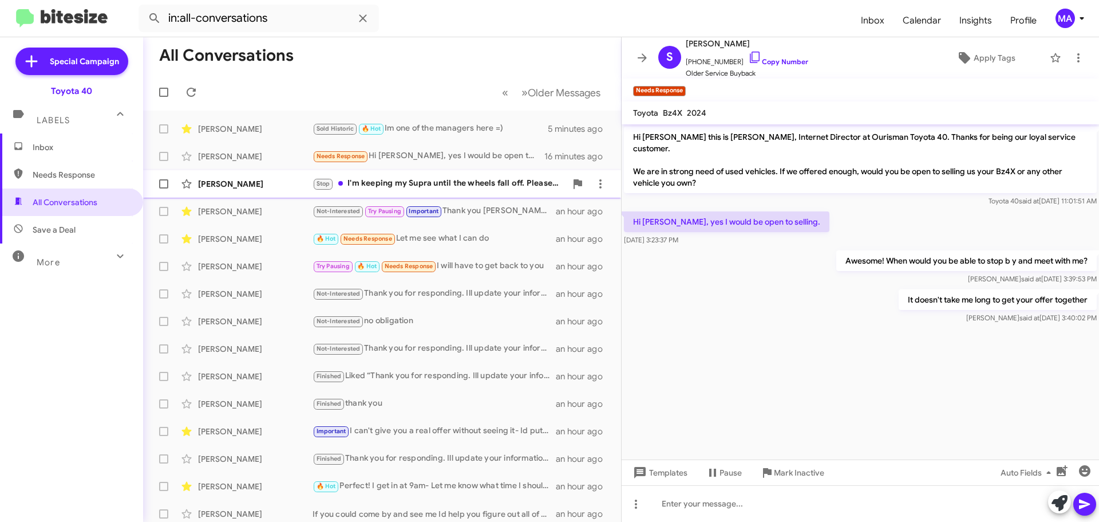
click at [444, 182] on div "Stop I'm keeping my Supra until the wheels fall off. Please don't contact me ag…" at bounding box center [440, 183] width 254 height 13
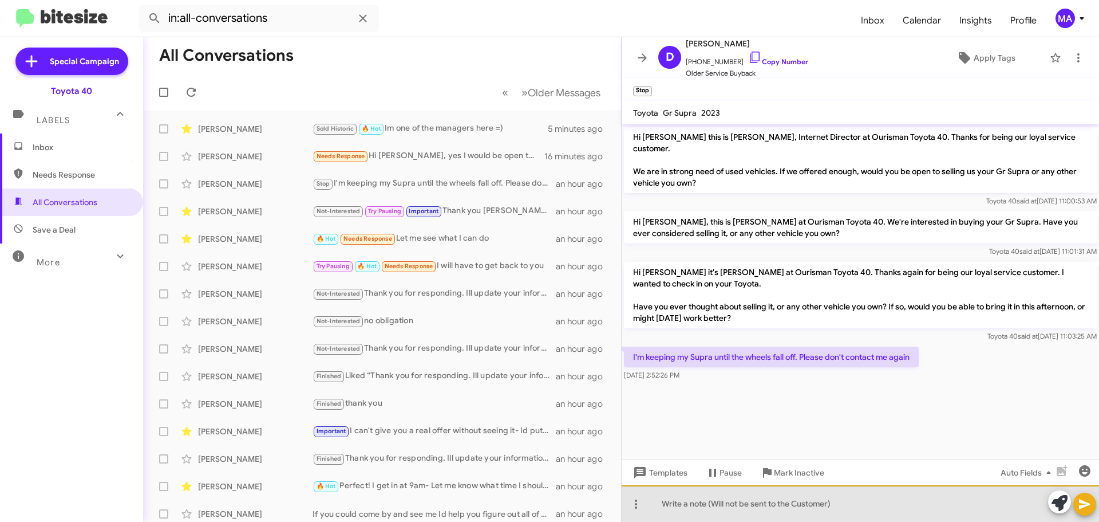
click at [722, 505] on div at bounding box center [860, 503] width 477 height 37
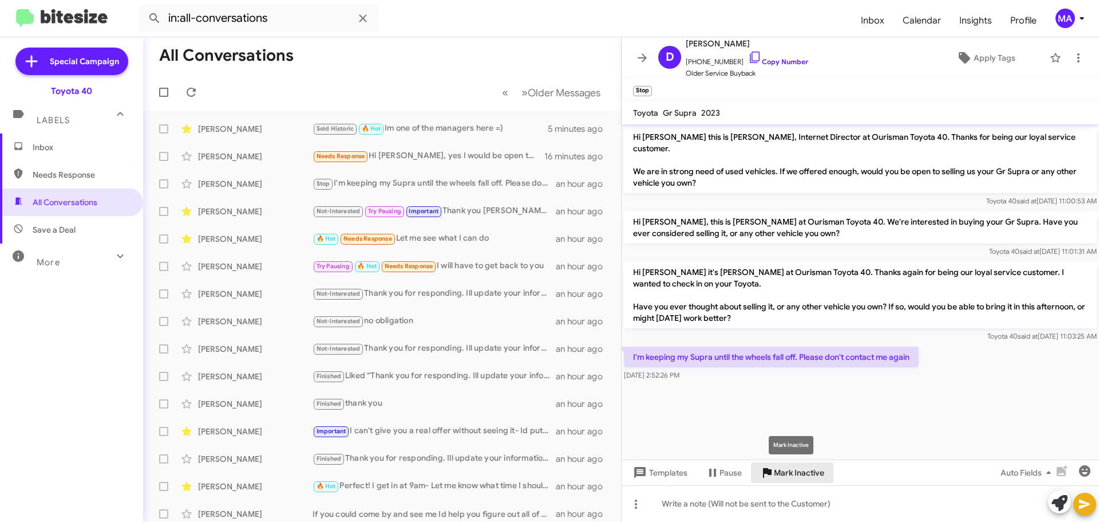
click at [801, 471] on span "Mark Inactive" at bounding box center [799, 472] width 50 height 21
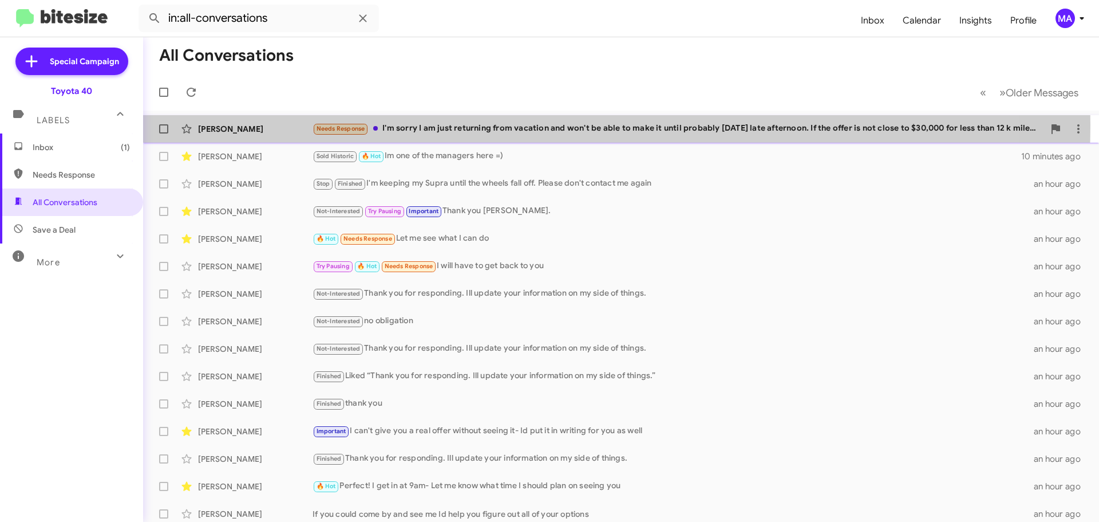
click at [473, 125] on div "Needs Response I'm sorry I am just returning from vacation and won't be able to…" at bounding box center [679, 128] width 732 height 13
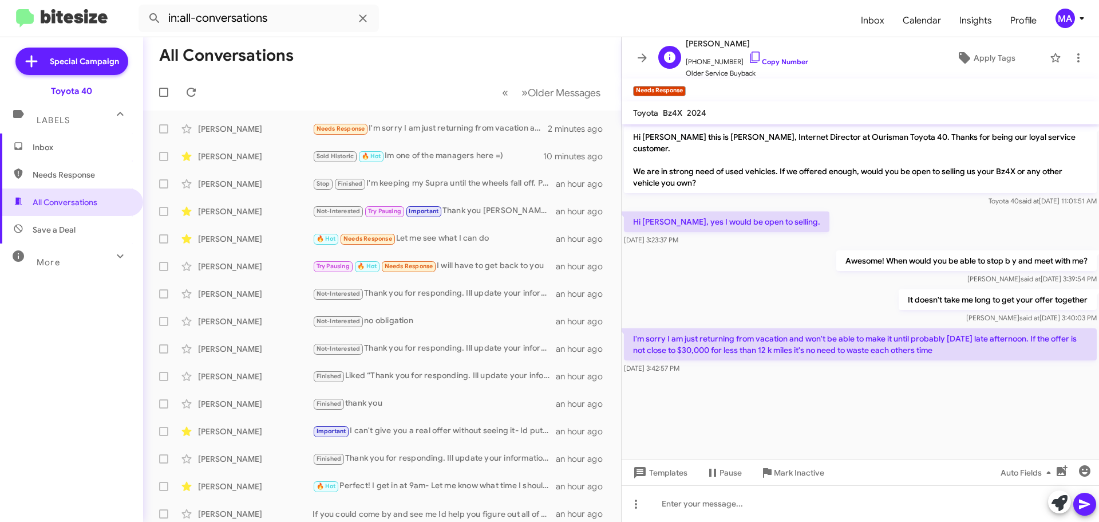
drag, startPoint x: 743, startPoint y: 58, endPoint x: 714, endPoint y: 52, distance: 29.8
click at [748, 57] on icon at bounding box center [755, 57] width 14 height 14
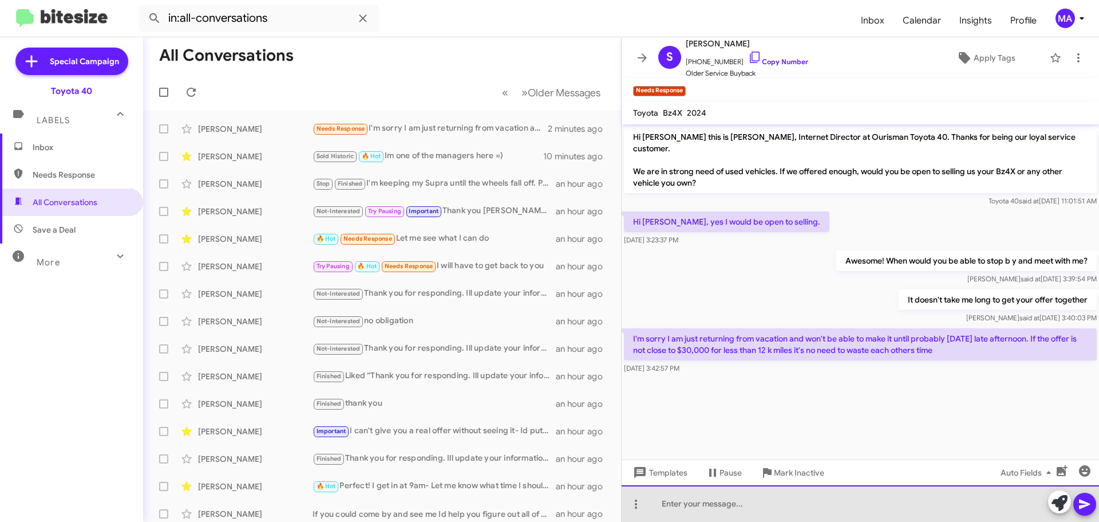
click at [721, 507] on div at bounding box center [860, 503] width 477 height 37
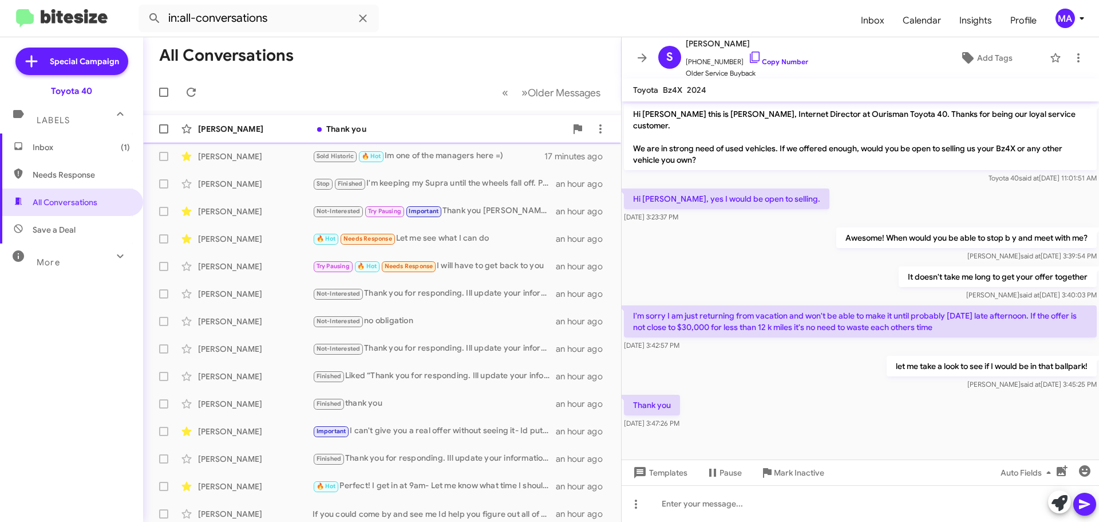
click at [427, 127] on div "Thank you" at bounding box center [440, 128] width 254 height 11
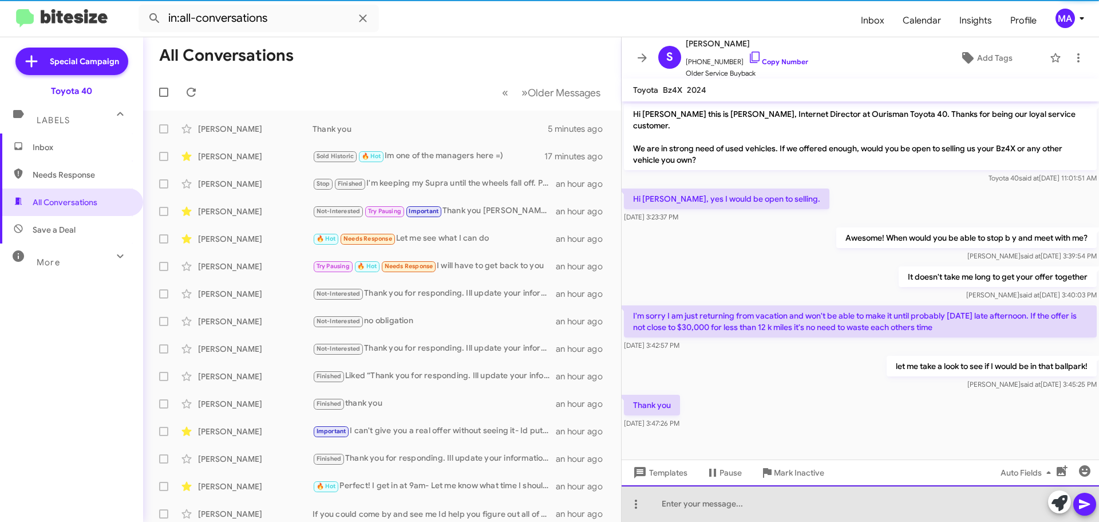
click at [716, 508] on div at bounding box center [860, 503] width 477 height 37
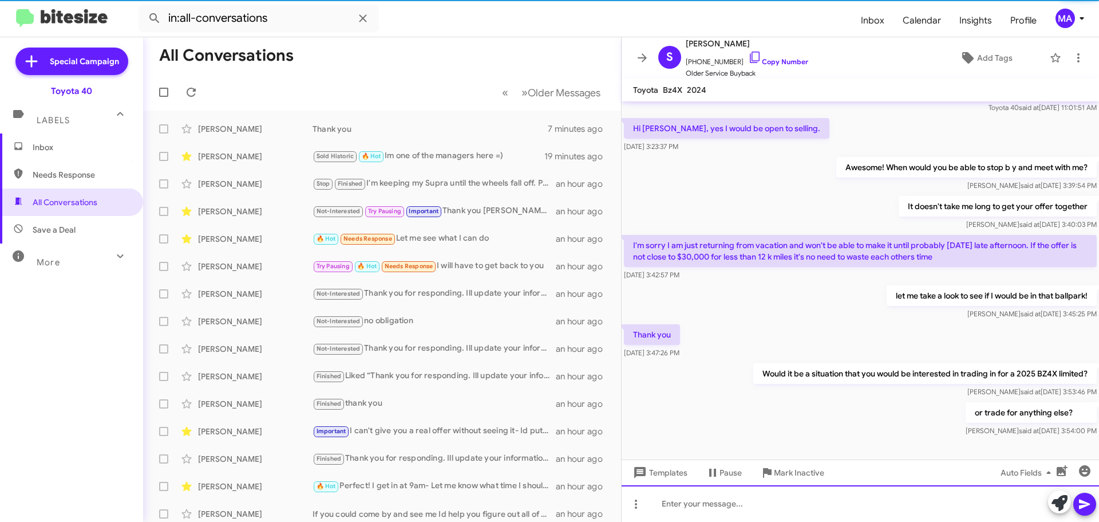
scroll to position [76, 0]
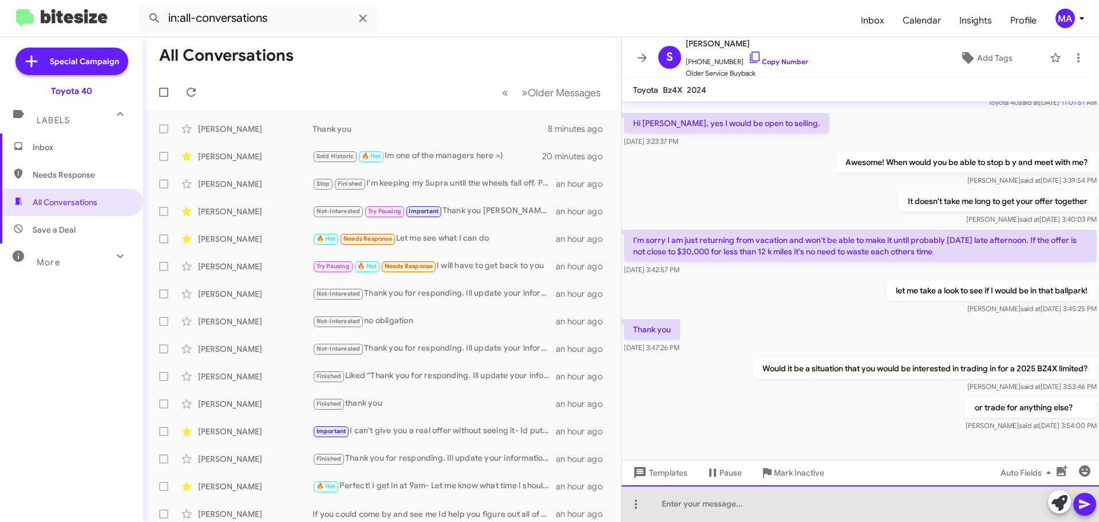
click at [739, 507] on div at bounding box center [860, 503] width 477 height 37
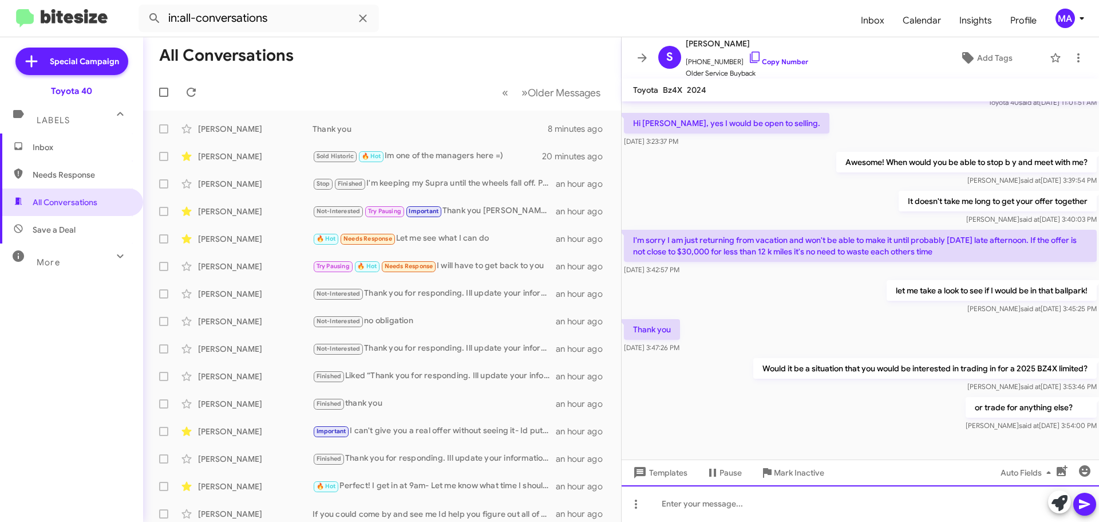
click at [775, 507] on div at bounding box center [860, 503] width 477 height 37
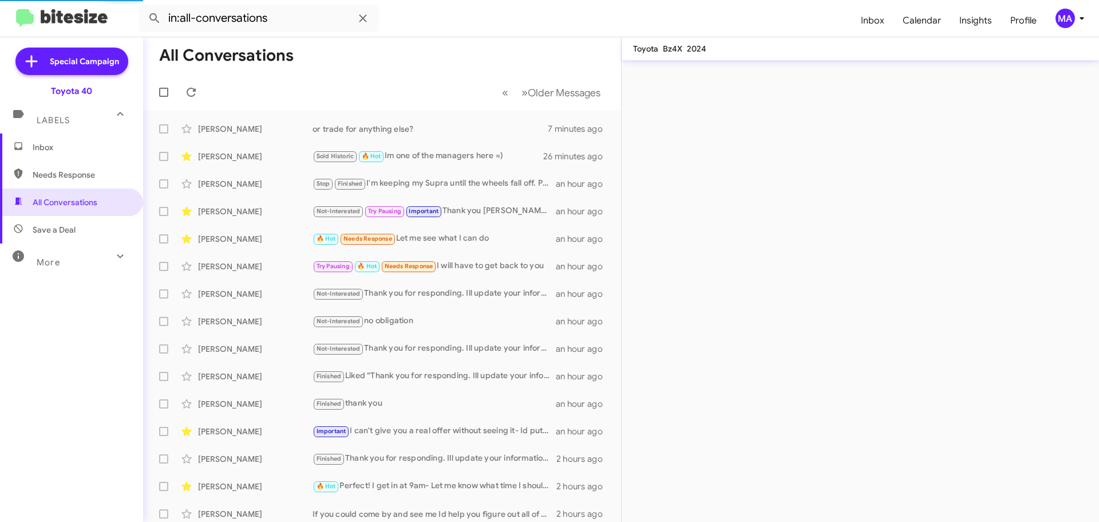
click at [67, 231] on span "Save a Deal" at bounding box center [54, 229] width 43 height 11
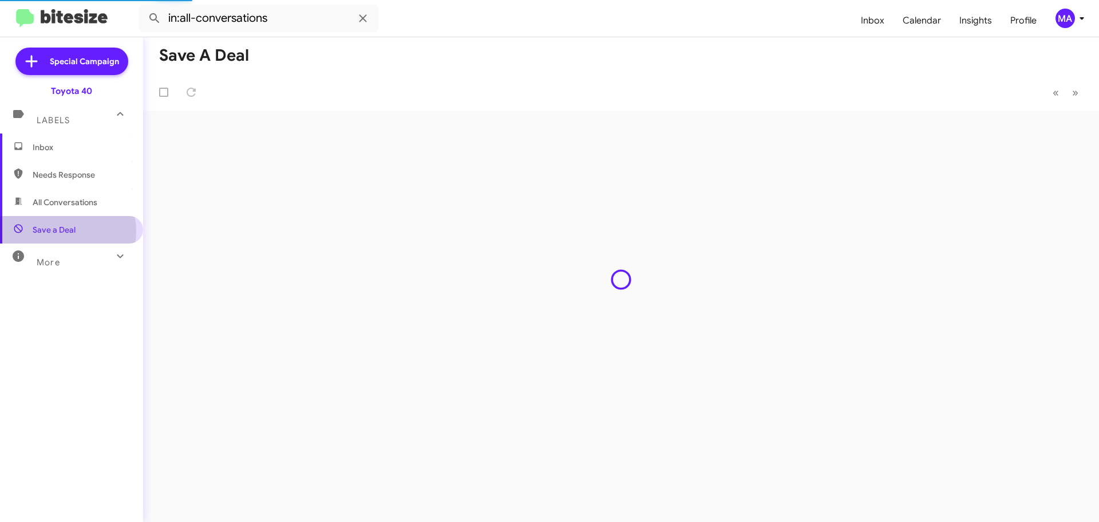
type input "in:not-interested"
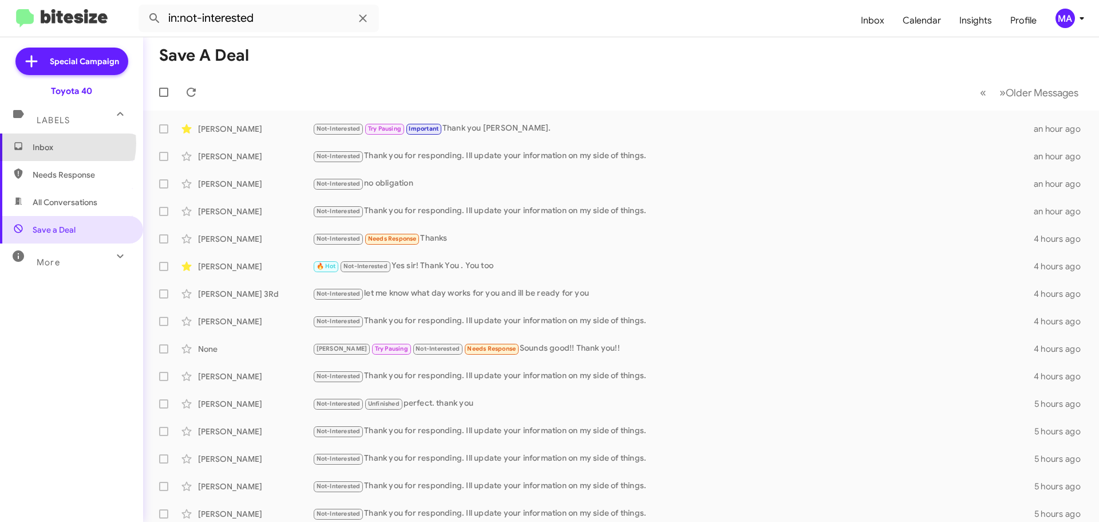
click at [54, 143] on span "Inbox" at bounding box center [81, 146] width 97 height 11
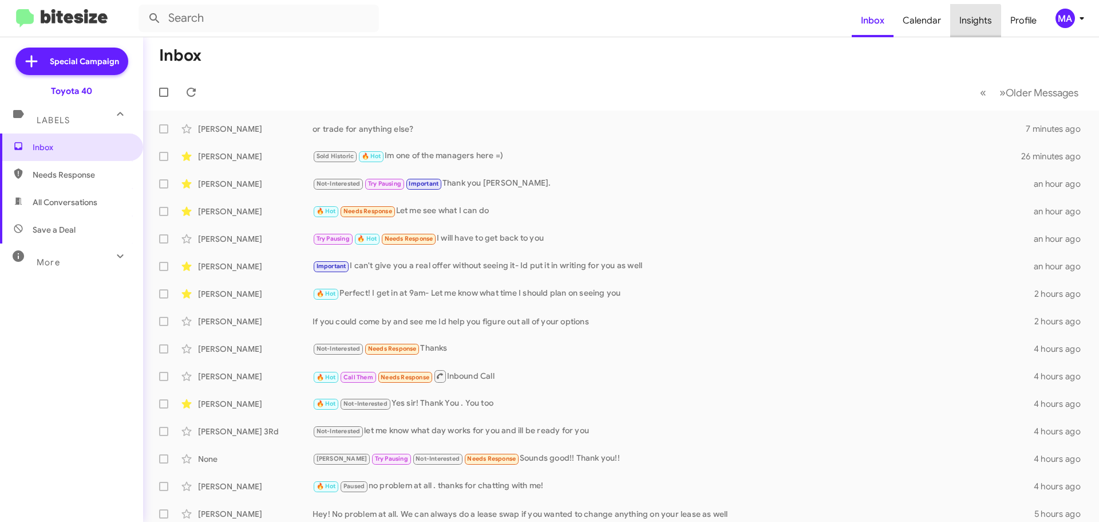
click at [972, 27] on span "Insights" at bounding box center [975, 20] width 51 height 33
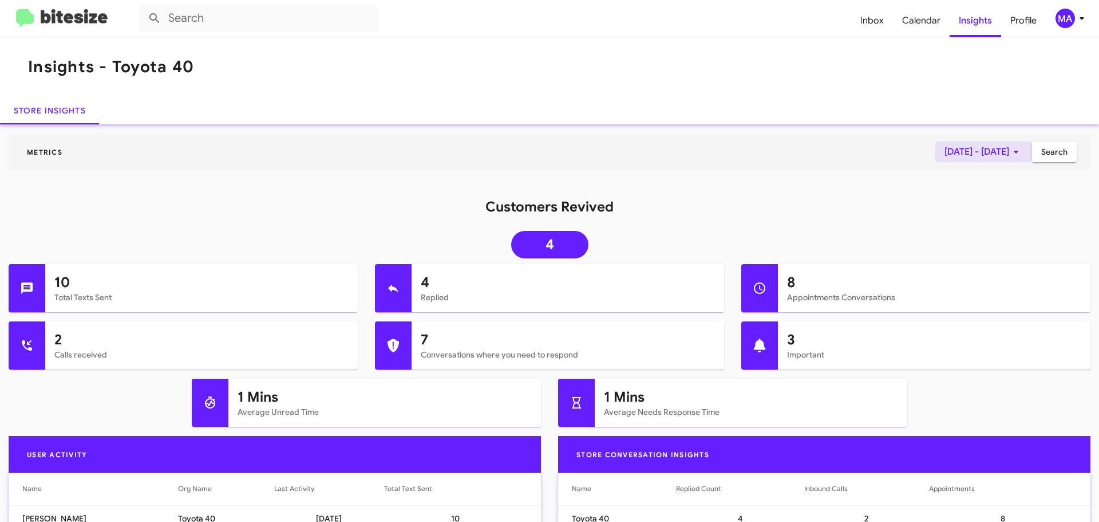
click at [1009, 145] on icon at bounding box center [1016, 152] width 14 height 14
click at [990, 196] on button "Previous month" at bounding box center [987, 190] width 23 height 23
click at [977, 246] on div "1" at bounding box center [985, 242] width 21 height 21
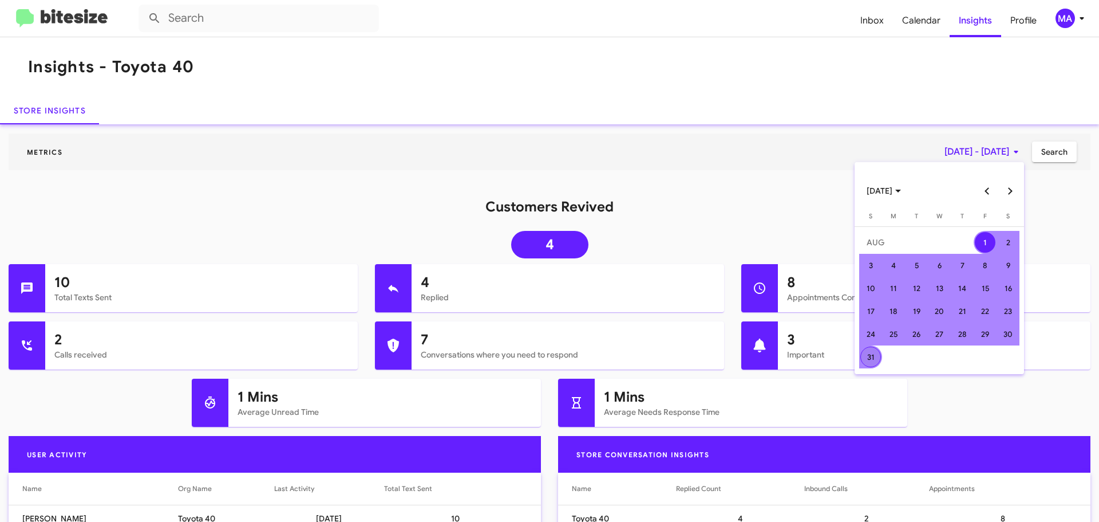
click at [868, 352] on div "31" at bounding box center [870, 356] width 21 height 21
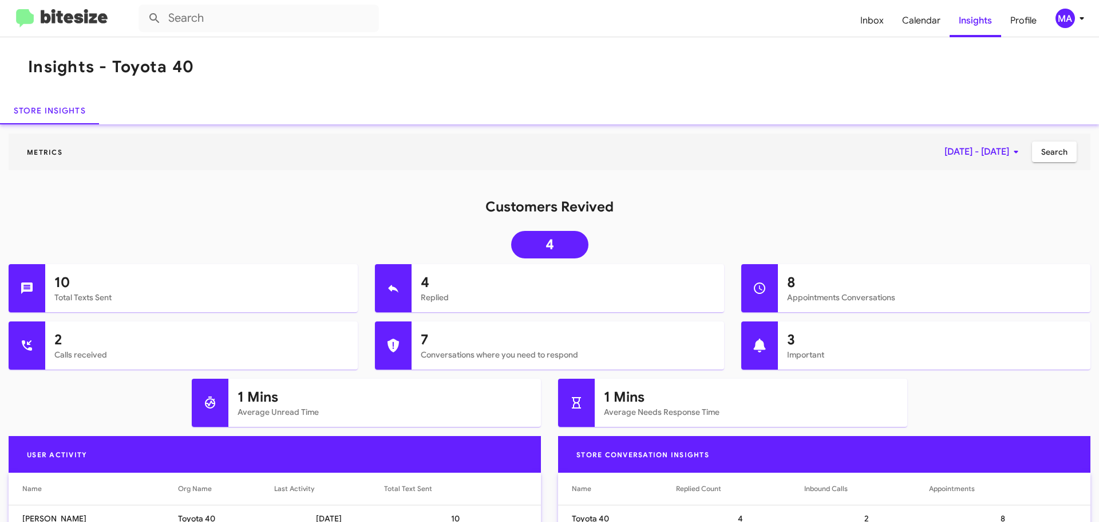
click at [1045, 157] on span "Search" at bounding box center [1054, 151] width 26 height 21
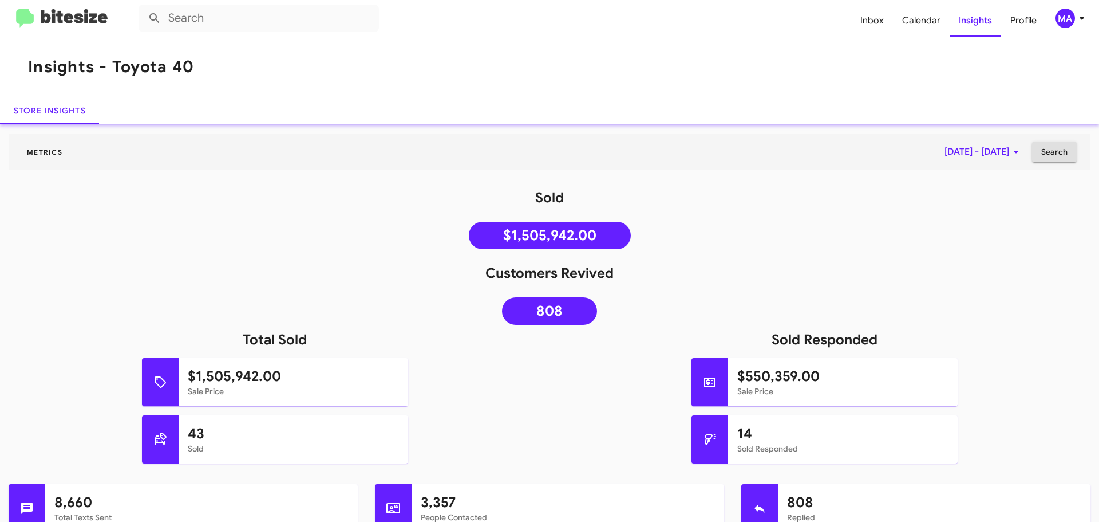
click at [1014, 153] on icon at bounding box center [1016, 152] width 4 height 3
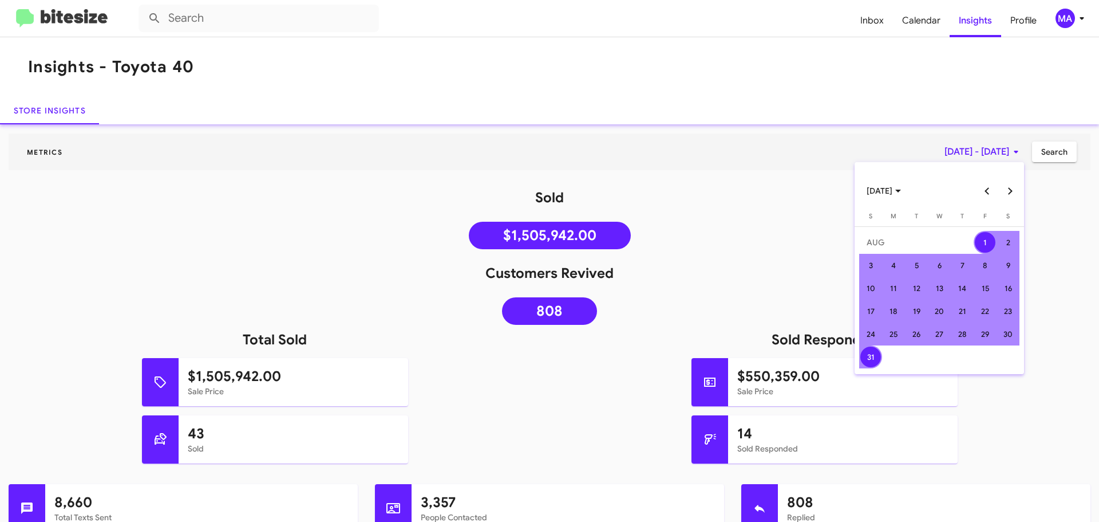
click at [990, 191] on button "Previous month" at bounding box center [987, 190] width 23 height 23
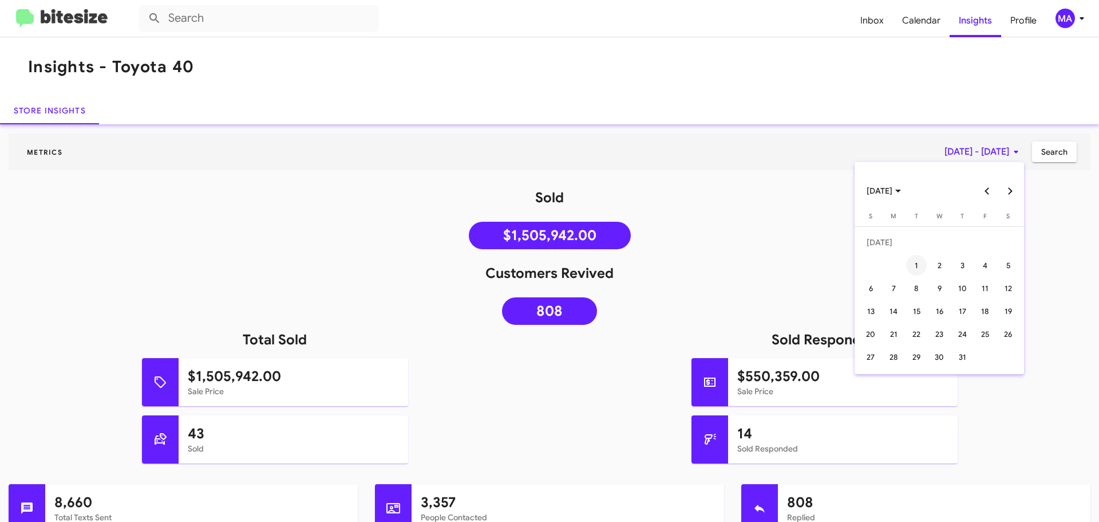
click at [922, 264] on div "1" at bounding box center [916, 265] width 21 height 21
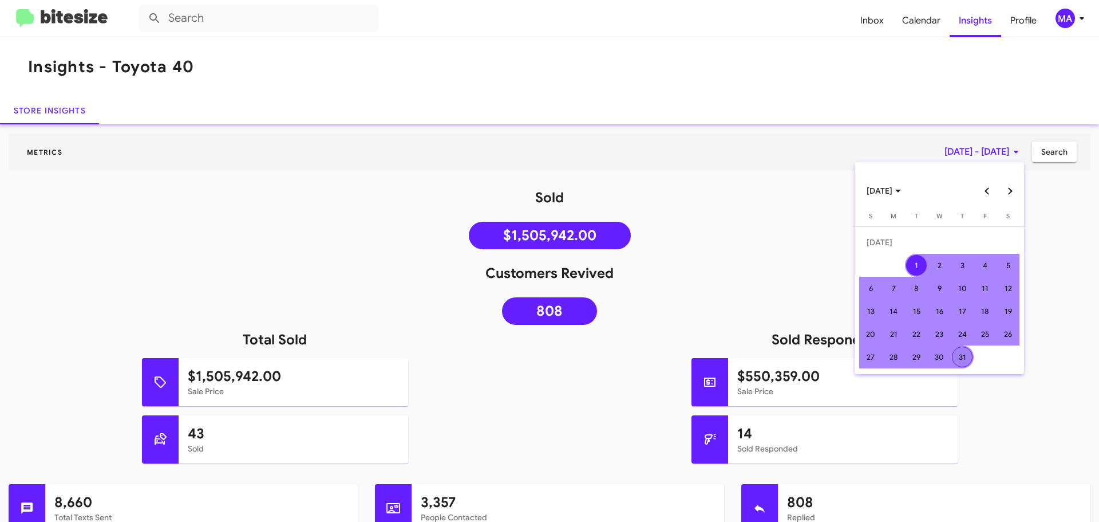
click at [959, 352] on div "31" at bounding box center [962, 356] width 21 height 21
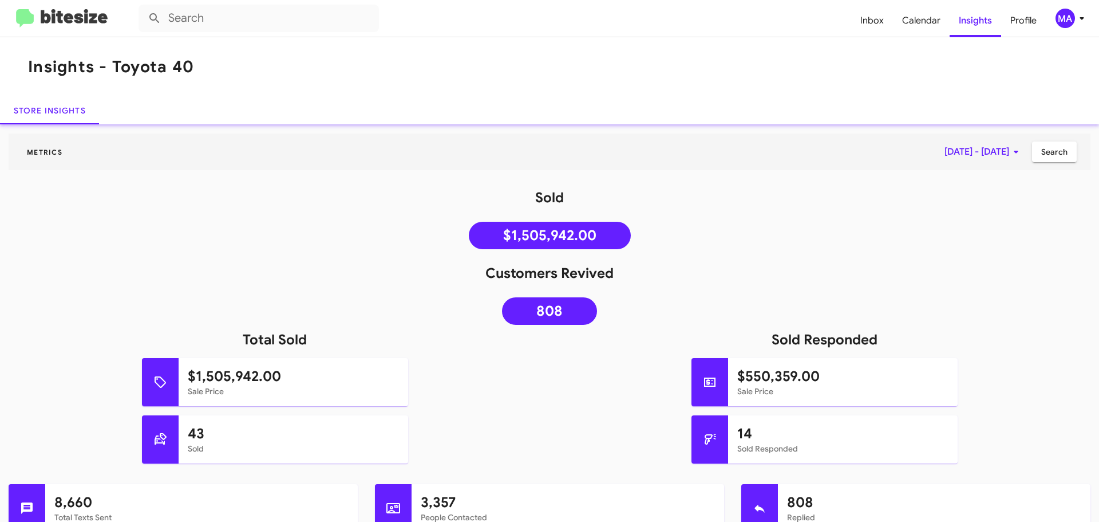
click at [1041, 157] on span "Search" at bounding box center [1054, 151] width 26 height 21
click at [1009, 154] on icon at bounding box center [1016, 152] width 14 height 14
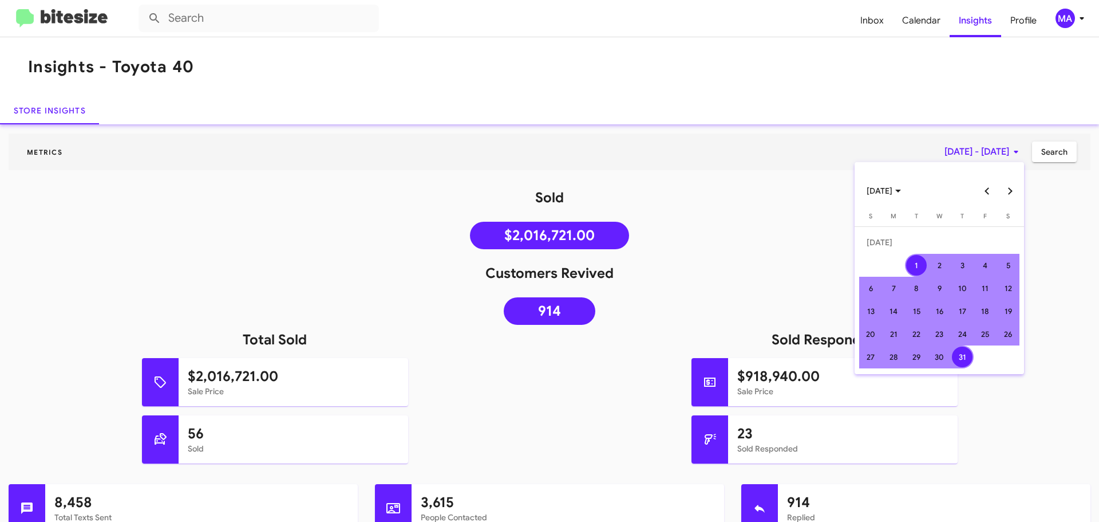
click at [986, 190] on button "Previous month" at bounding box center [987, 190] width 23 height 23
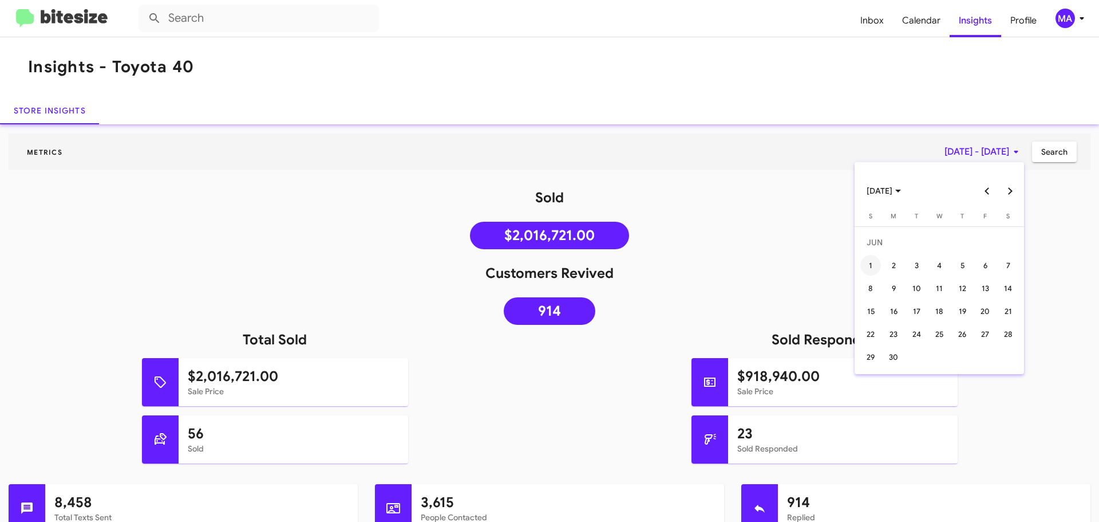
click at [872, 264] on div "1" at bounding box center [870, 265] width 21 height 21
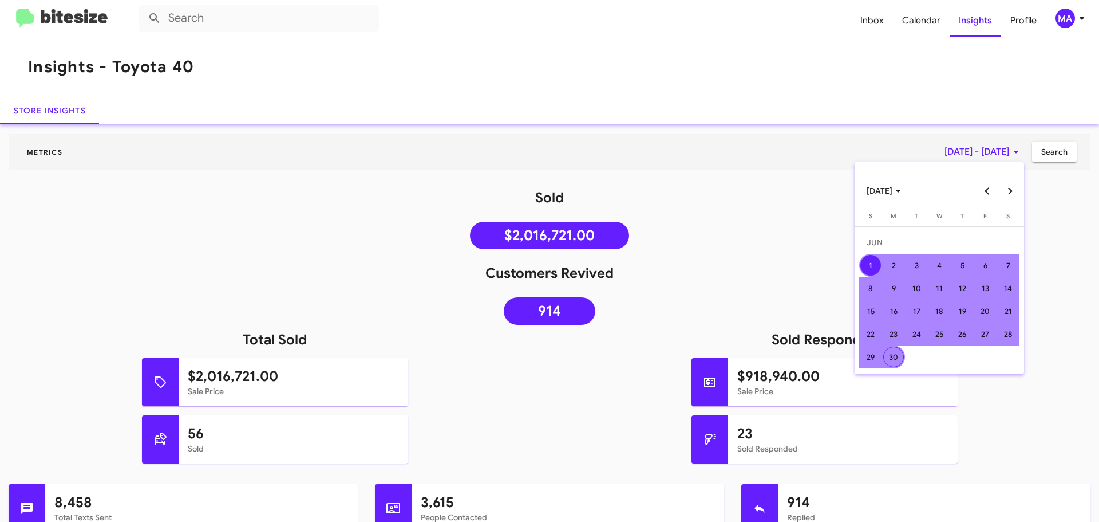
drag, startPoint x: 896, startPoint y: 357, endPoint x: 907, endPoint y: 346, distance: 15.8
click at [897, 357] on div "30" at bounding box center [893, 356] width 21 height 21
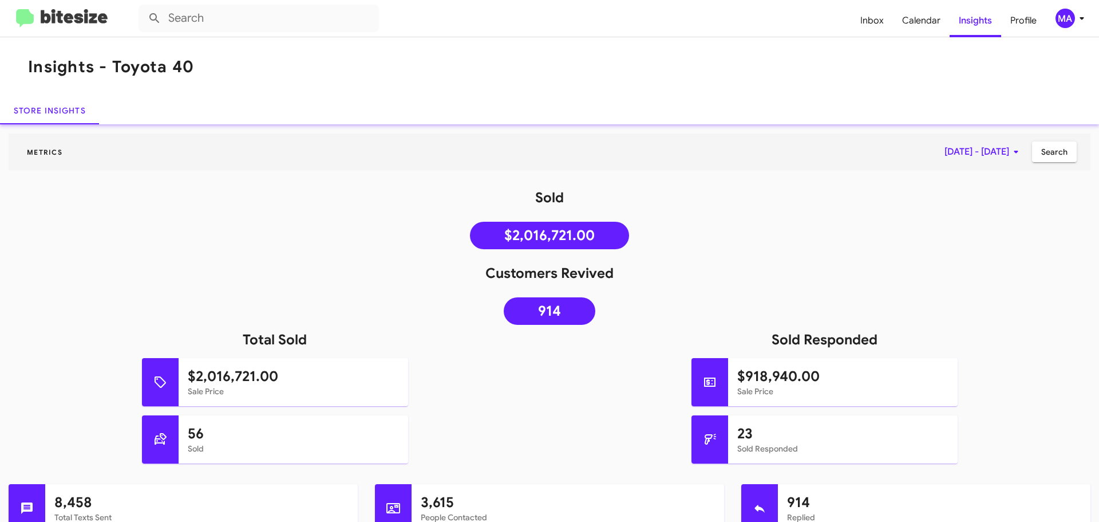
click at [1052, 153] on span "Search" at bounding box center [1054, 151] width 26 height 21
click at [1009, 153] on icon at bounding box center [1016, 152] width 14 height 14
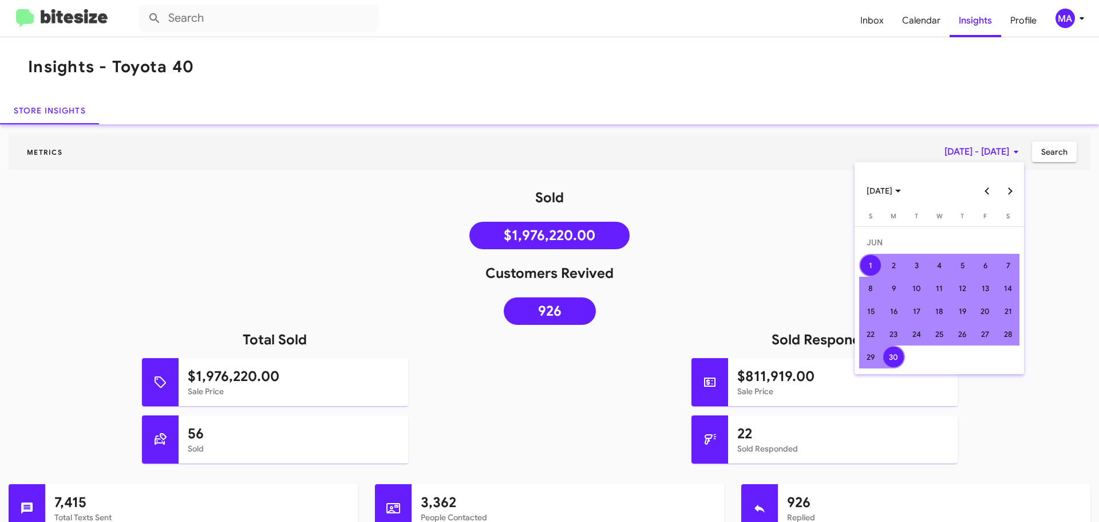
click at [1011, 187] on button "Next month" at bounding box center [1009, 190] width 23 height 23
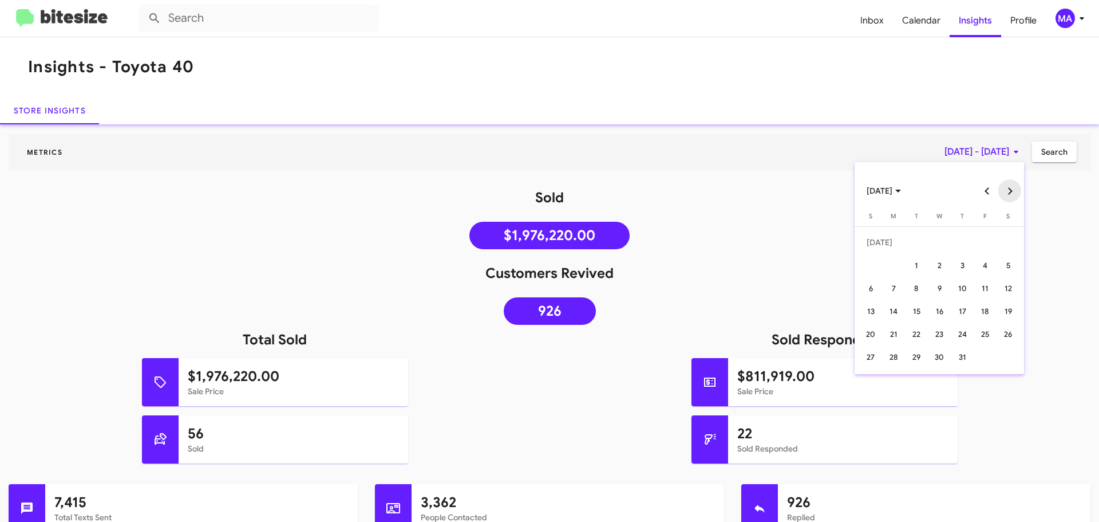
click at [1010, 187] on button "Next month" at bounding box center [1009, 190] width 23 height 23
click at [984, 235] on div "1" at bounding box center [985, 242] width 21 height 21
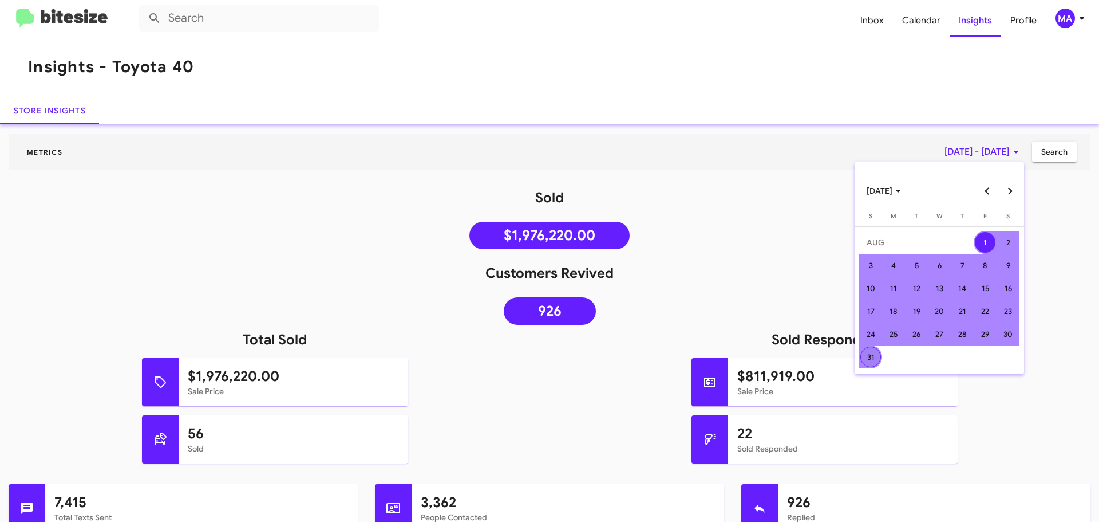
click at [872, 349] on div "31" at bounding box center [870, 356] width 21 height 21
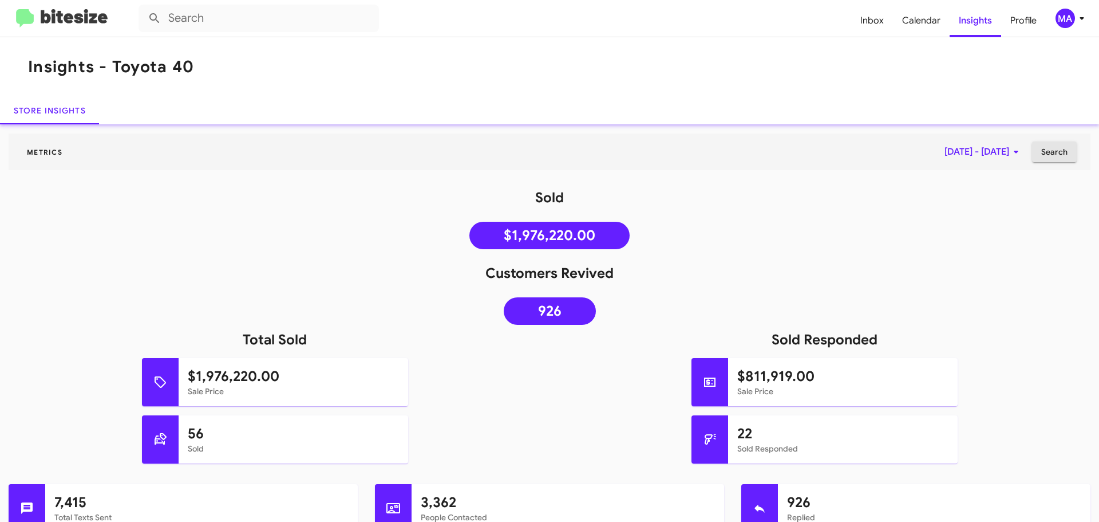
click at [1045, 148] on span "Search" at bounding box center [1054, 151] width 26 height 21
click at [1009, 156] on icon at bounding box center [1016, 152] width 14 height 14
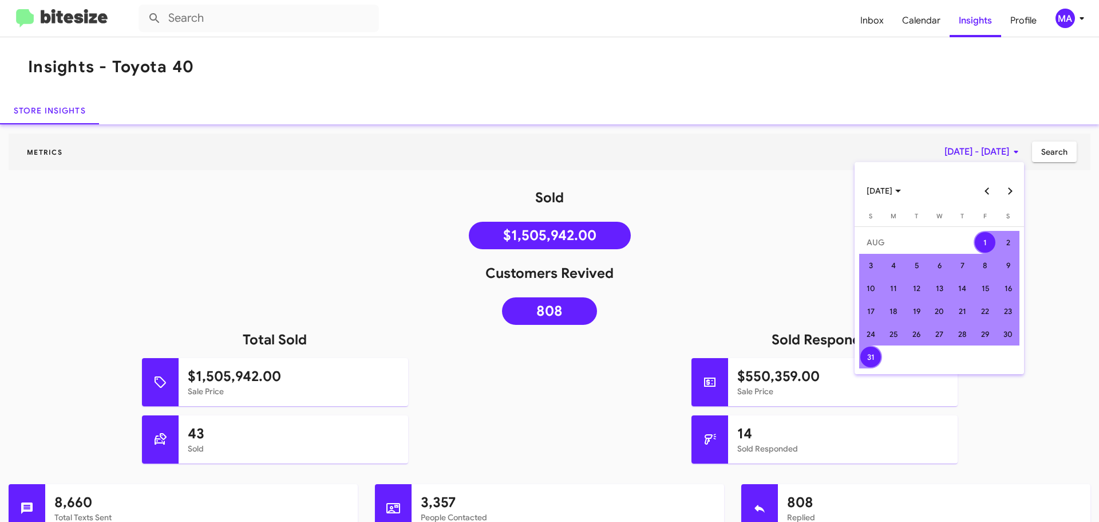
click at [991, 192] on button "Previous month" at bounding box center [987, 190] width 23 height 23
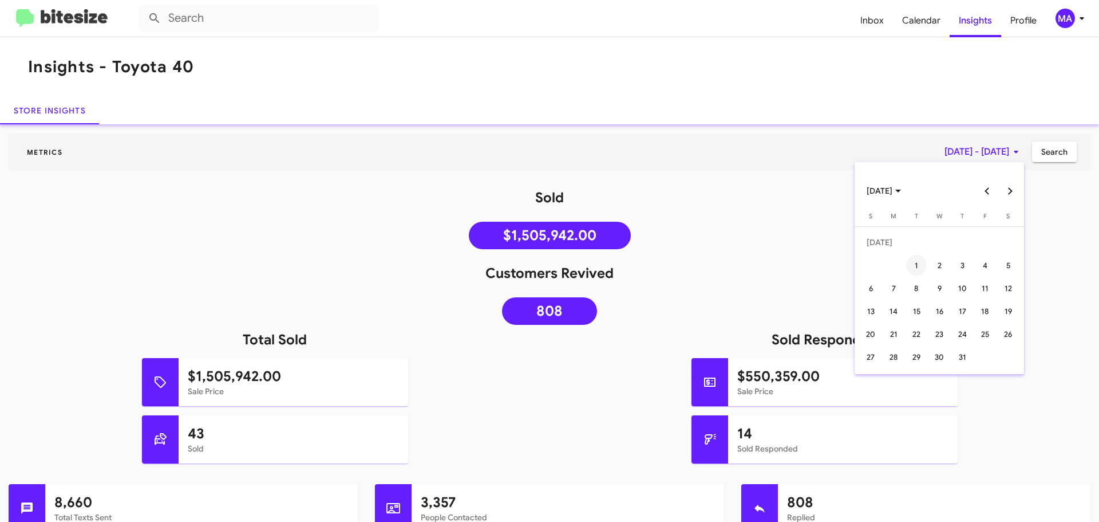
click at [915, 266] on div "1" at bounding box center [916, 265] width 21 height 21
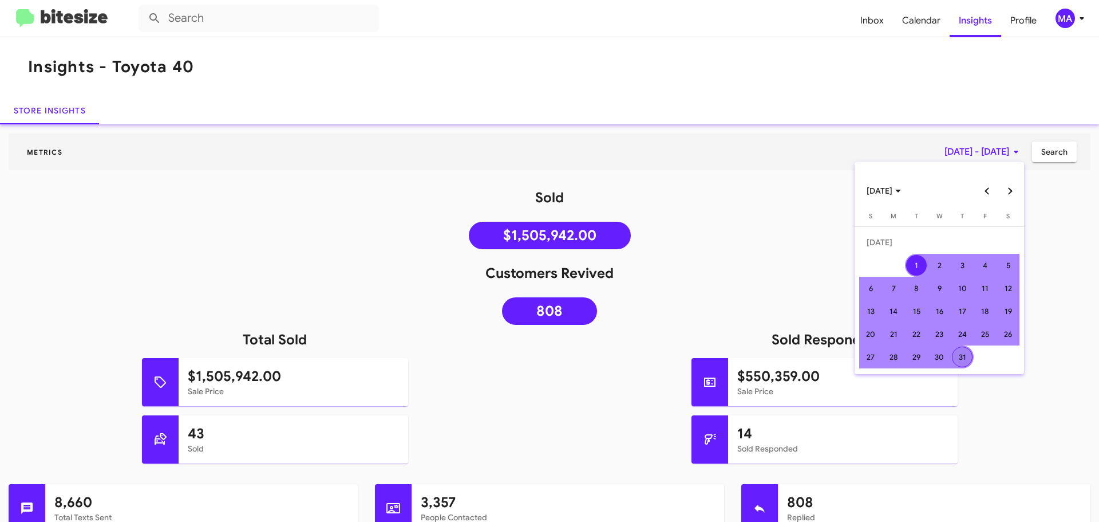
click at [962, 360] on div "31" at bounding box center [962, 356] width 21 height 21
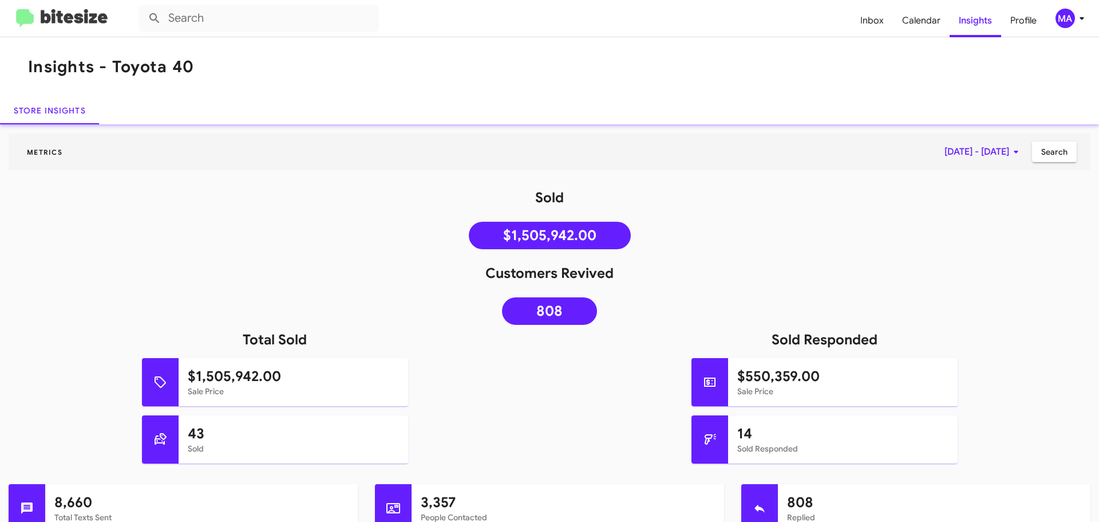
click at [1041, 153] on span "Search" at bounding box center [1054, 151] width 26 height 21
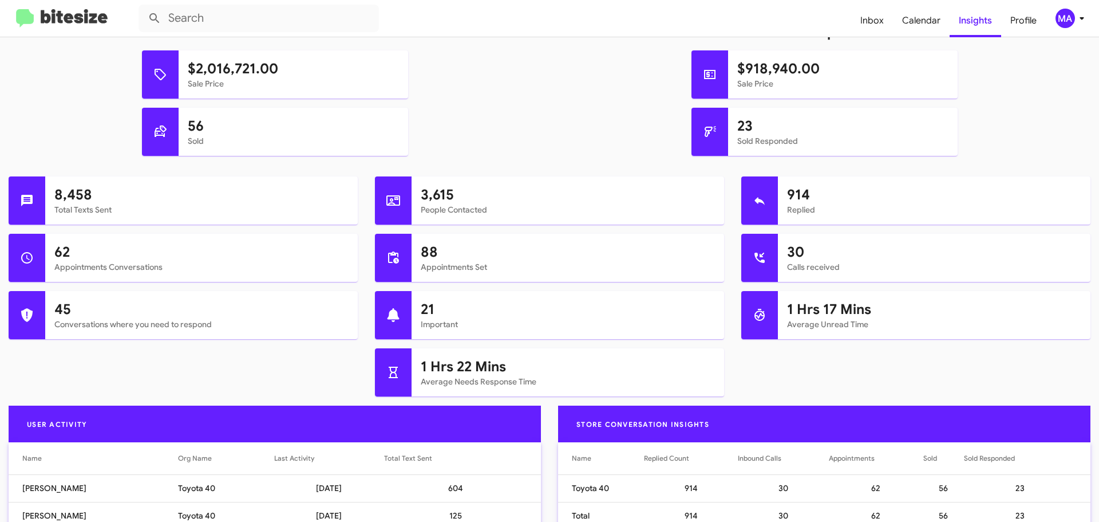
scroll to position [326, 0]
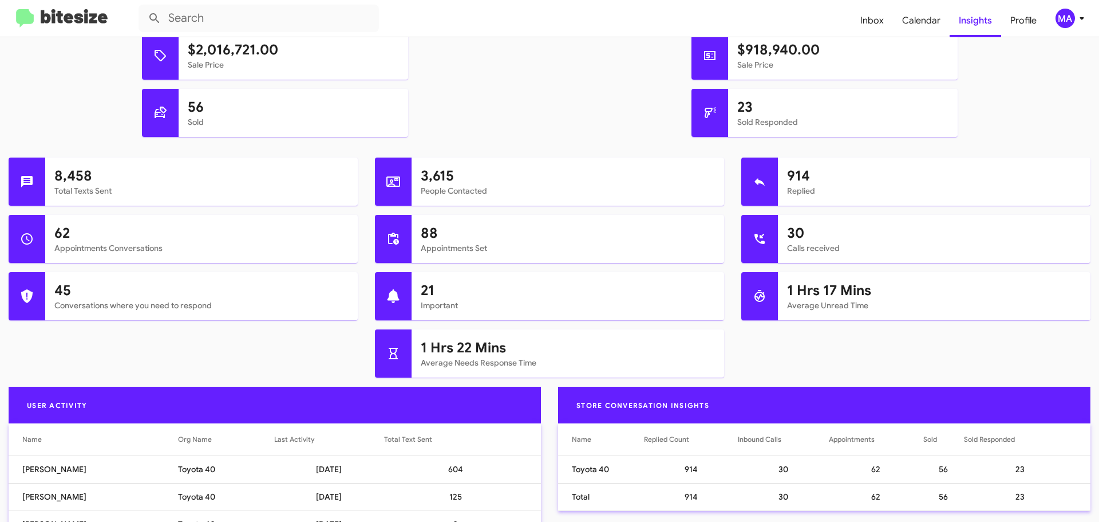
drag, startPoint x: 417, startPoint y: 347, endPoint x: 559, endPoint y: 352, distance: 142.6
click at [559, 352] on div "1 Hrs 22 Mins Average Needs Response Time" at bounding box center [568, 353] width 313 height 48
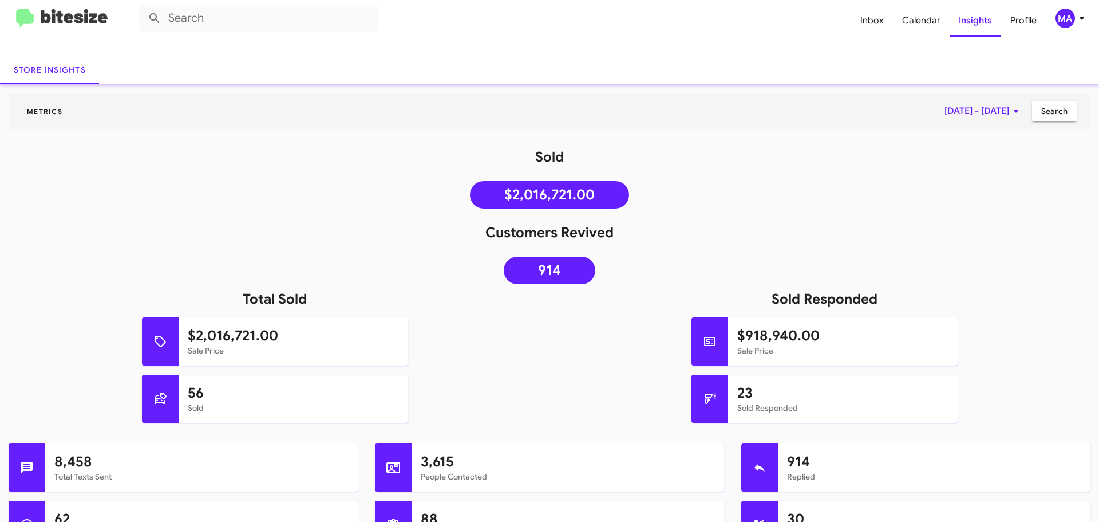
scroll to position [40, 0]
click at [1009, 112] on icon at bounding box center [1016, 112] width 14 height 14
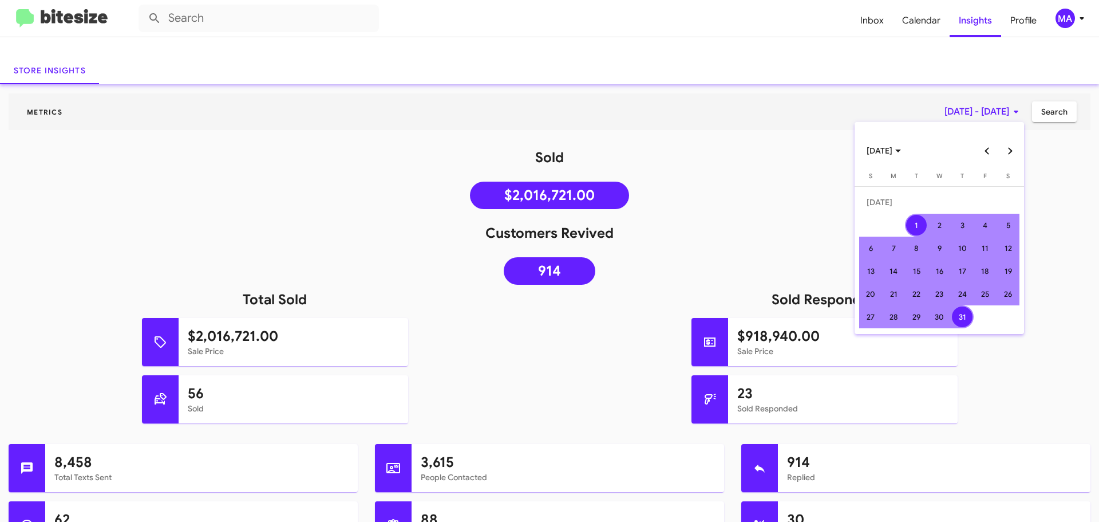
click at [1006, 148] on button "Next month" at bounding box center [1009, 150] width 23 height 23
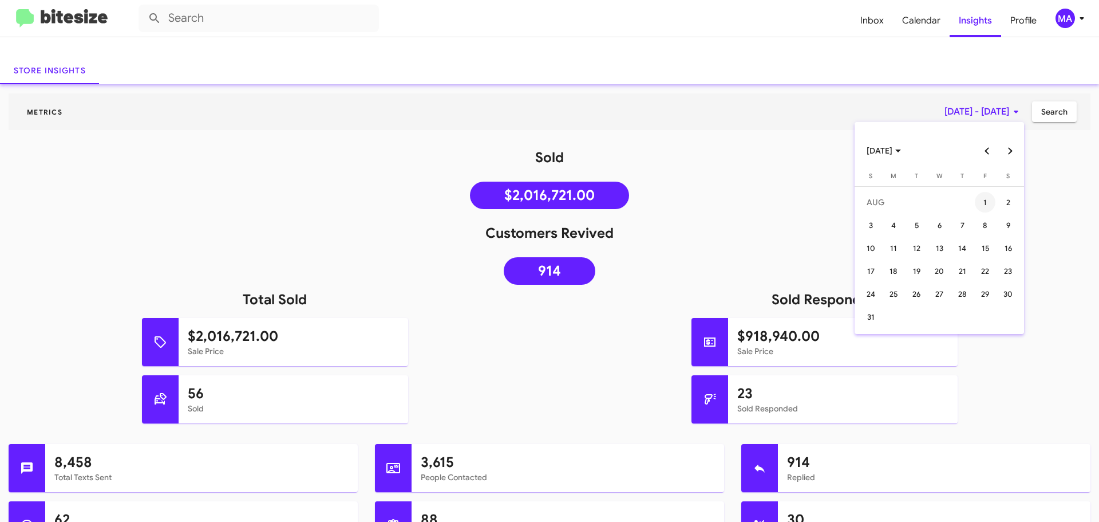
click at [983, 195] on div "1" at bounding box center [985, 202] width 21 height 21
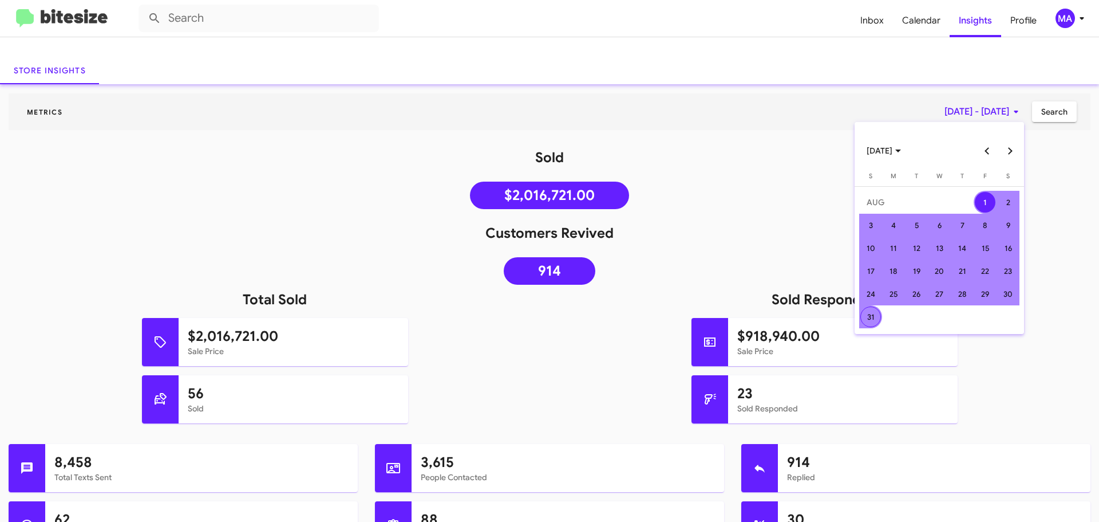
click at [863, 315] on div "31" at bounding box center [870, 316] width 21 height 21
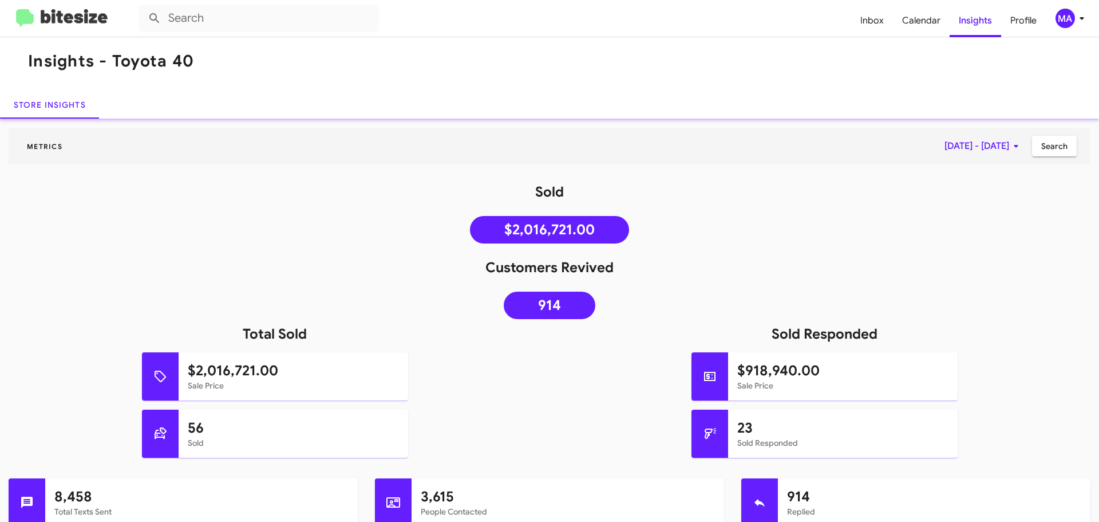
scroll to position [0, 0]
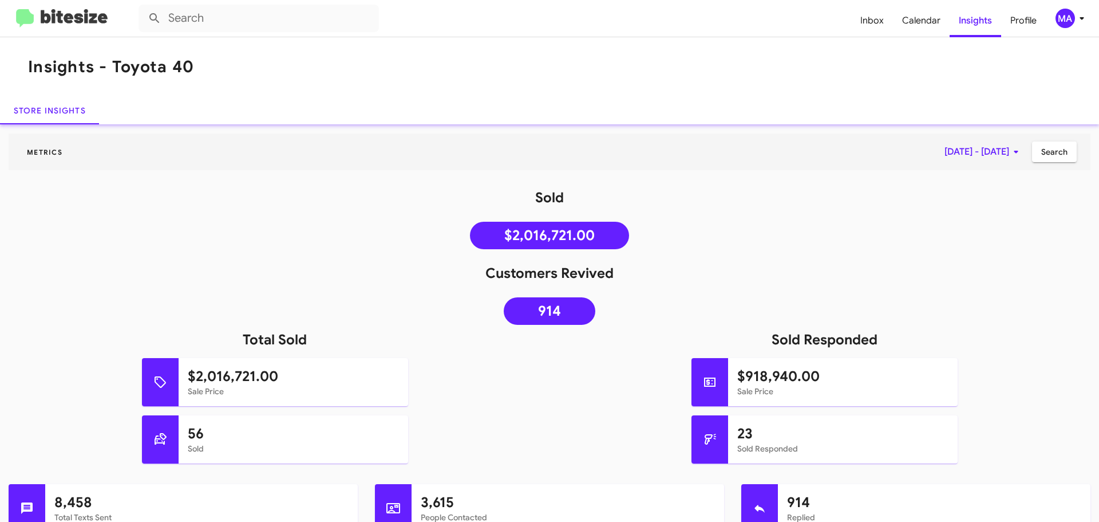
click at [1045, 154] on span "Search" at bounding box center [1054, 151] width 26 height 21
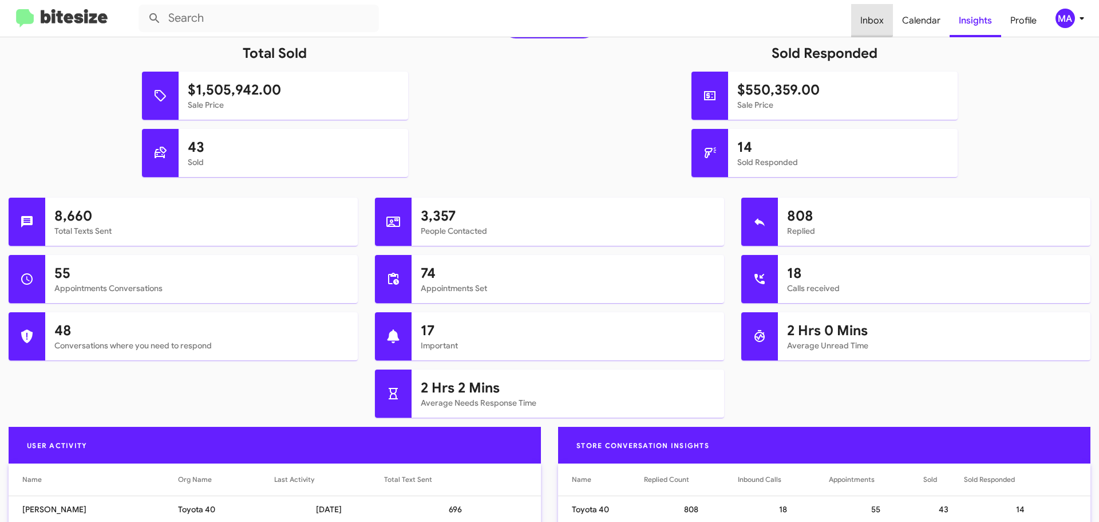
click at [870, 11] on span "Inbox" at bounding box center [872, 20] width 42 height 33
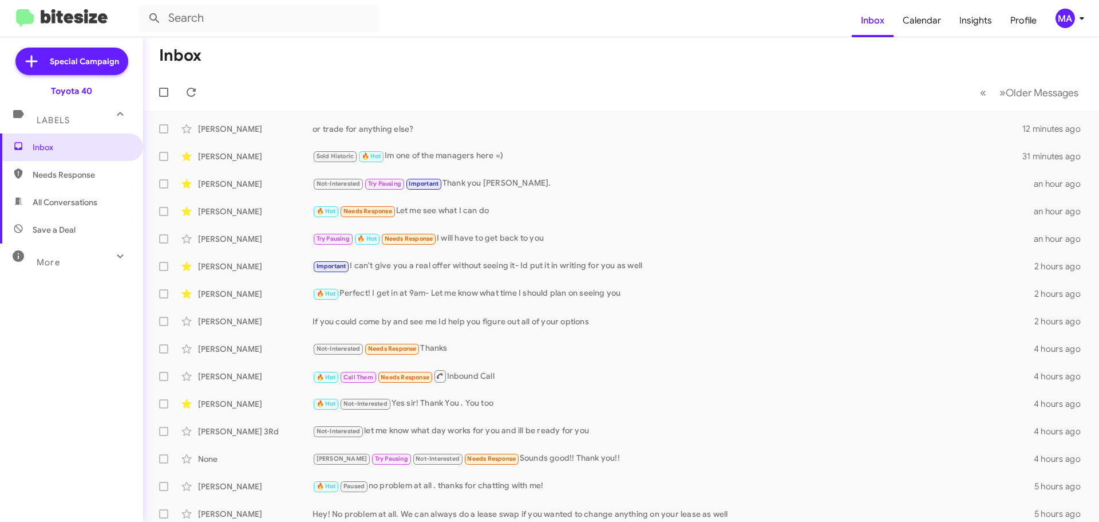
click at [67, 220] on span "Save a Deal" at bounding box center [71, 229] width 143 height 27
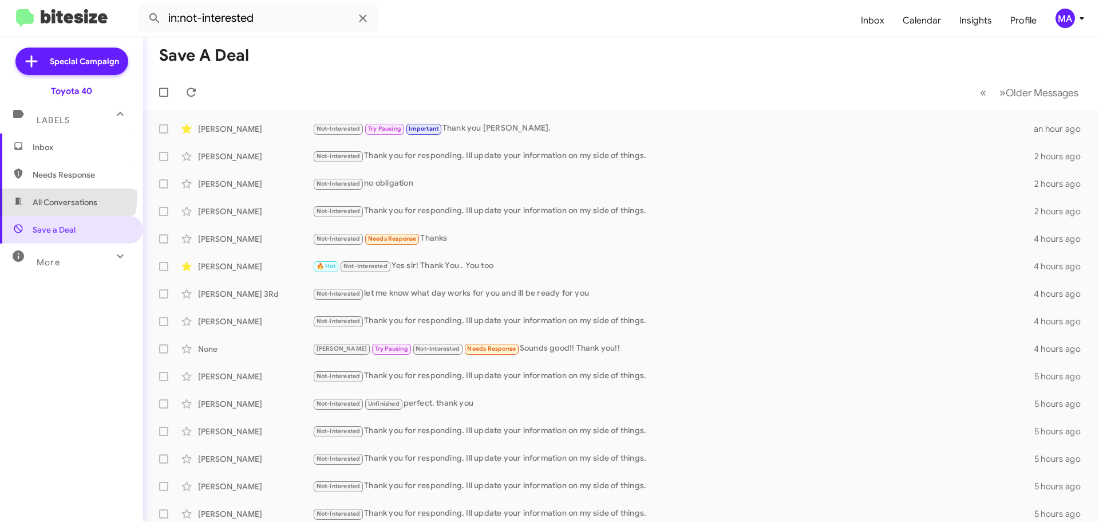
click at [63, 196] on span "All Conversations" at bounding box center [65, 201] width 65 height 11
type input "in:all-conversations"
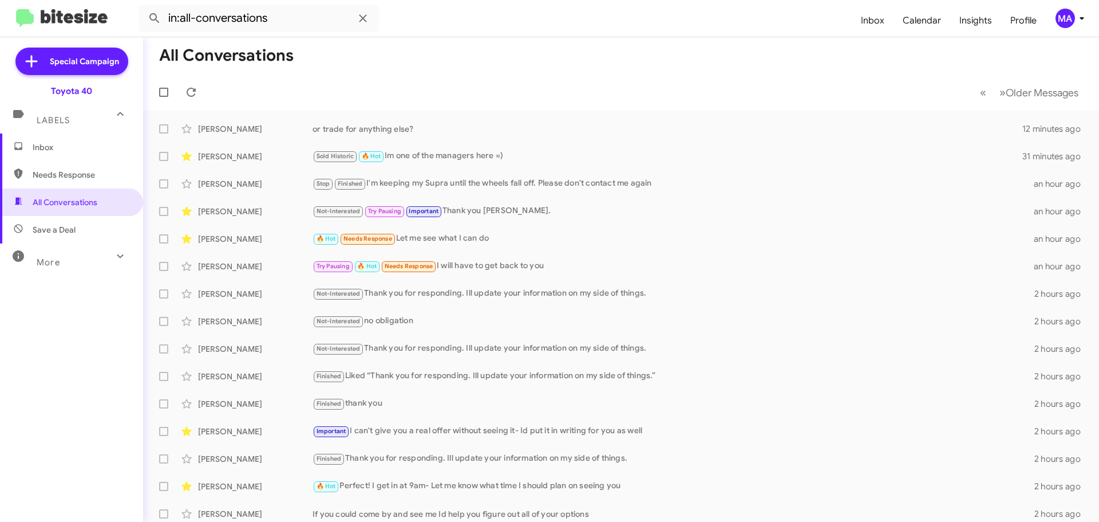
click at [54, 149] on span "Inbox" at bounding box center [81, 146] width 97 height 11
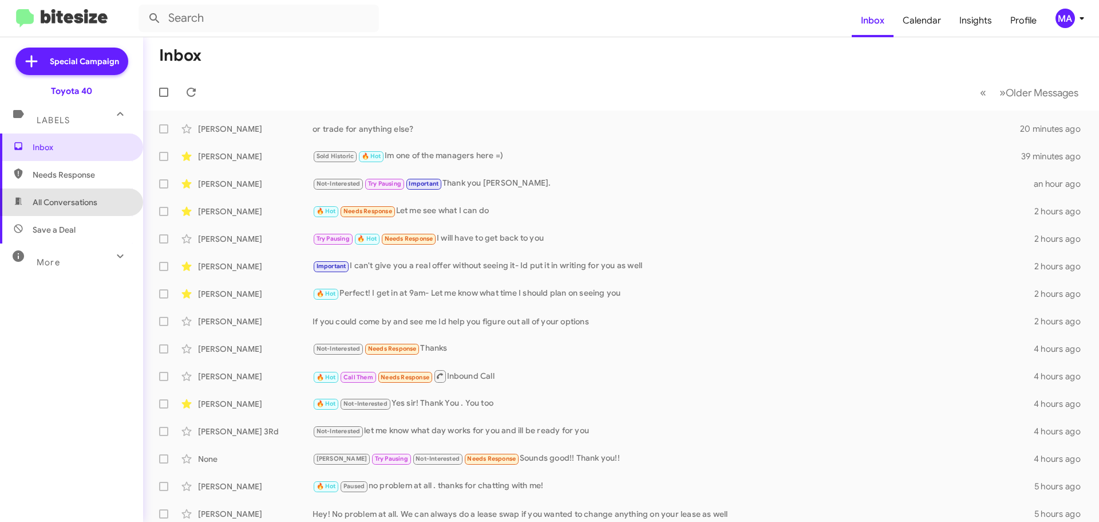
click at [72, 195] on span "All Conversations" at bounding box center [71, 201] width 143 height 27
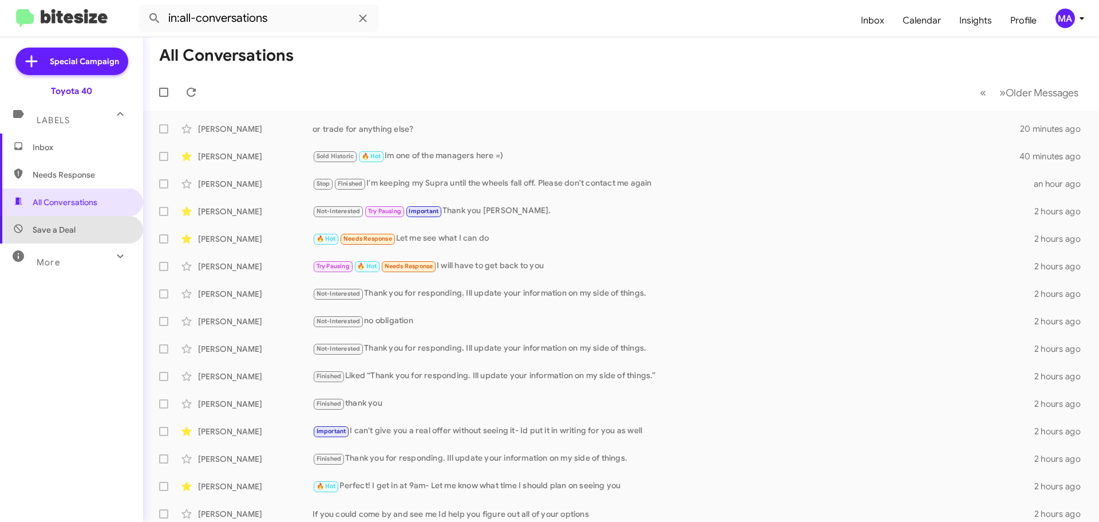
click at [85, 226] on span "Save a Deal" at bounding box center [71, 229] width 143 height 27
type input "in:not-interested"
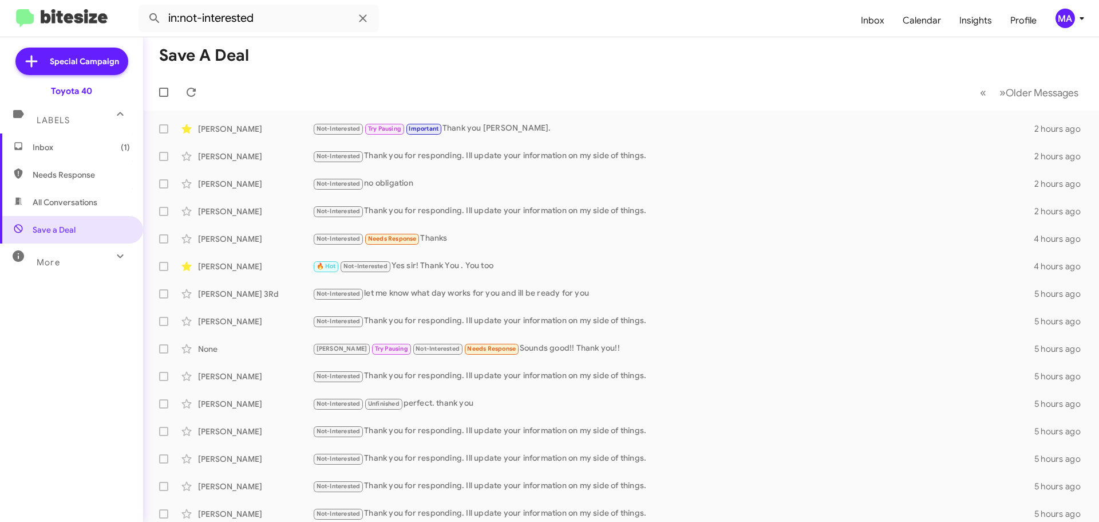
click at [61, 155] on span "Inbox (1)" at bounding box center [71, 146] width 143 height 27
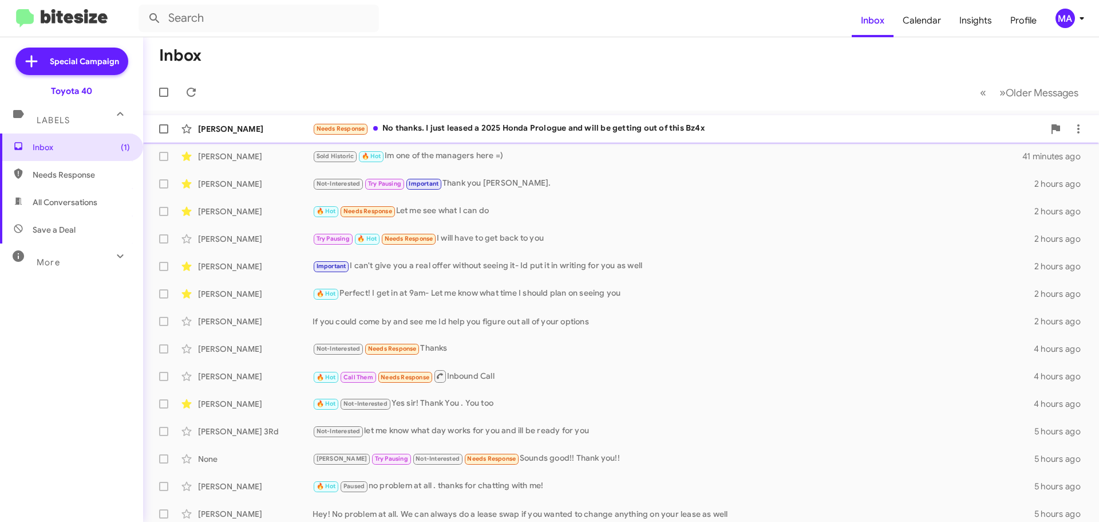
click at [515, 128] on div "Needs Response No thanks. I just leased a 2025 Honda Prologue and will be getti…" at bounding box center [679, 128] width 732 height 13
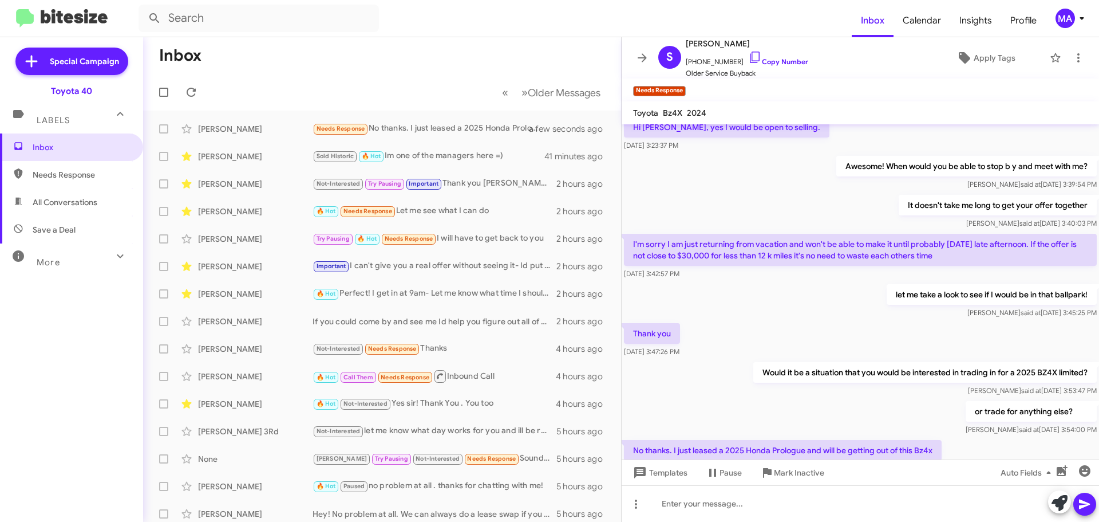
scroll to position [140, 0]
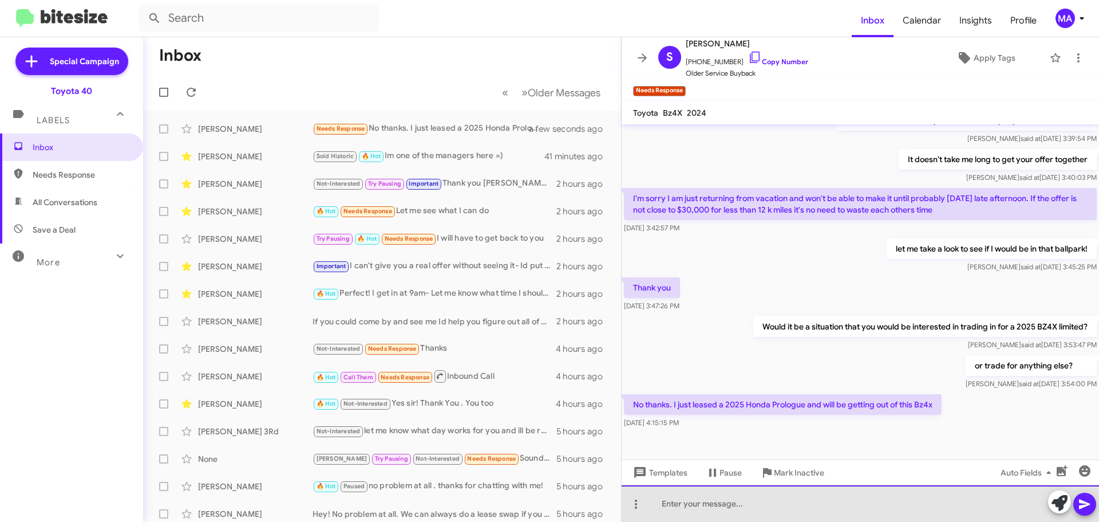
click at [713, 506] on div at bounding box center [860, 503] width 477 height 37
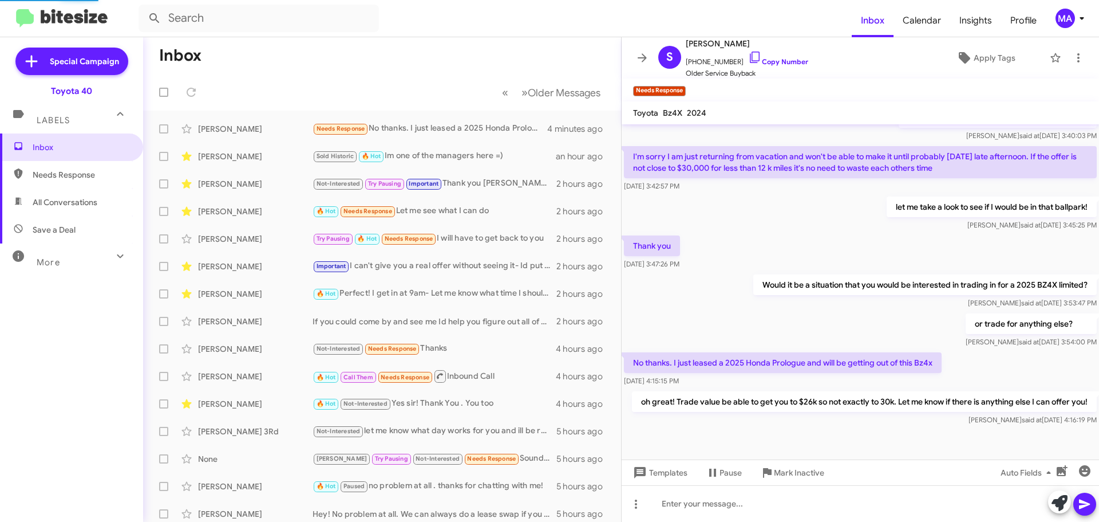
scroll to position [0, 0]
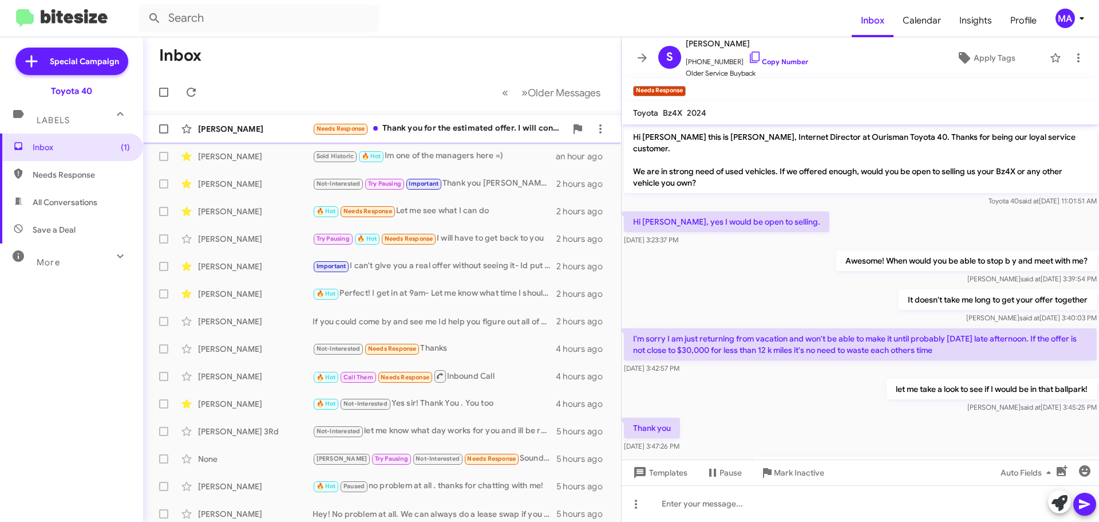
click at [438, 131] on div "Needs Response Thank you for the estimated offer. I will continue to gather off…" at bounding box center [440, 128] width 254 height 13
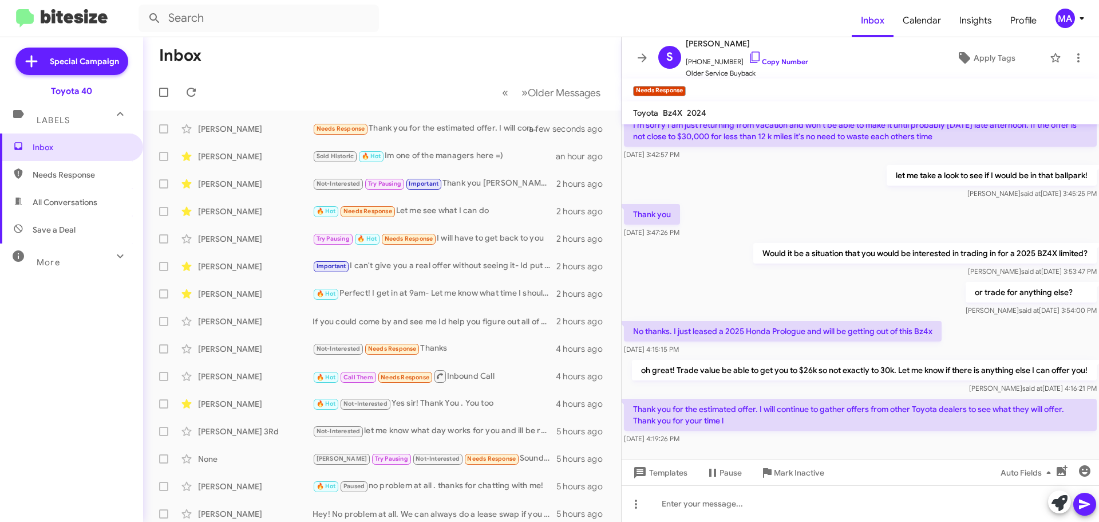
scroll to position [247, 0]
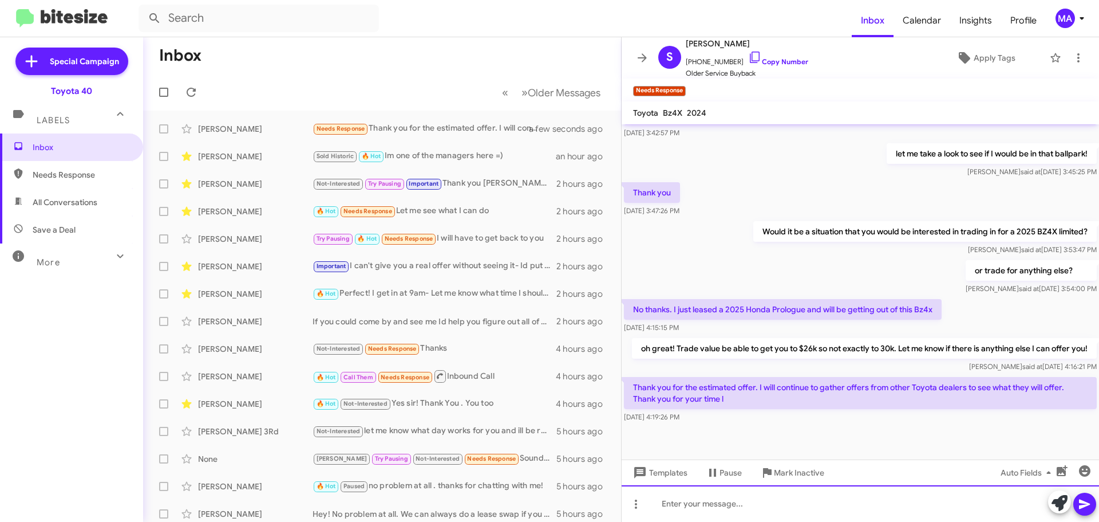
click at [684, 503] on div at bounding box center [860, 503] width 477 height 37
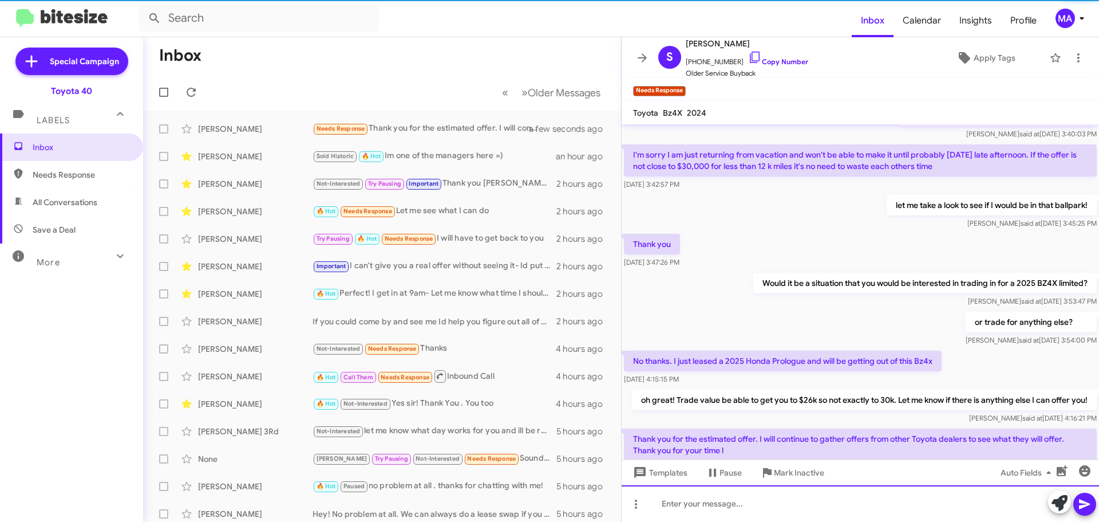
scroll to position [330, 0]
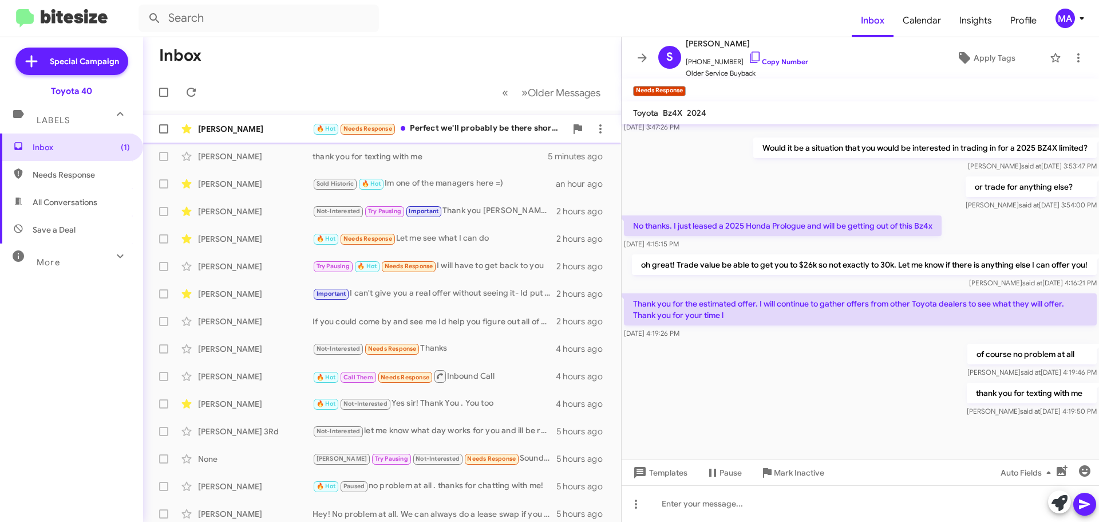
click at [437, 124] on div "🔥 Hot Needs Response Perfect we'll probably be there shortly after 9" at bounding box center [440, 128] width 254 height 13
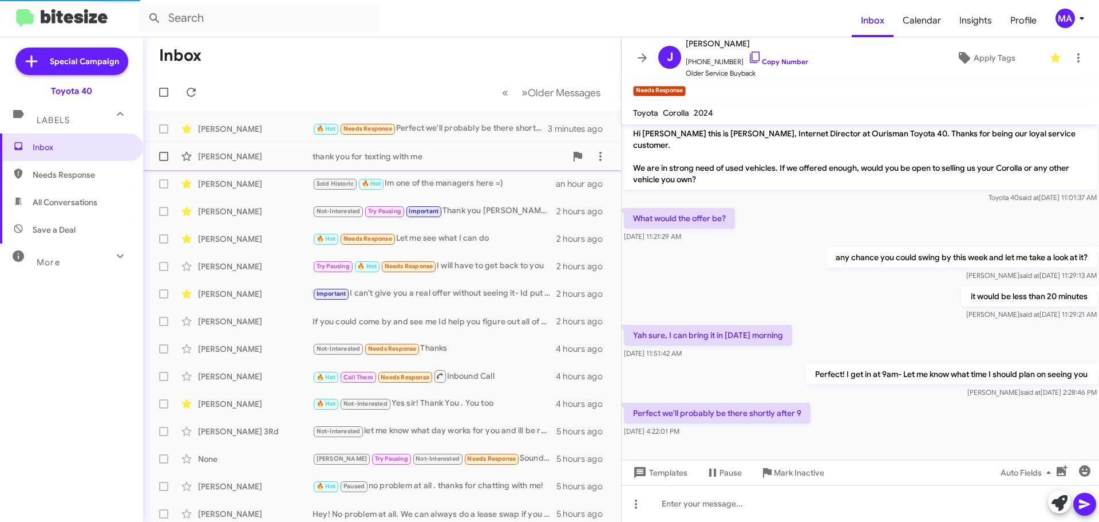
scroll to position [3, 0]
click at [748, 57] on icon at bounding box center [755, 57] width 14 height 14
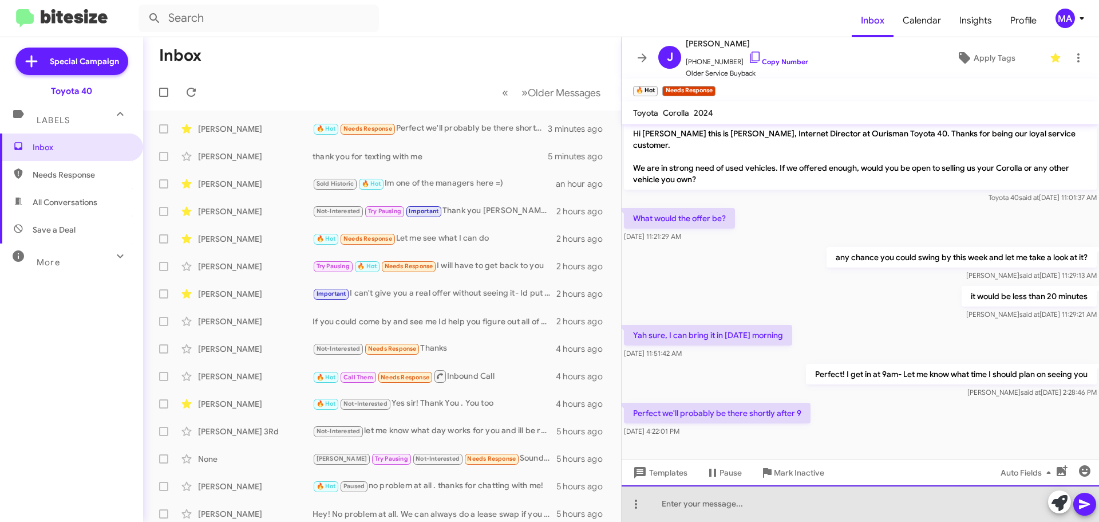
click at [737, 506] on div at bounding box center [860, 503] width 477 height 37
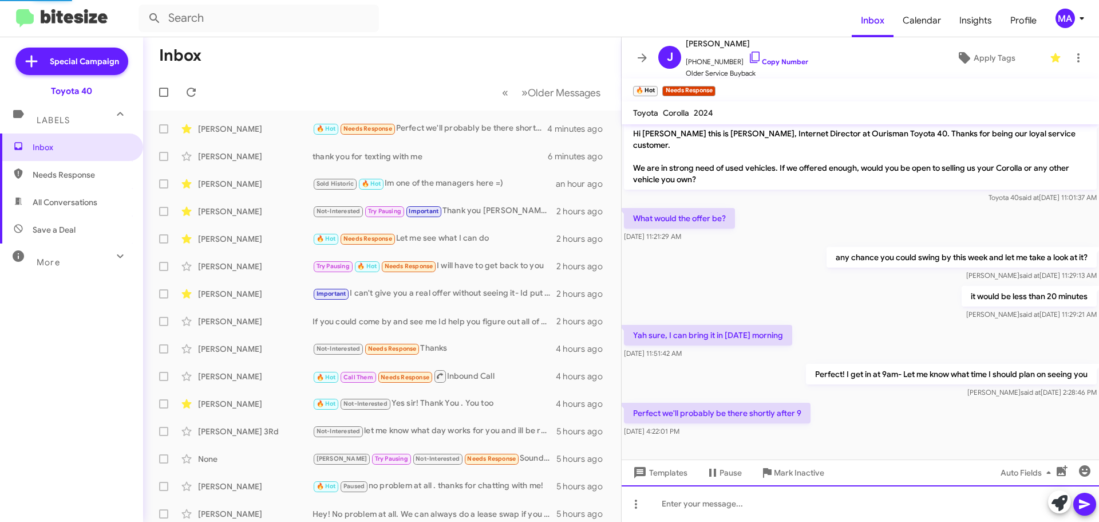
scroll to position [45, 0]
